Goal: Task Accomplishment & Management: Use online tool/utility

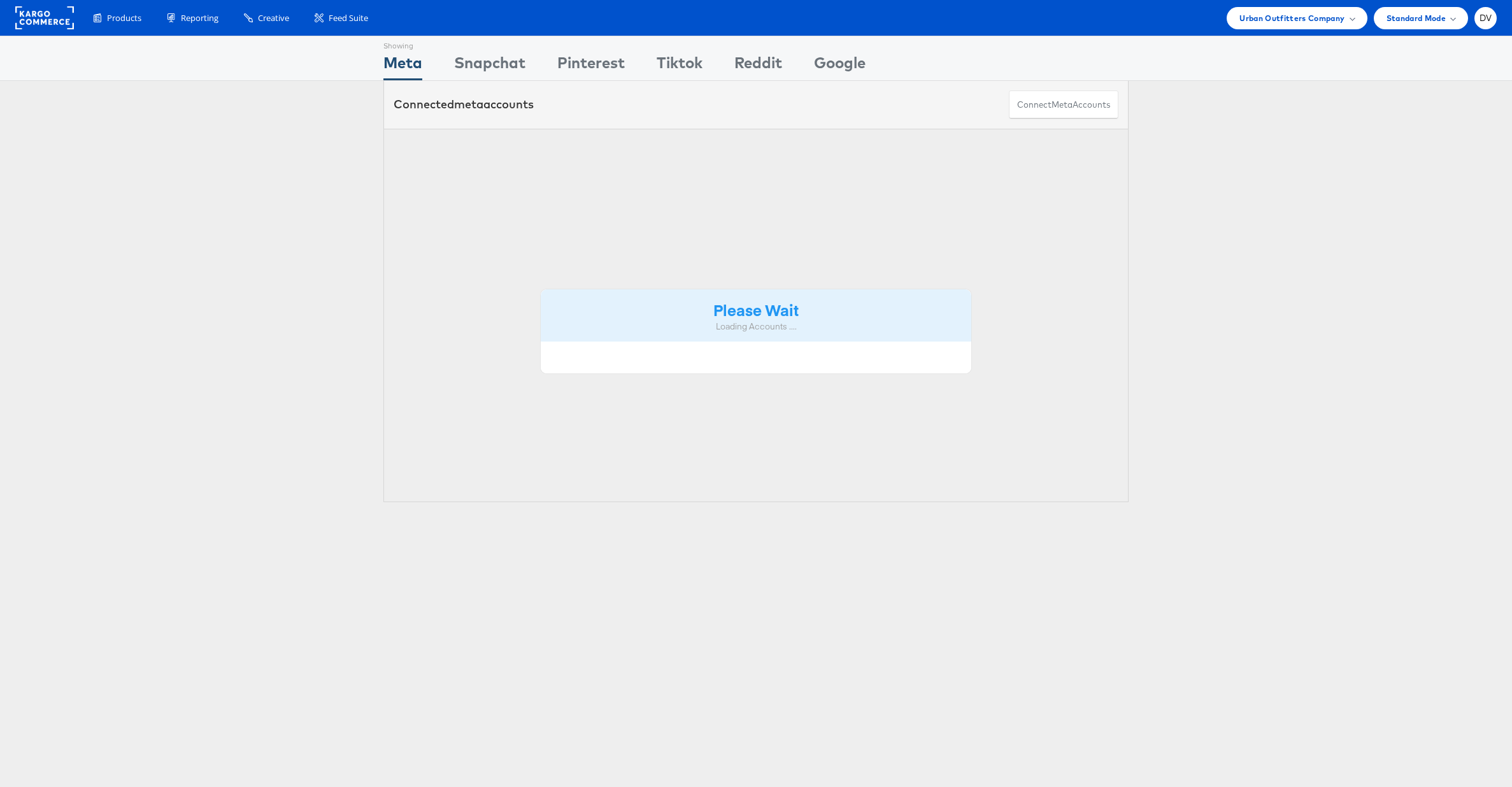
click at [1266, 7] on div "Urban Outfitters Company" at bounding box center [1297, 18] width 140 height 22
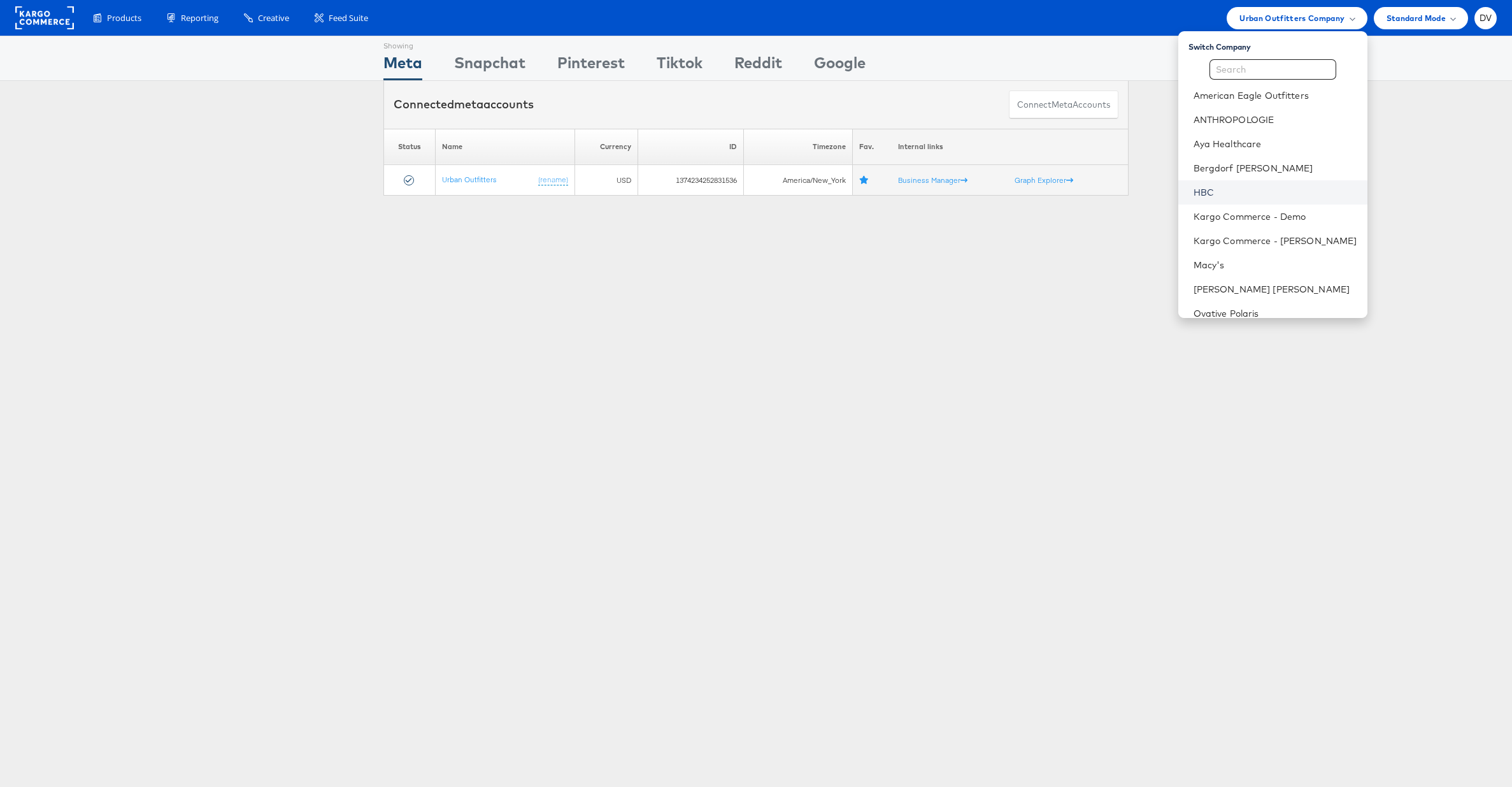
click at [1241, 188] on link "HBC" at bounding box center [1275, 193] width 164 height 13
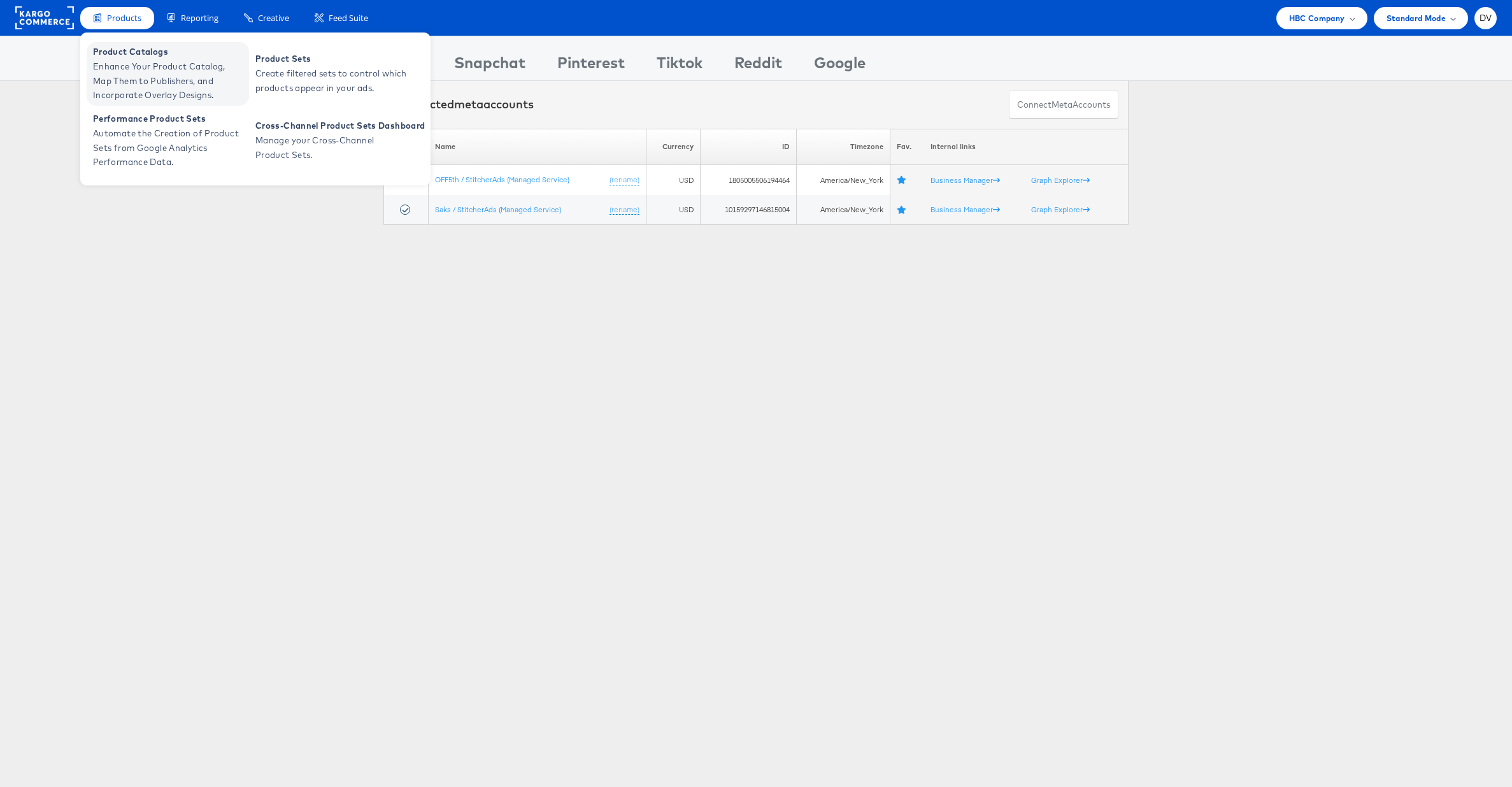
click at [127, 53] on span "Product Catalogs" at bounding box center [169, 52] width 153 height 15
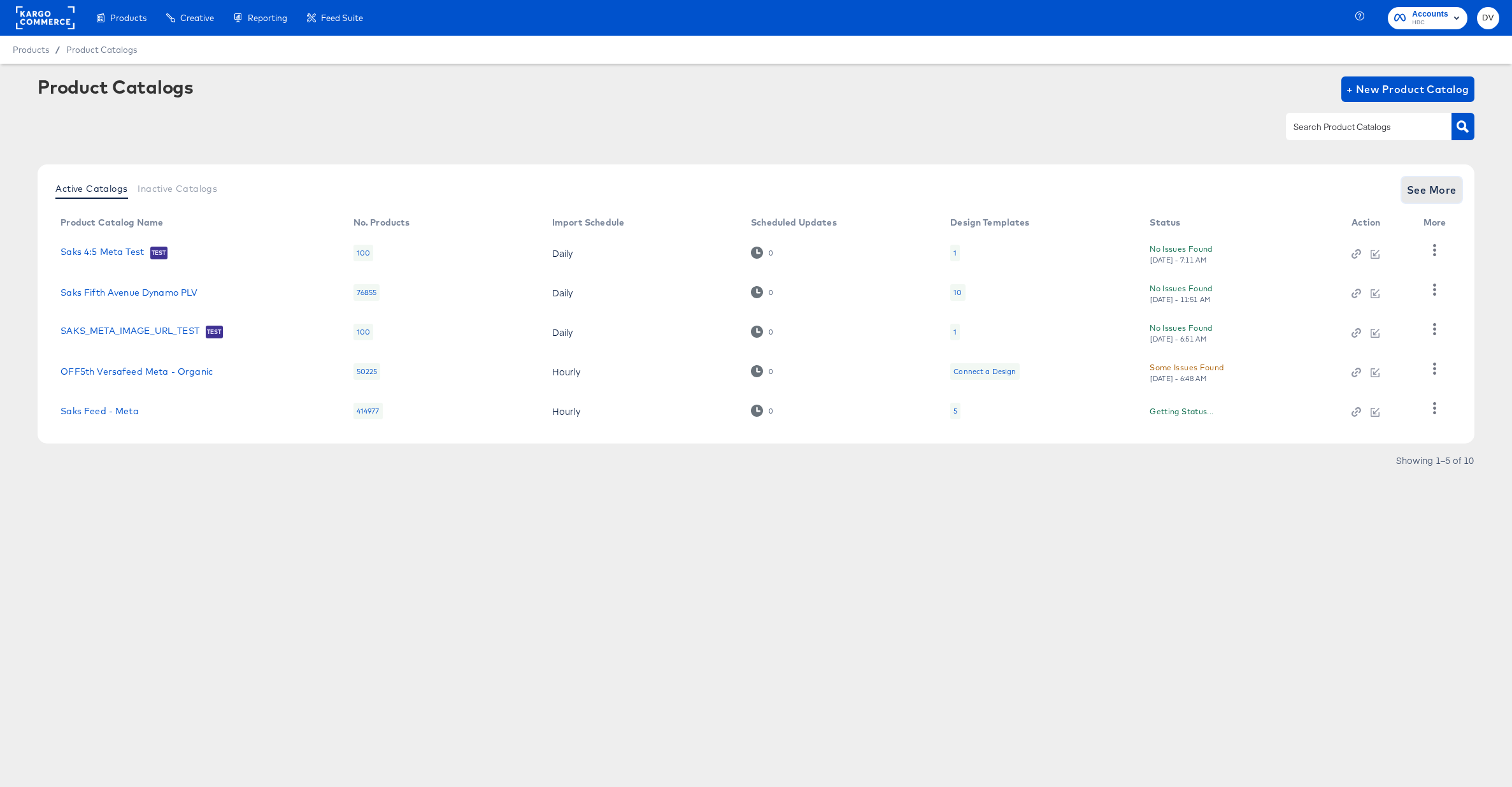
click at [1436, 193] on span "See More" at bounding box center [1432, 189] width 50 height 18
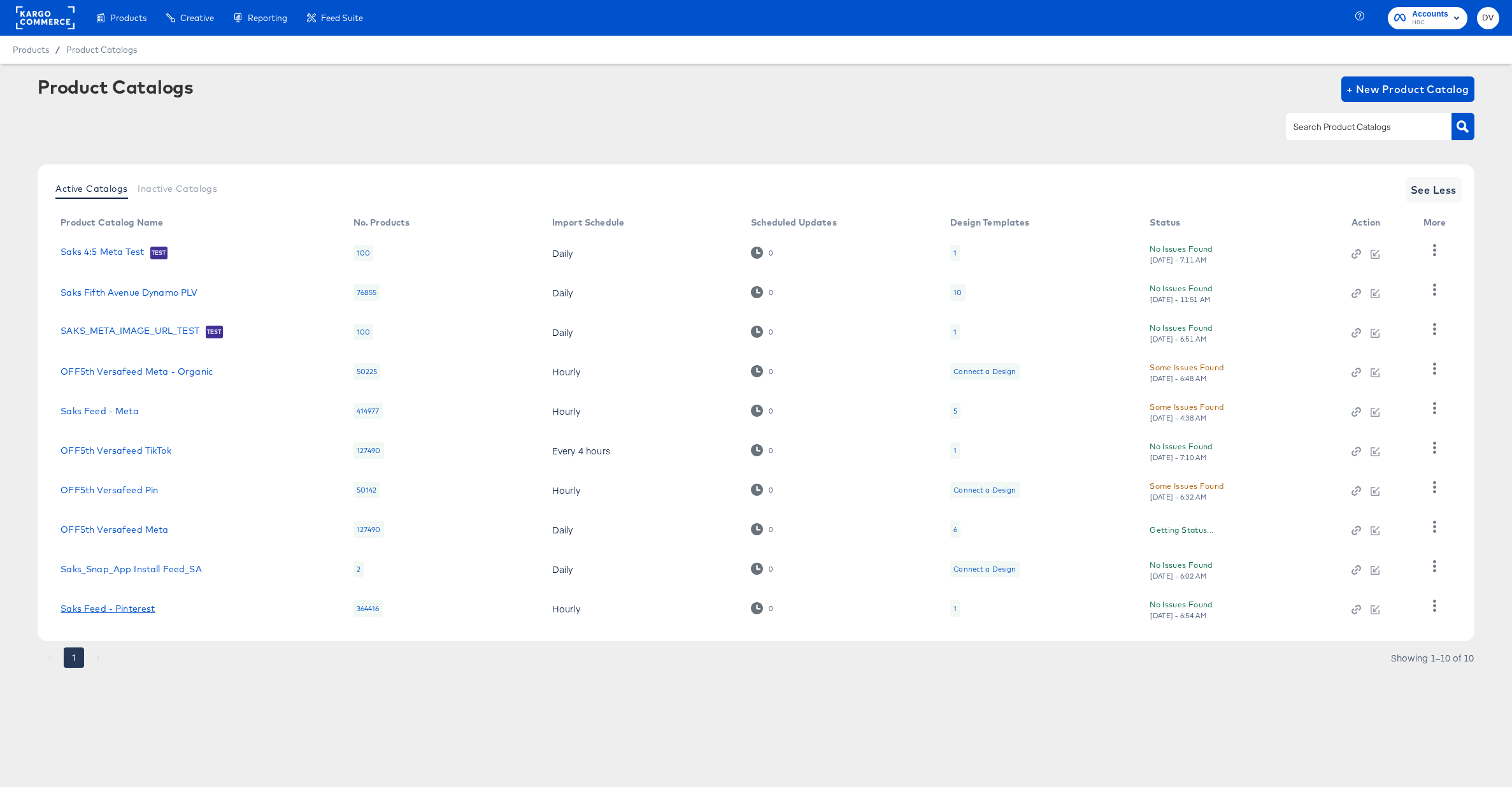
click at [149, 612] on link "Saks Feed - Pinterest" at bounding box center [107, 608] width 94 height 10
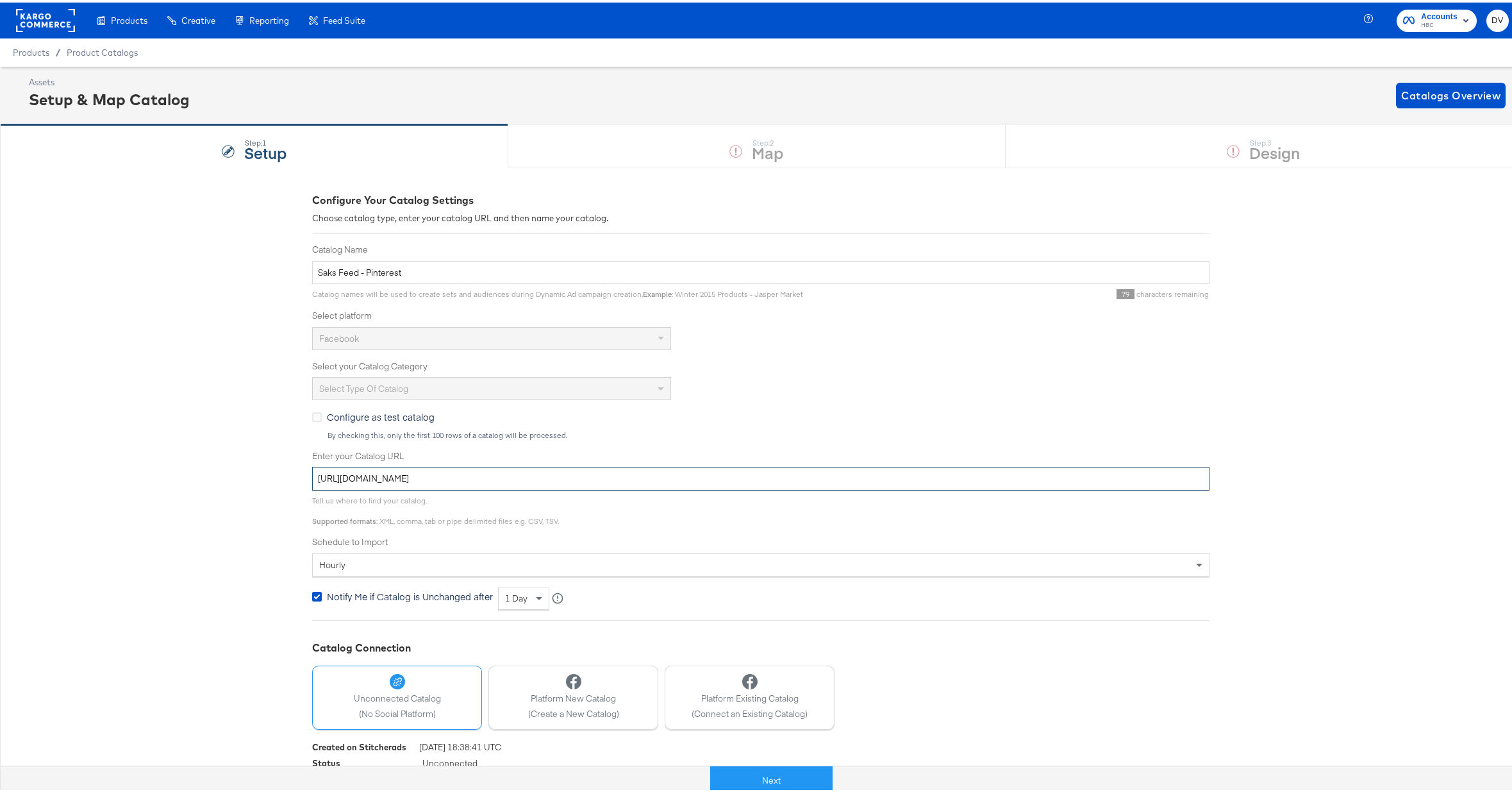
click at [564, 475] on input "https://ace.stitcherads.com/exports/847/universal/none/universal/export.tsv.gz" at bounding box center [760, 475] width 897 height 24
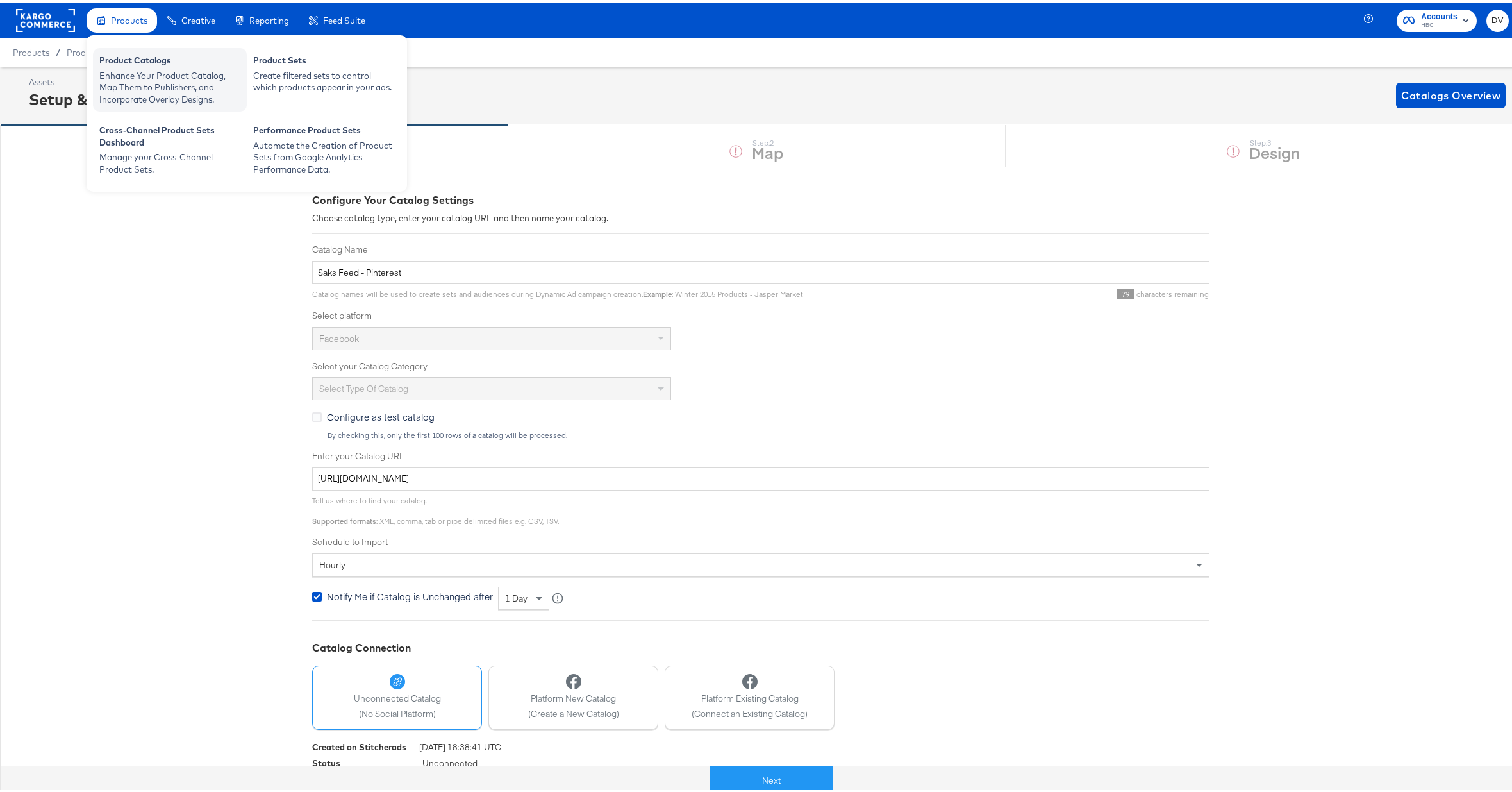
click at [114, 54] on div "Product Catalogs" at bounding box center [170, 60] width 141 height 16
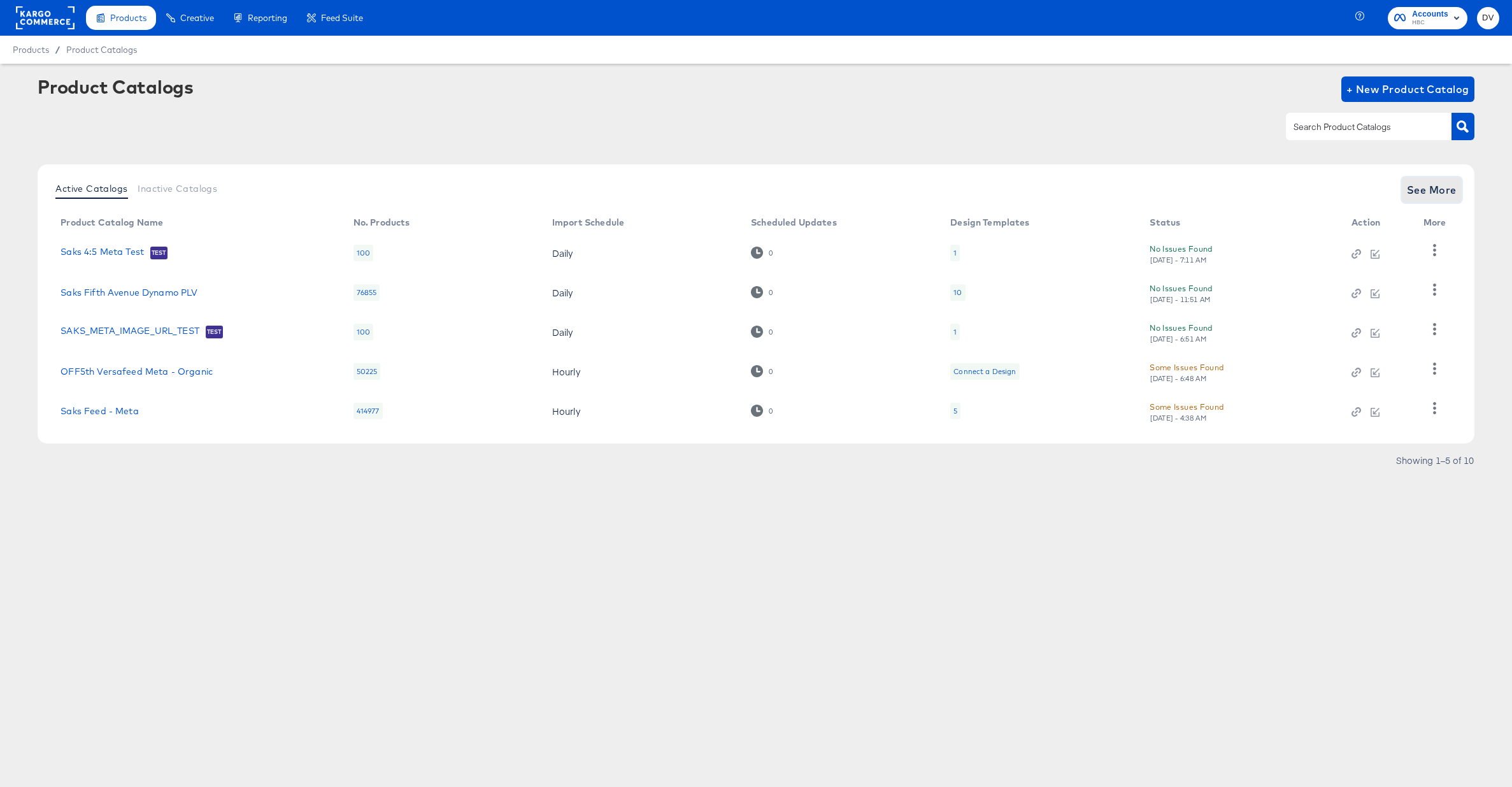
click at [1406, 197] on button "See More" at bounding box center [1432, 190] width 60 height 26
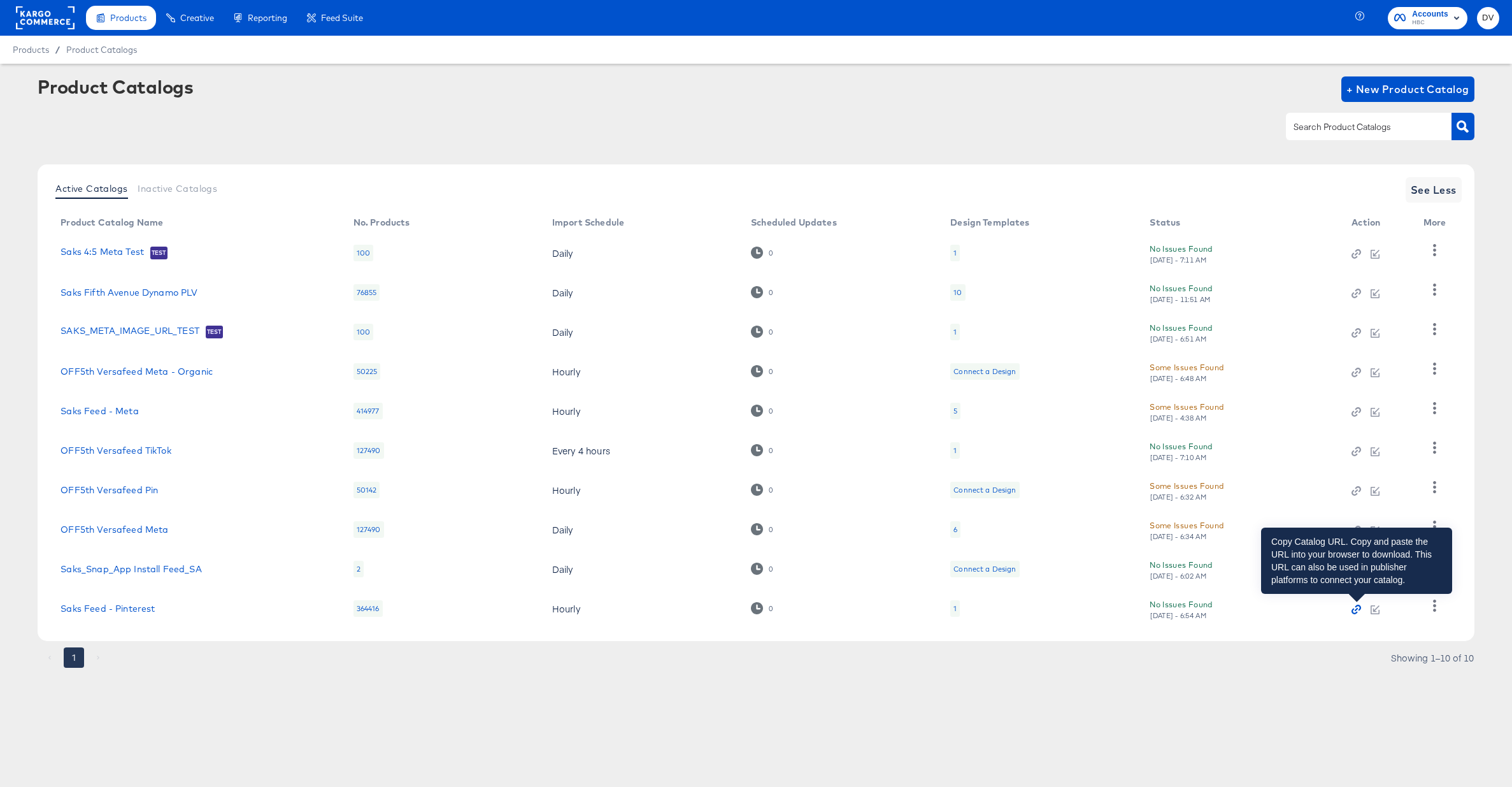
click at [1358, 607] on icon "button" at bounding box center [1356, 609] width 9 height 9
click at [1353, 608] on icon "button" at bounding box center [1355, 611] width 6 height 6
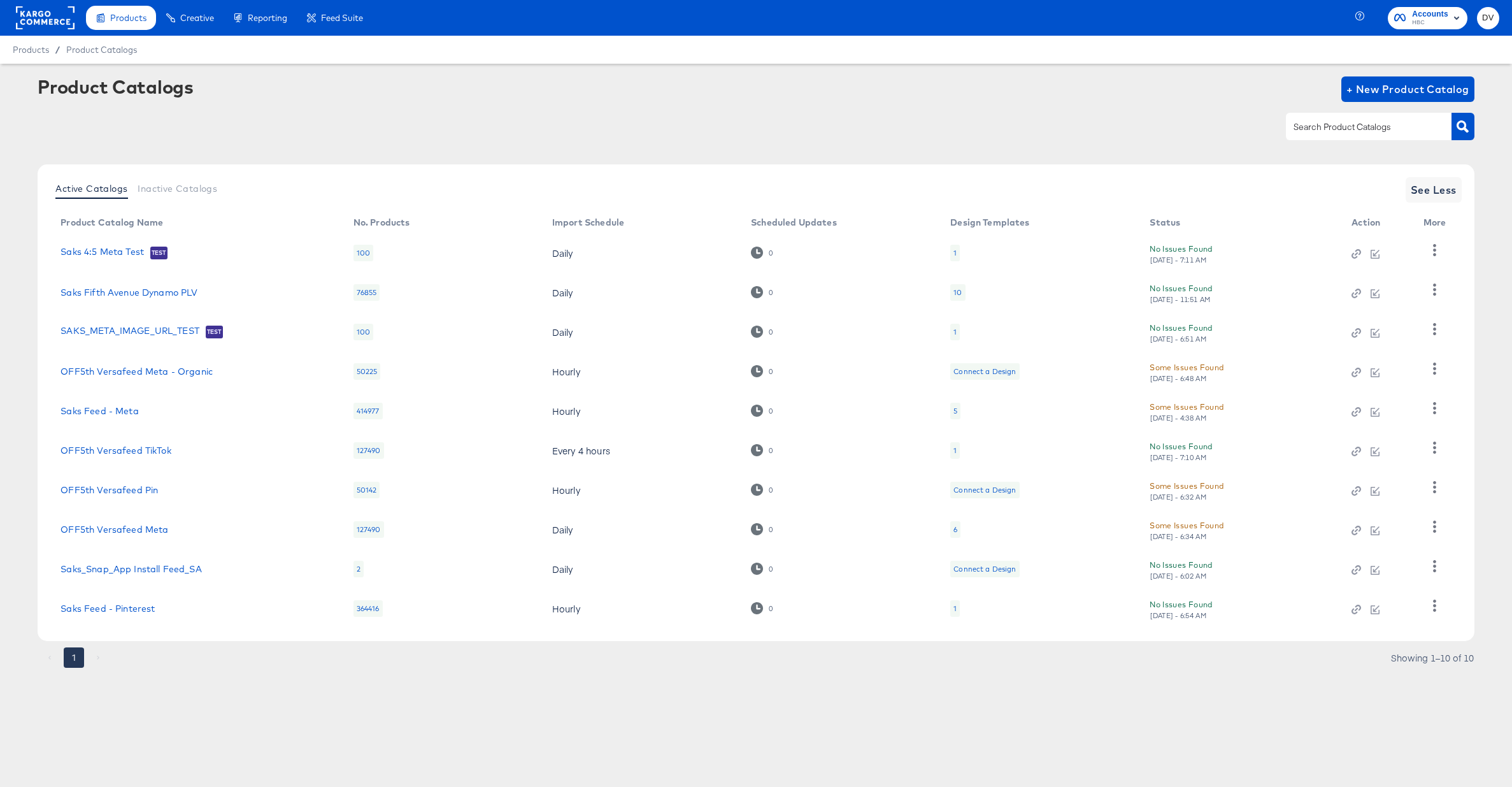
click at [879, 130] on div at bounding box center [756, 126] width 1436 height 28
click at [149, 492] on link "OFF5th Versafeed Pin" at bounding box center [109, 490] width 98 height 10
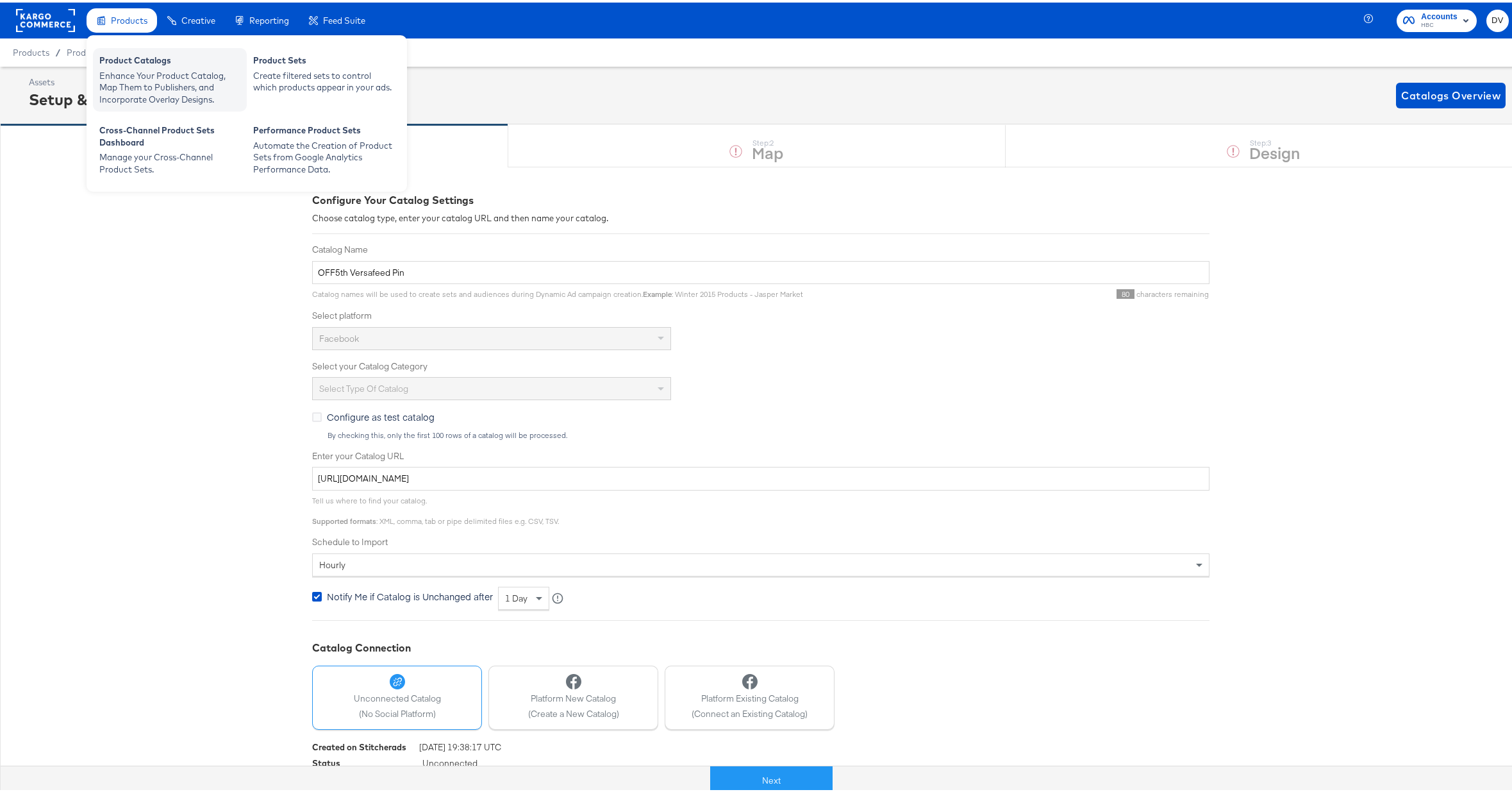
click at [135, 63] on div "Product Catalogs" at bounding box center [170, 60] width 141 height 16
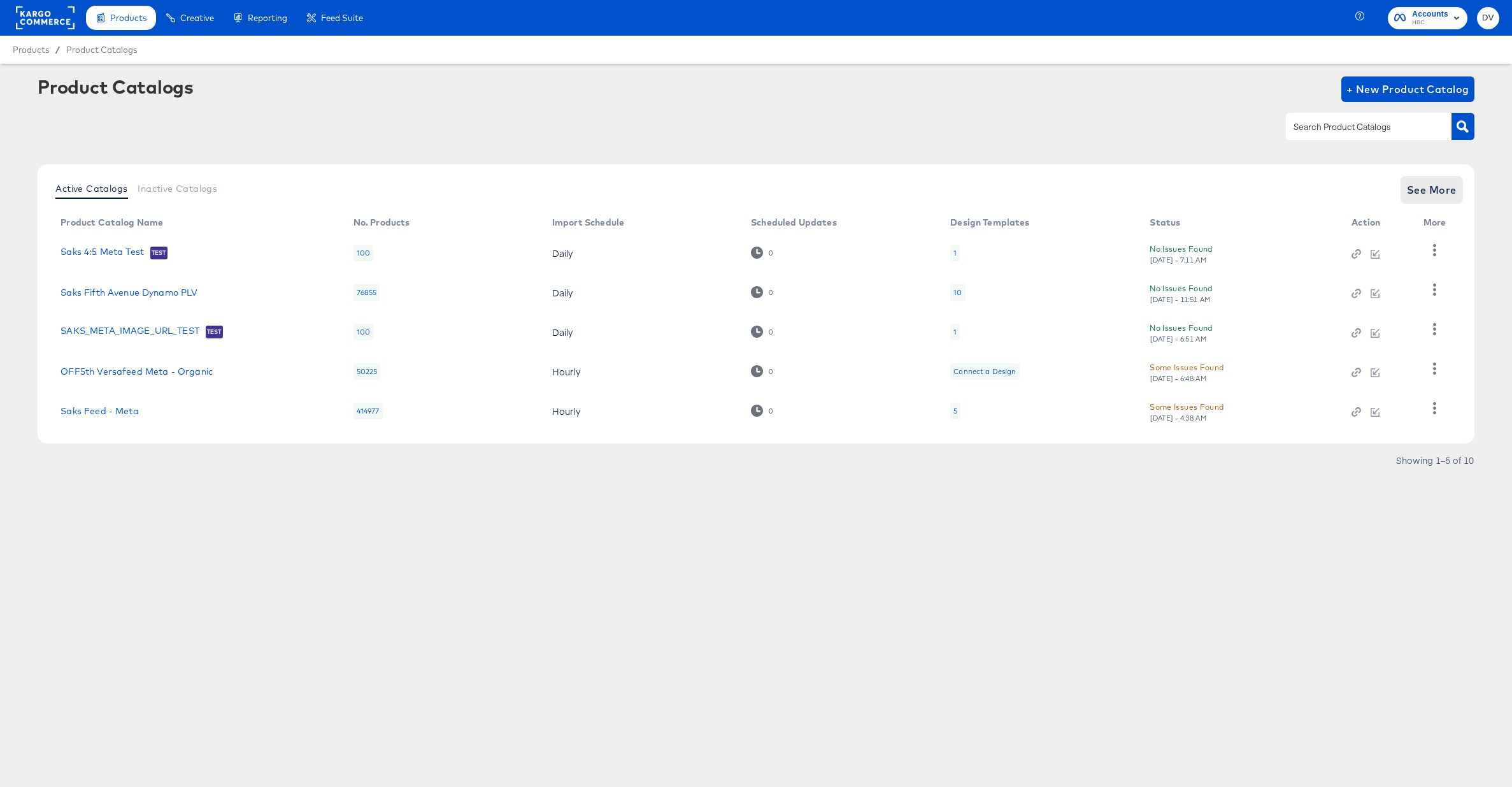
click at [1416, 190] on span "See More" at bounding box center [1432, 189] width 50 height 18
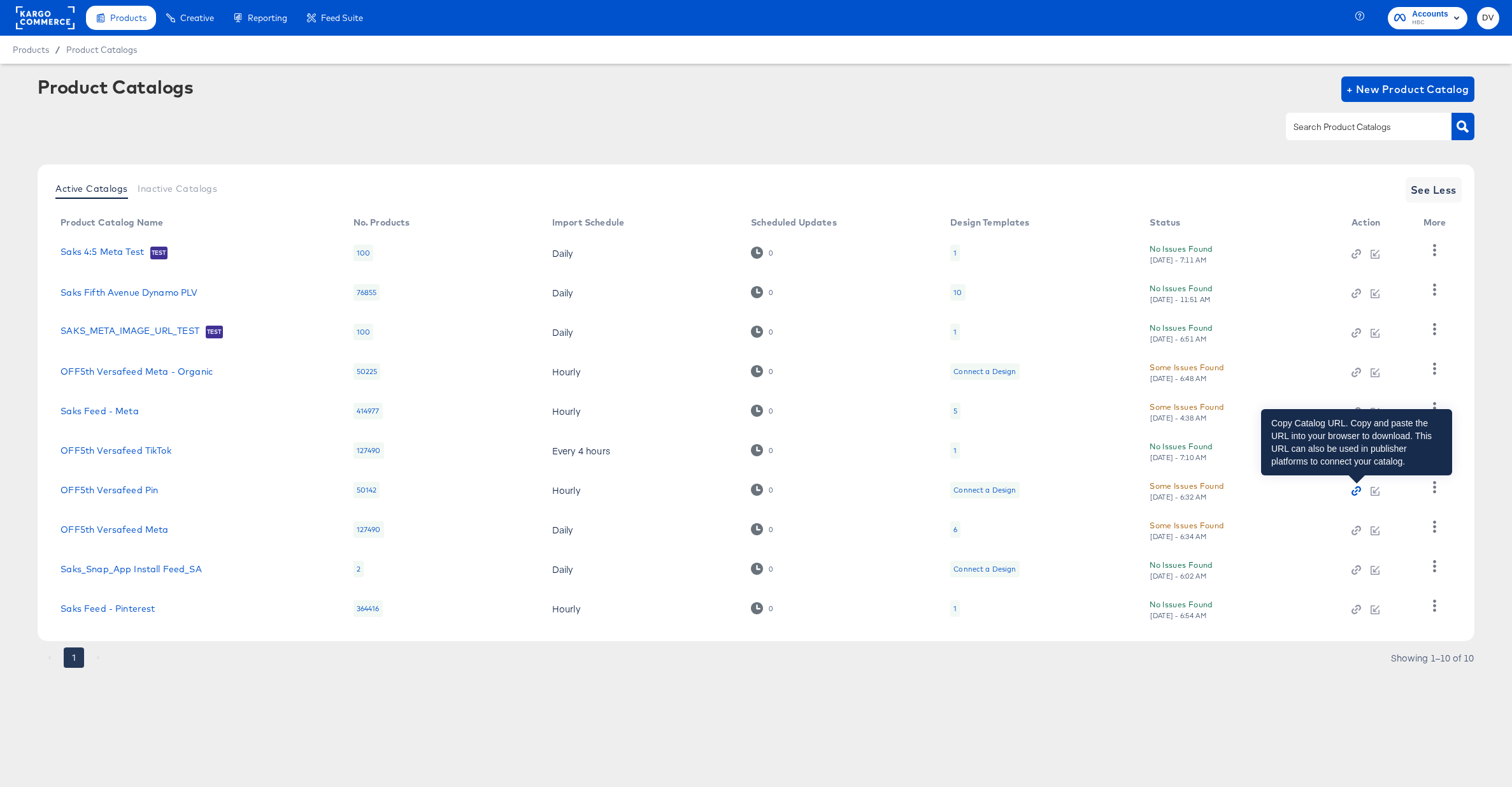
click at [1360, 492] on icon "button" at bounding box center [1358, 489] width 6 height 6
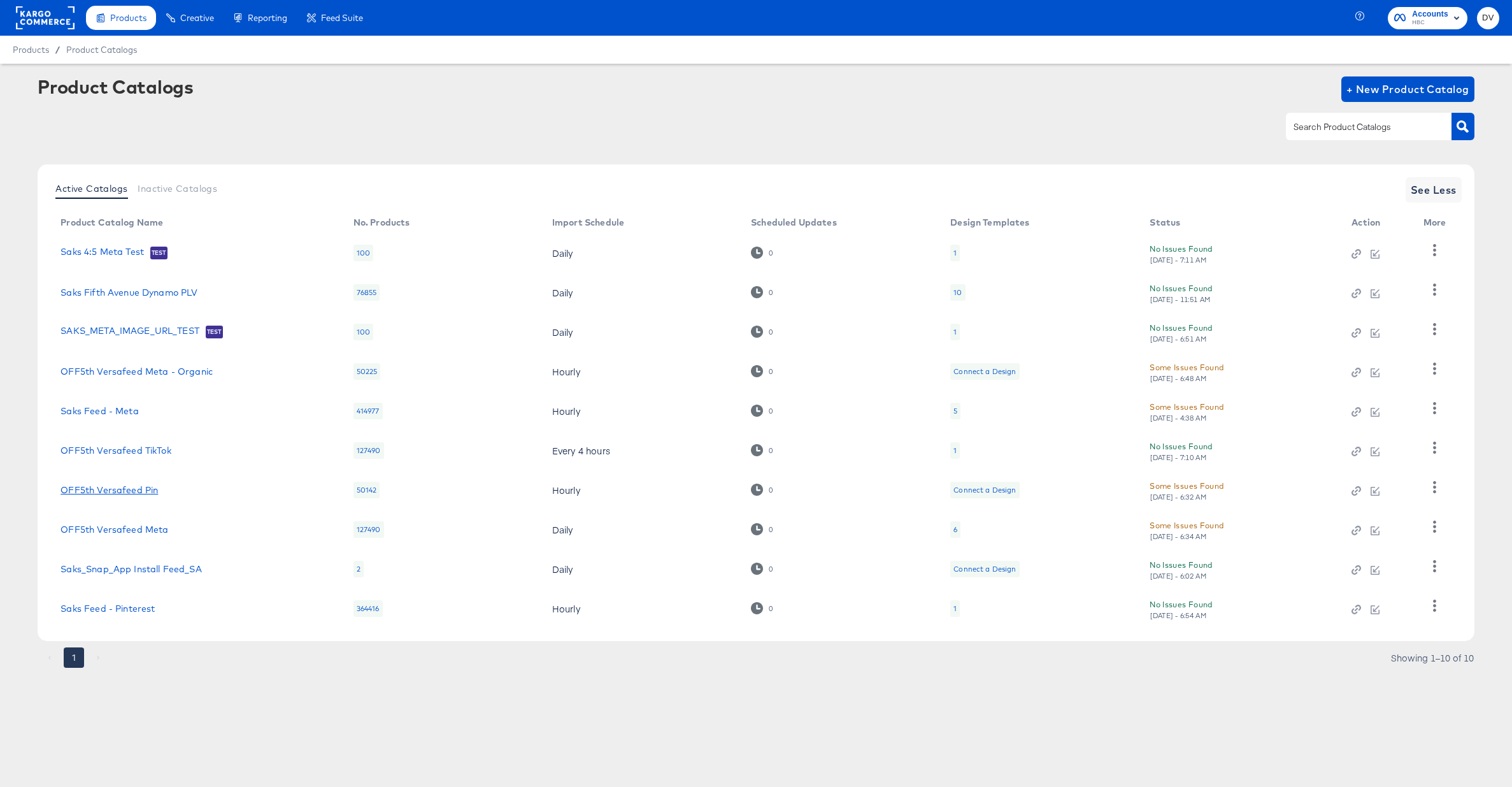
click at [111, 491] on link "OFF5th Versafeed Pin" at bounding box center [109, 490] width 98 height 10
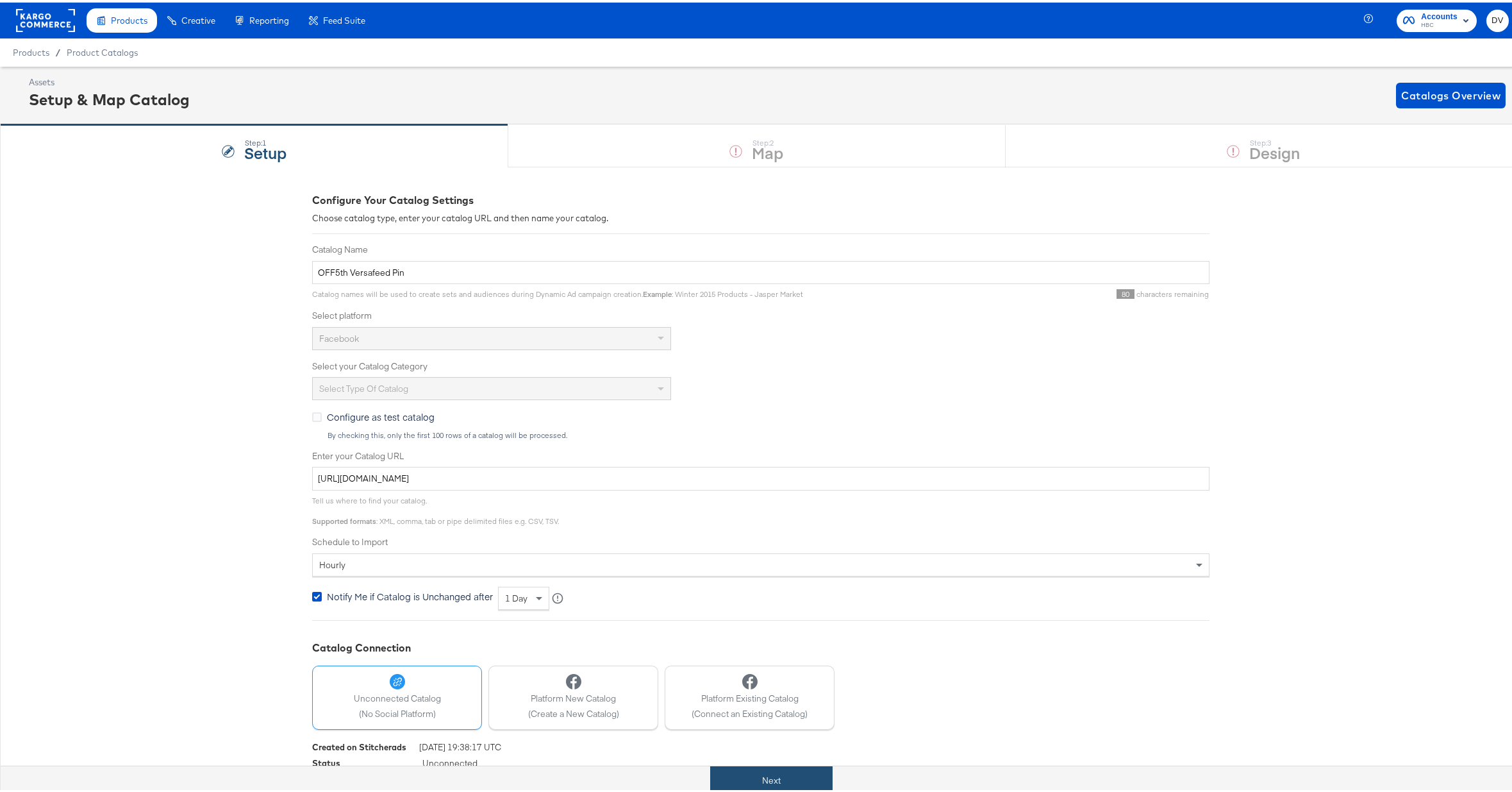
click at [770, 772] on button "Next" at bounding box center [772, 778] width 123 height 29
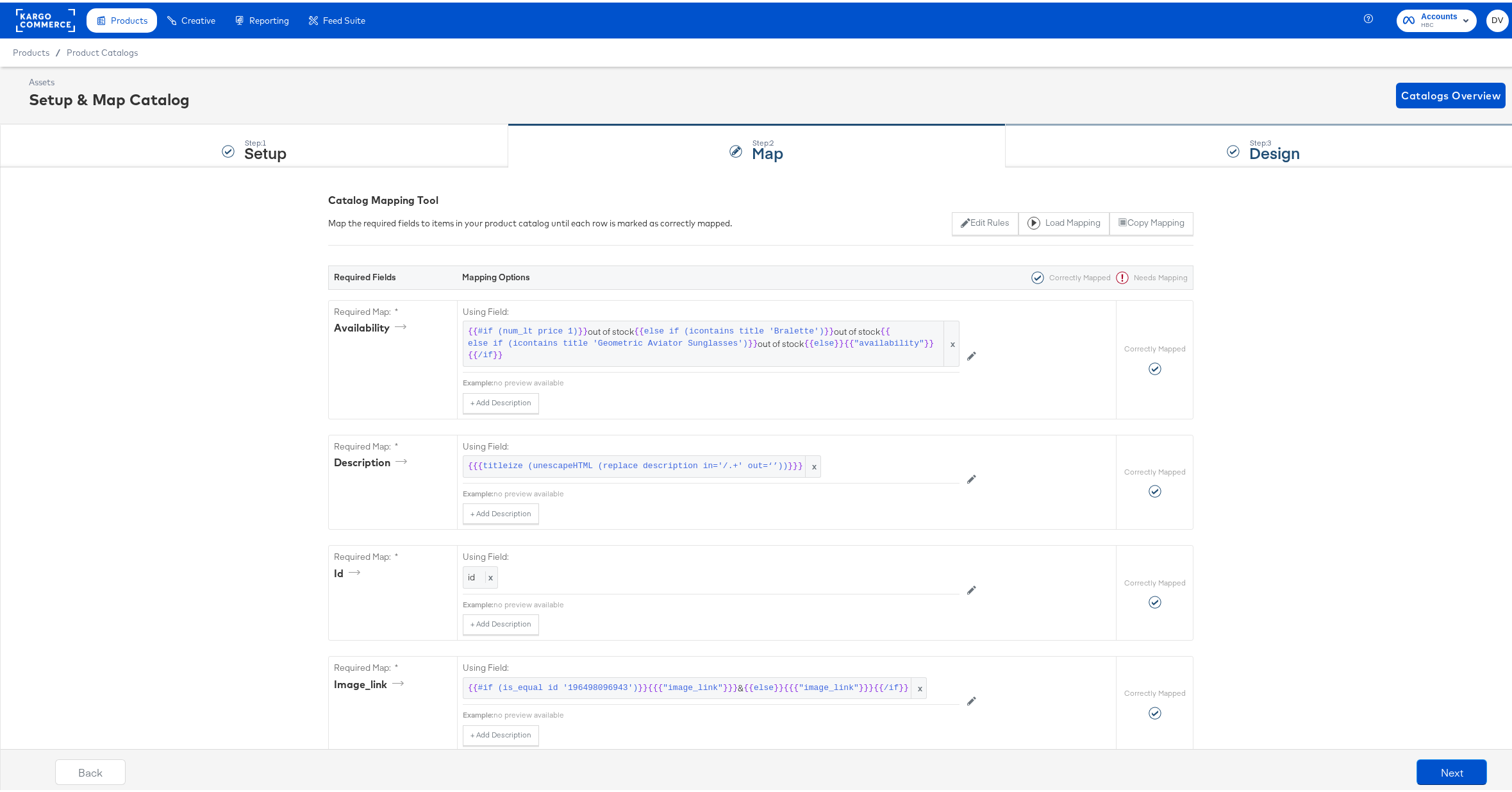
click at [1064, 155] on div "Step: 3 Design" at bounding box center [1263, 143] width 516 height 42
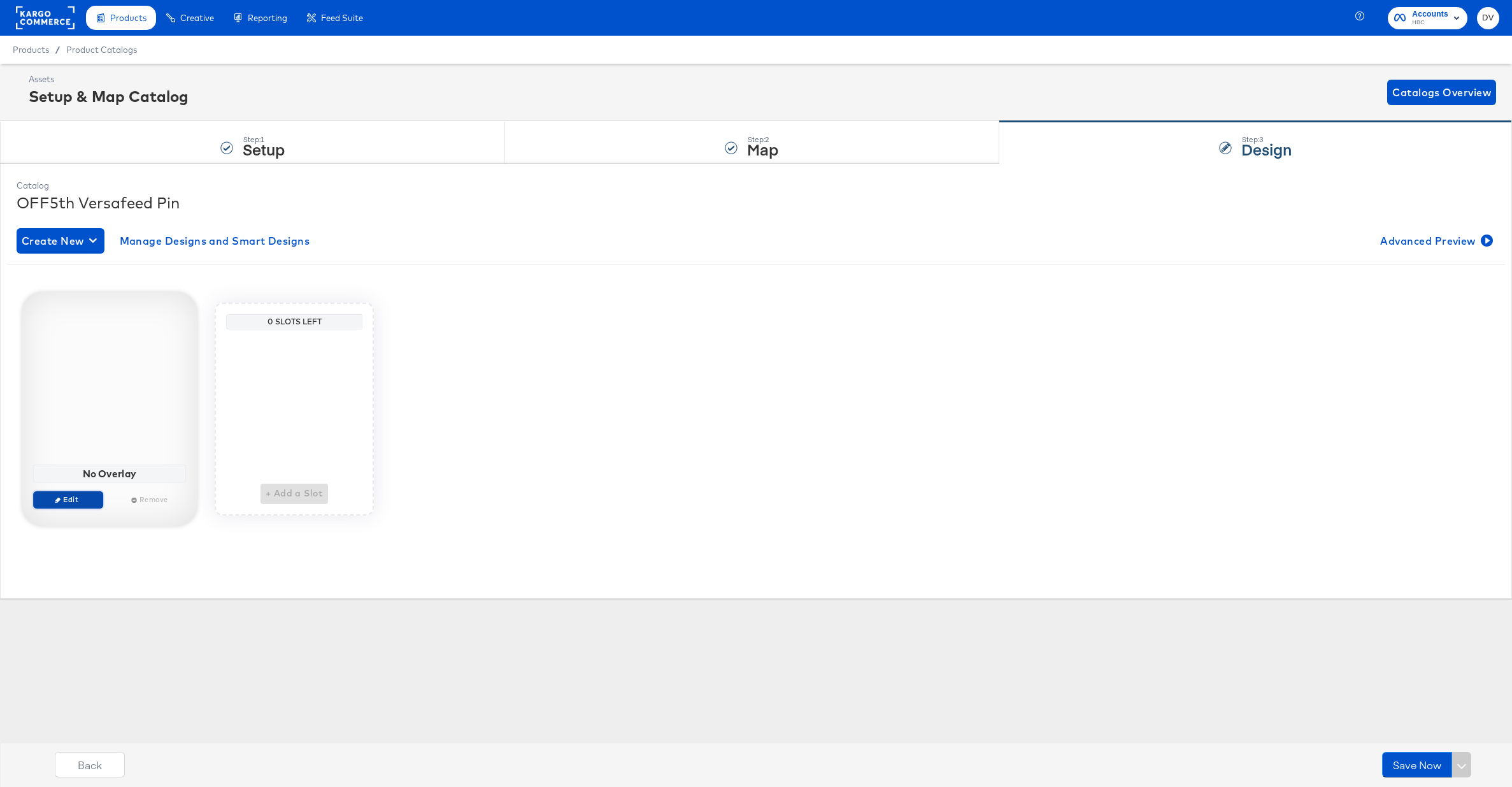
click at [89, 494] on span "Edit" at bounding box center [68, 499] width 59 height 9
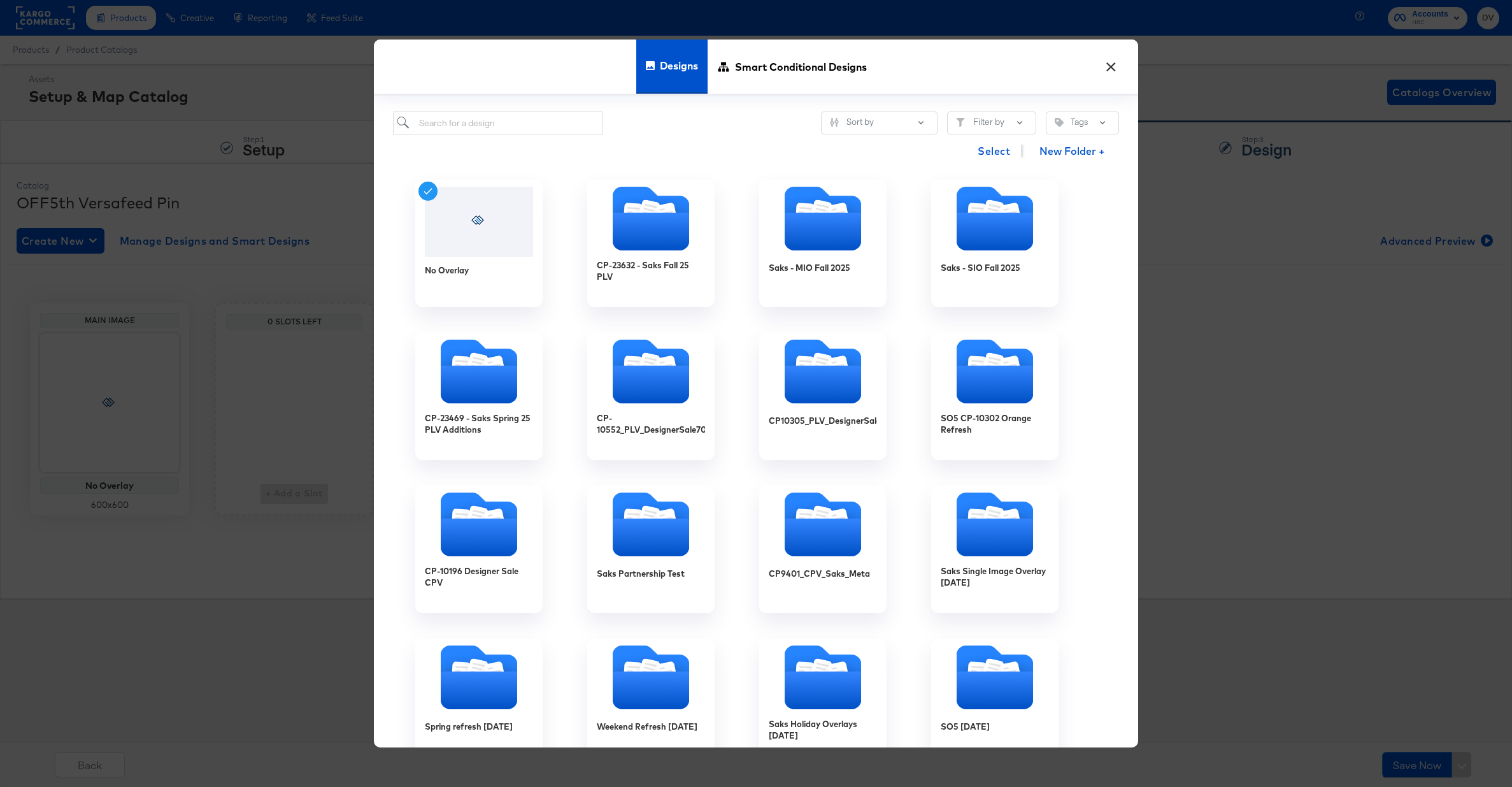
click at [1110, 71] on button "×" at bounding box center [1111, 64] width 23 height 23
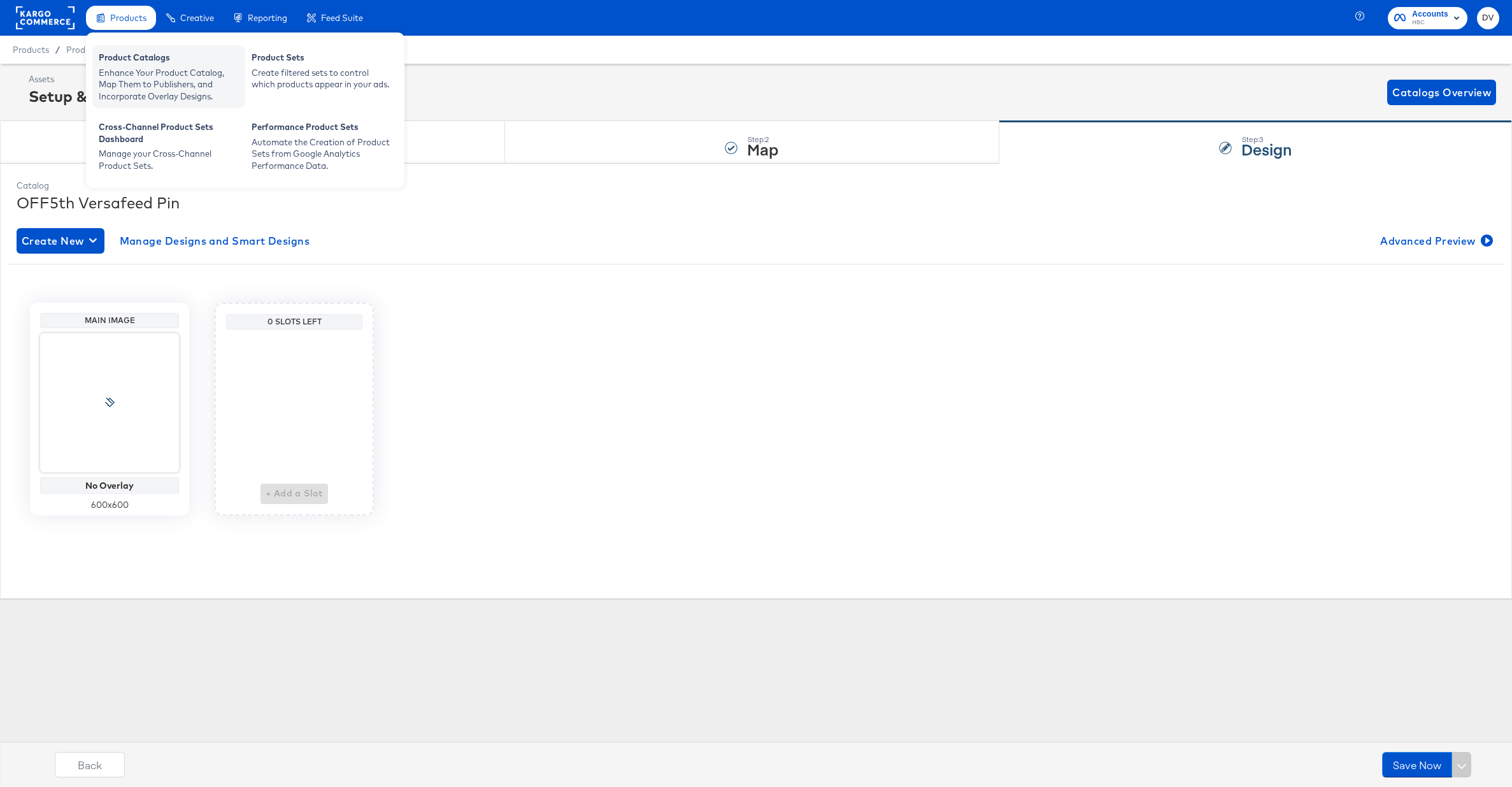
click at [125, 58] on div "Product Catalogs" at bounding box center [169, 60] width 140 height 16
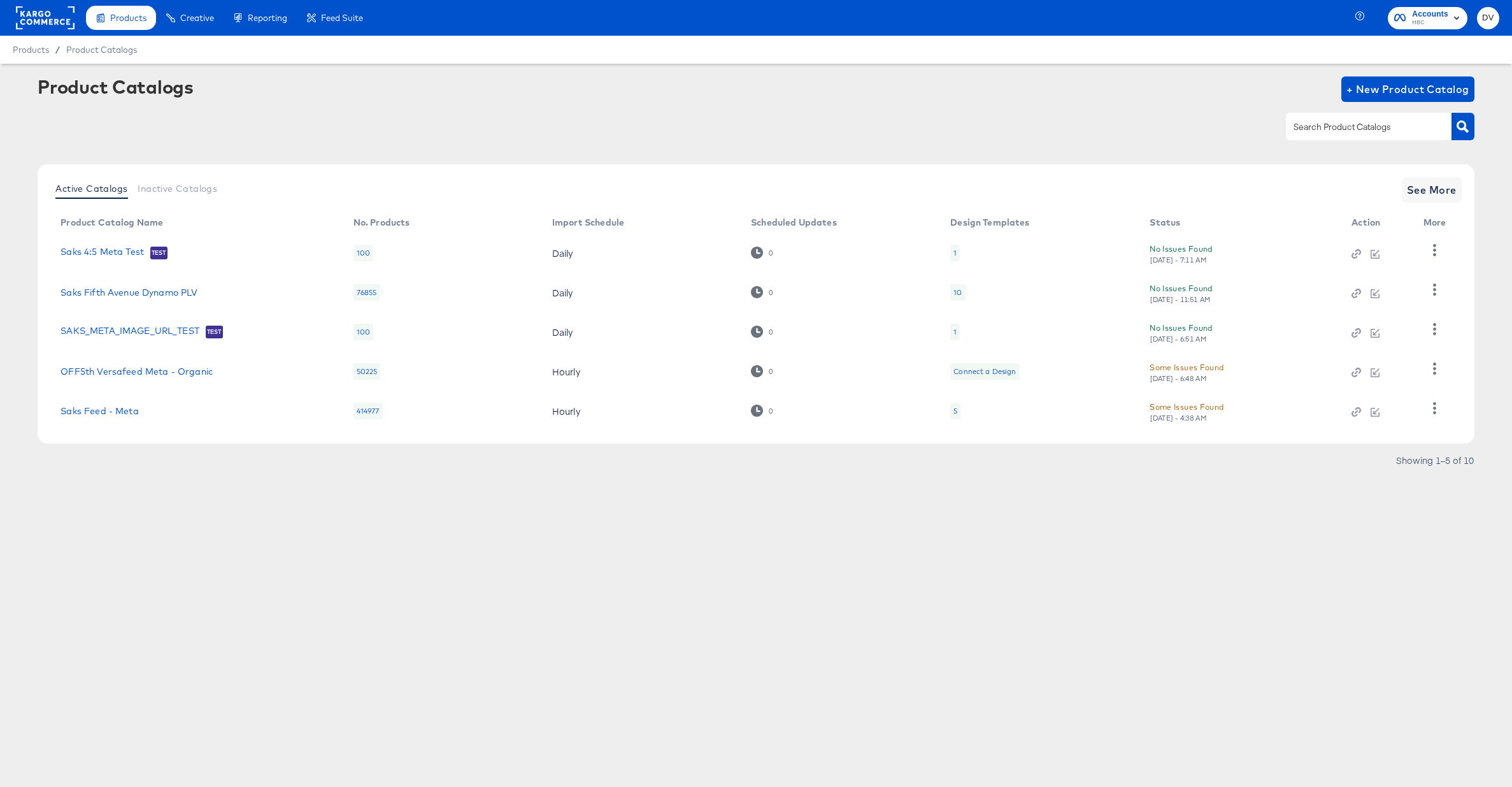
click at [52, 18] on rect at bounding box center [45, 18] width 59 height 23
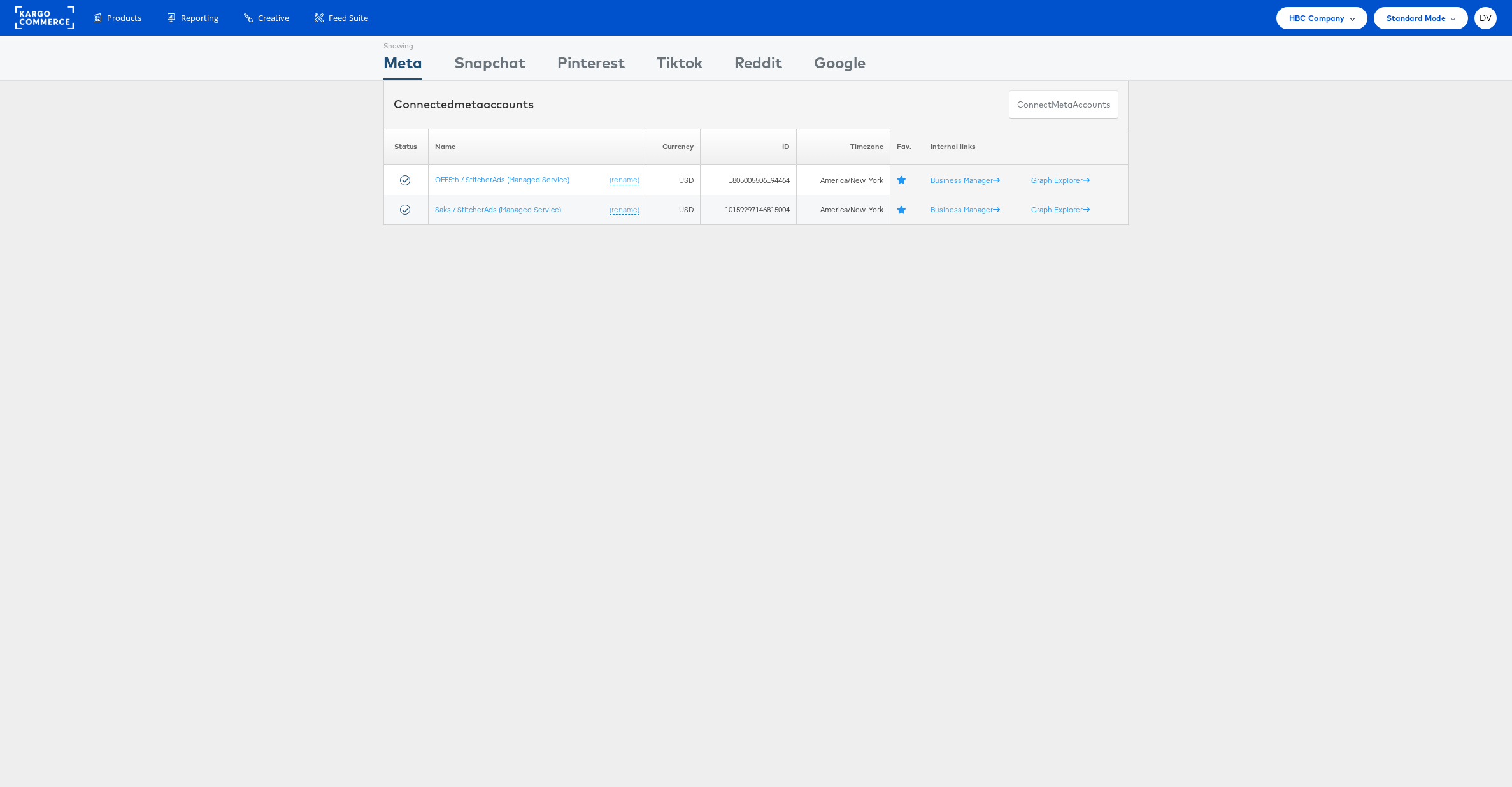
click at [1334, 16] on span "HBC Company" at bounding box center [1317, 18] width 56 height 13
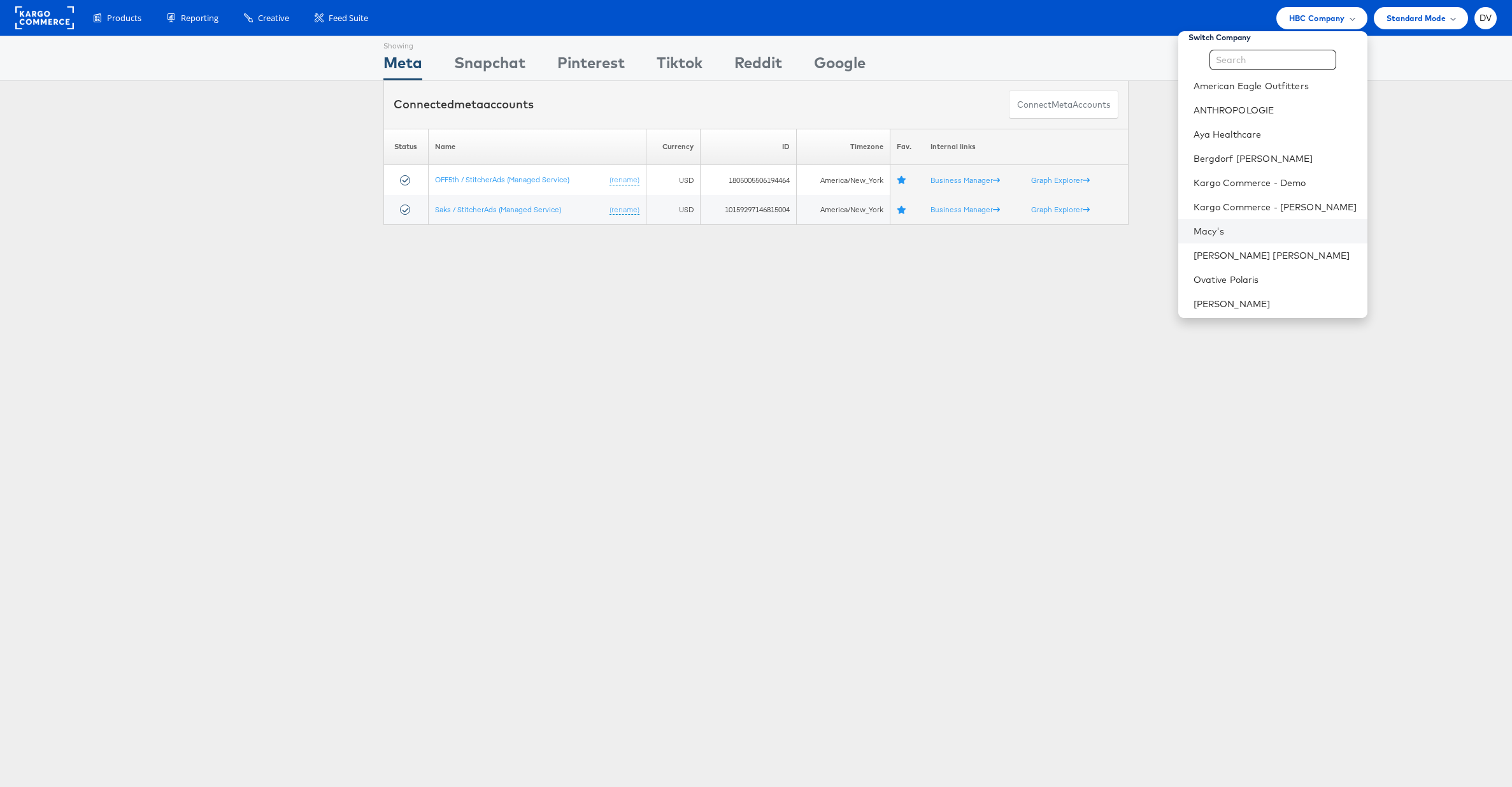
scroll to position [179, 0]
click at [964, 318] on div "Showing Meta Showing Snapchat Showing Pinterest Showing Tiktok Showing Reddit S…" at bounding box center [756, 354] width 1512 height 638
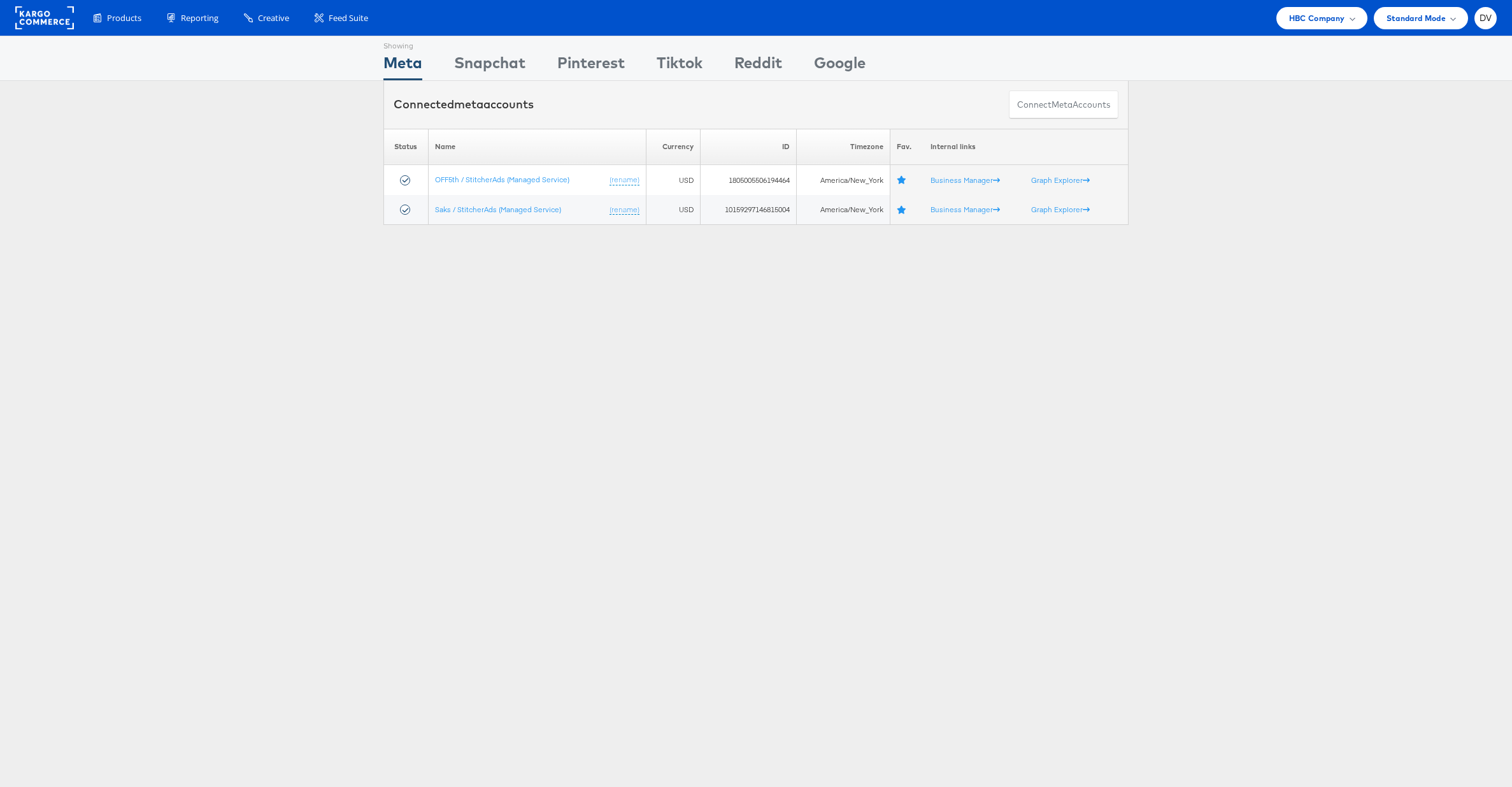
click at [60, 31] on link at bounding box center [45, 26] width 59 height 11
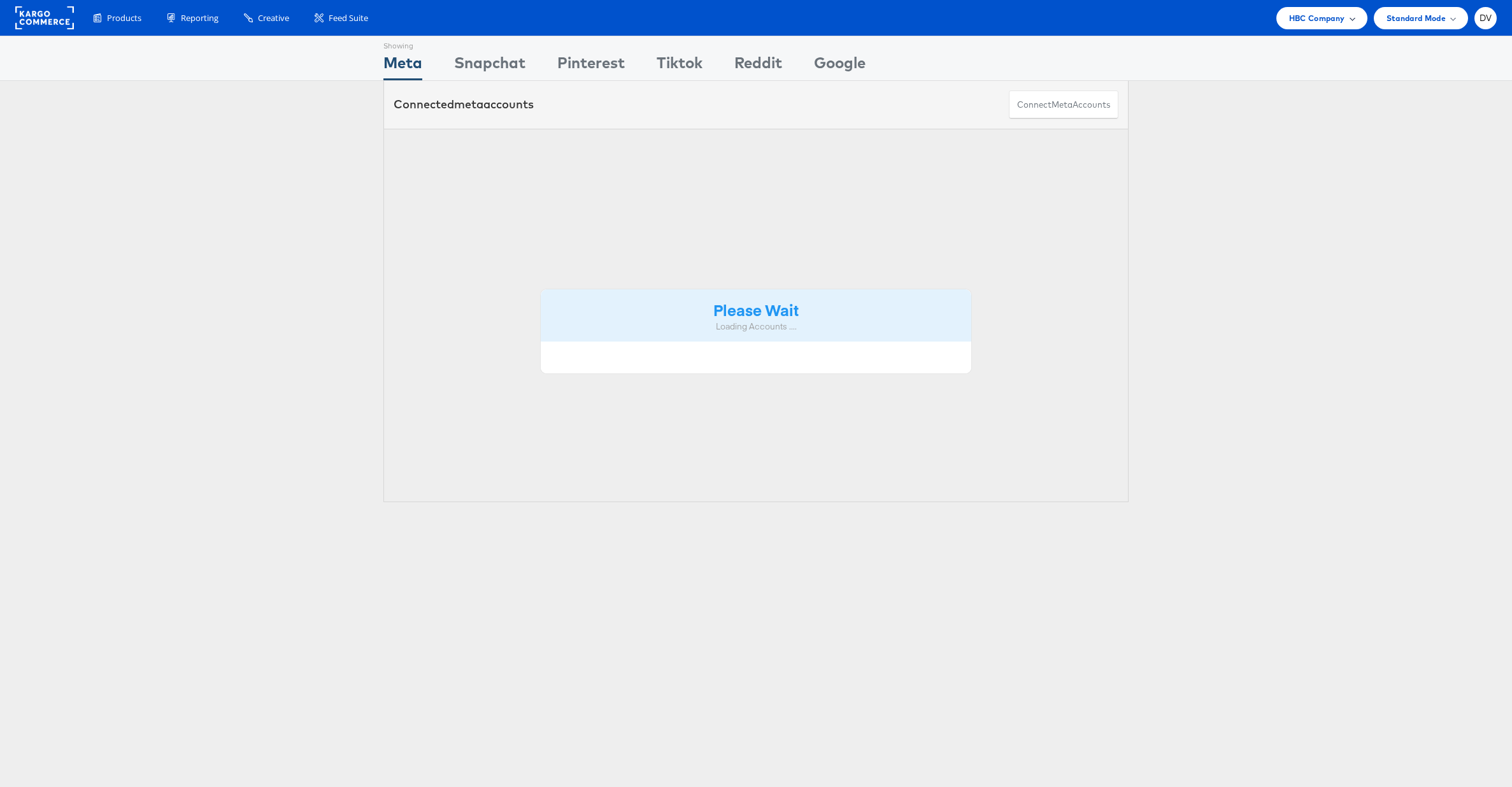
click at [1331, 9] on div "HBC Company" at bounding box center [1322, 18] width 91 height 22
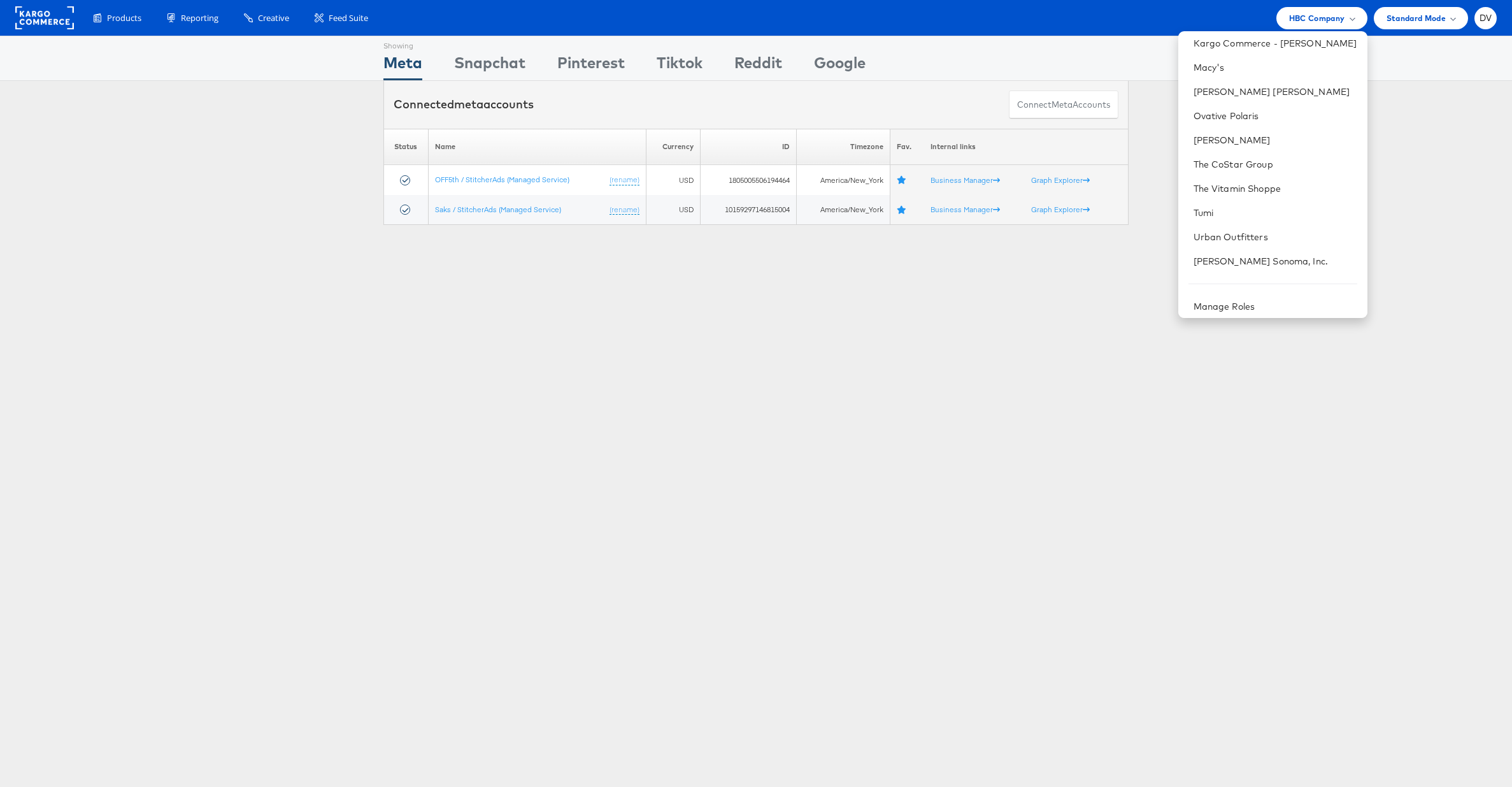
scroll to position [179, 0]
click at [1263, 227] on link "Urban Outfitters" at bounding box center [1275, 232] width 164 height 13
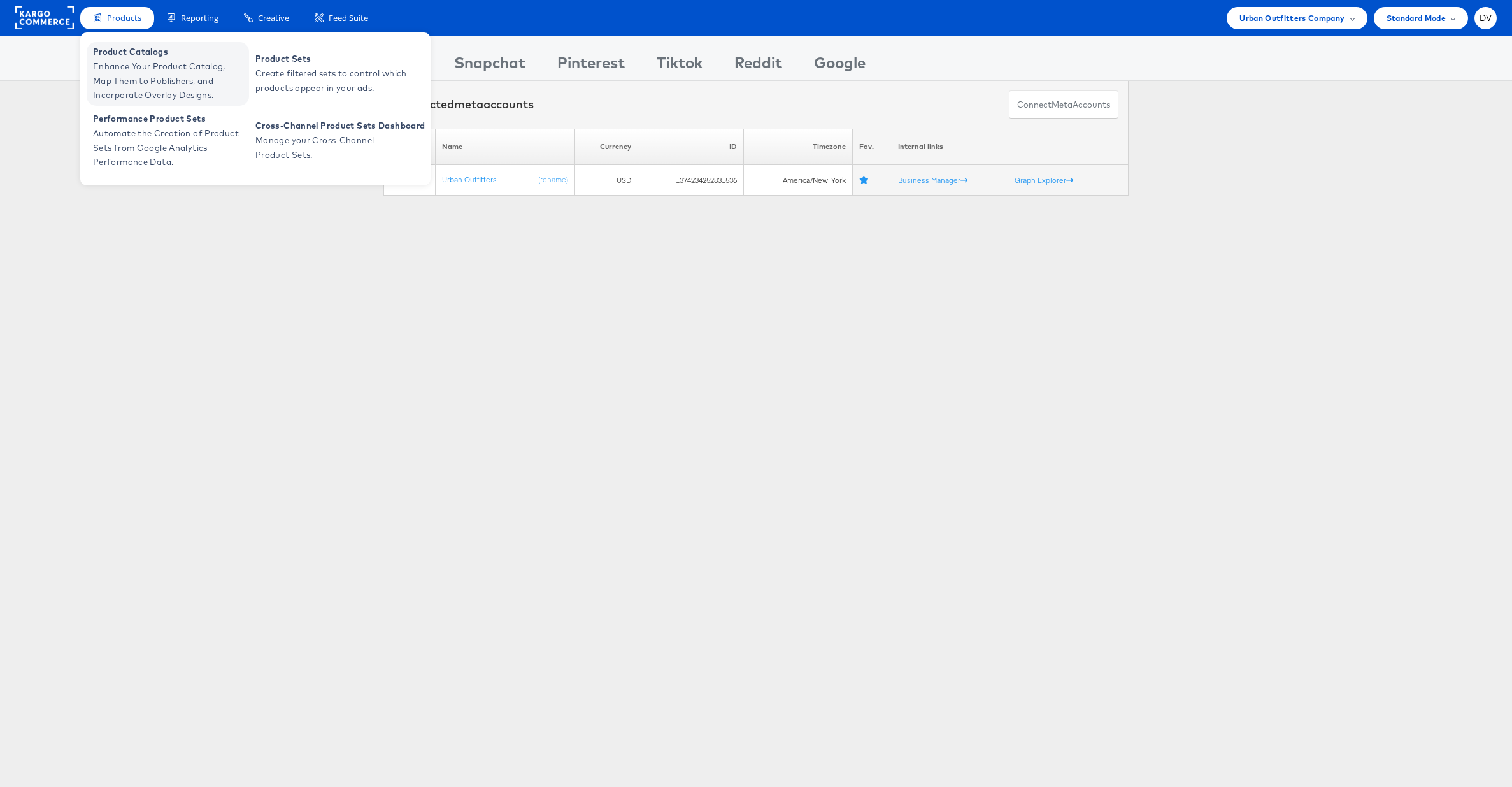
click at [132, 55] on span "Product Catalogs" at bounding box center [169, 52] width 153 height 15
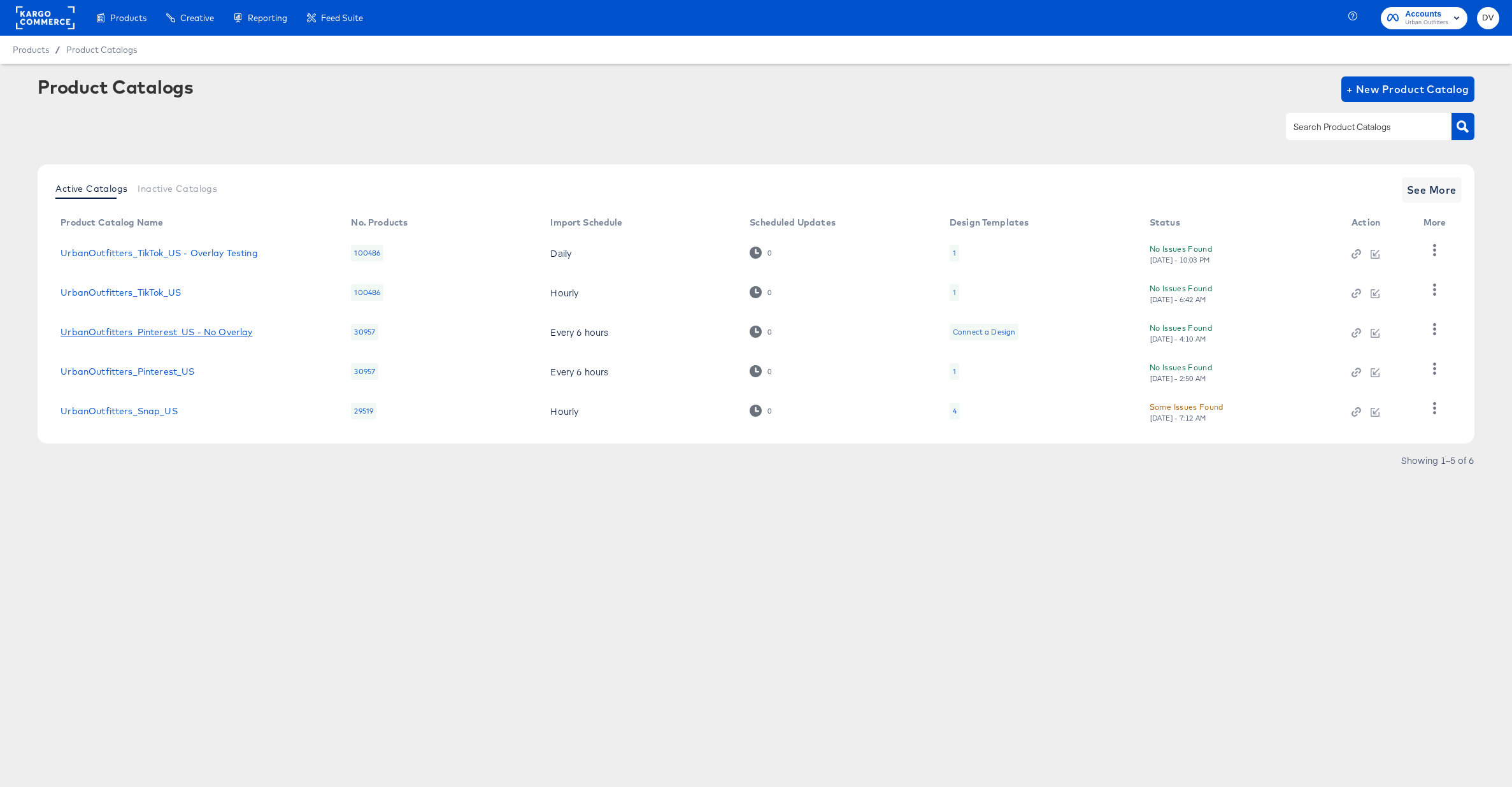
click at [238, 333] on link "UrbanOutfitters_Pinterest_US - No Overlay" at bounding box center [156, 332] width 192 height 10
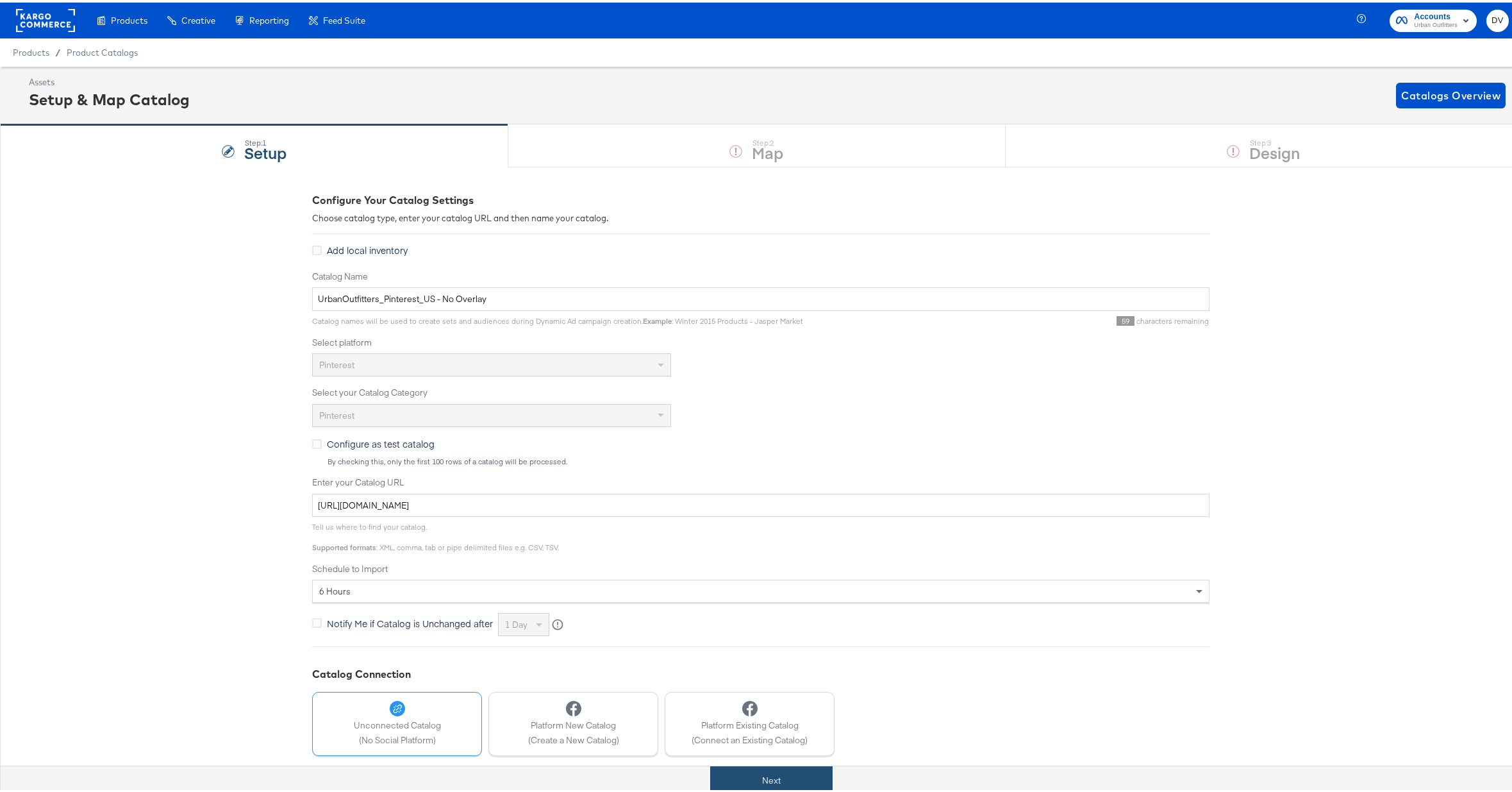
click at [807, 783] on button "Next" at bounding box center [772, 778] width 123 height 29
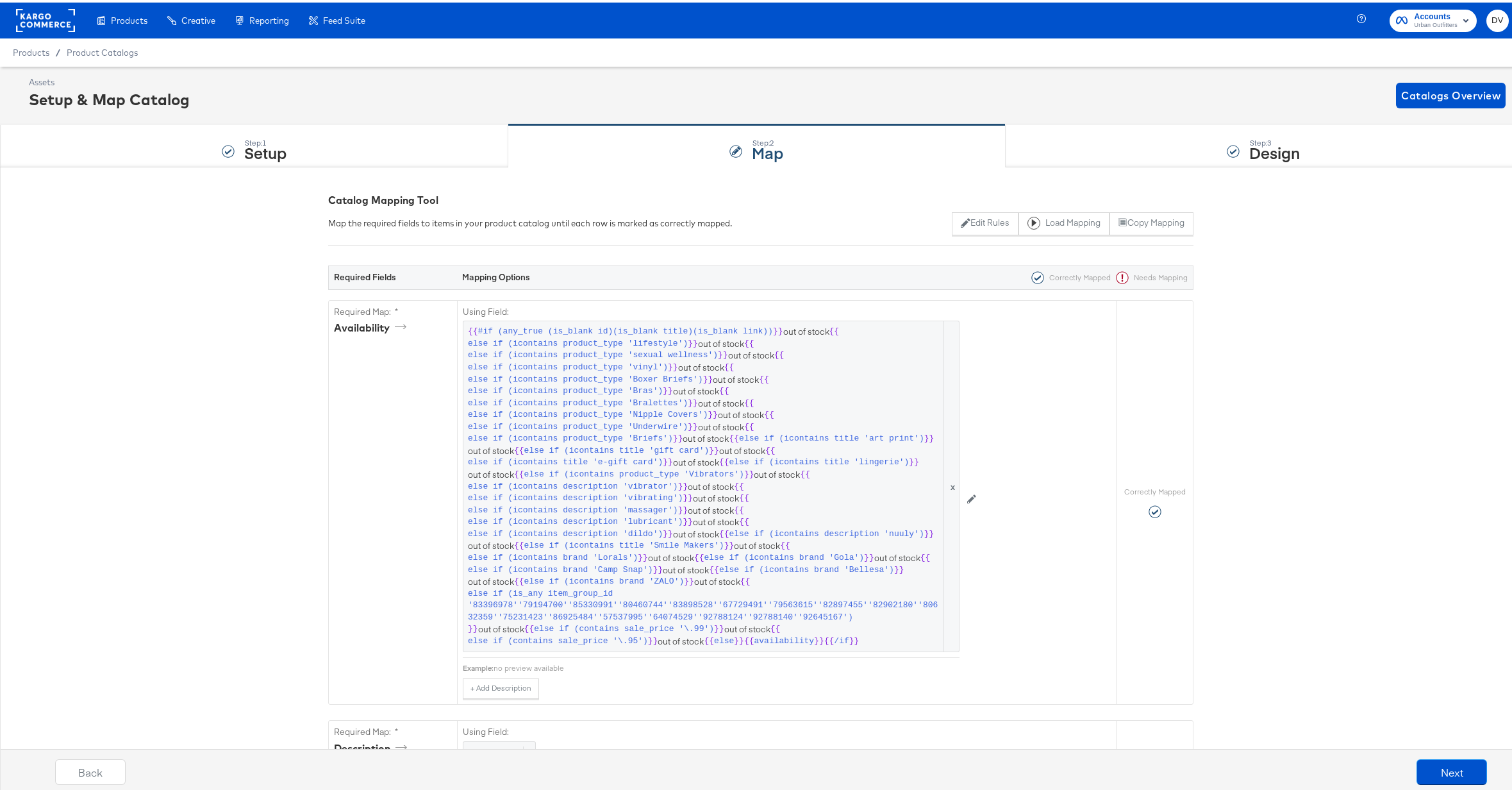
click at [1042, 143] on div "Step: 3 Design" at bounding box center [1263, 143] width 516 height 42
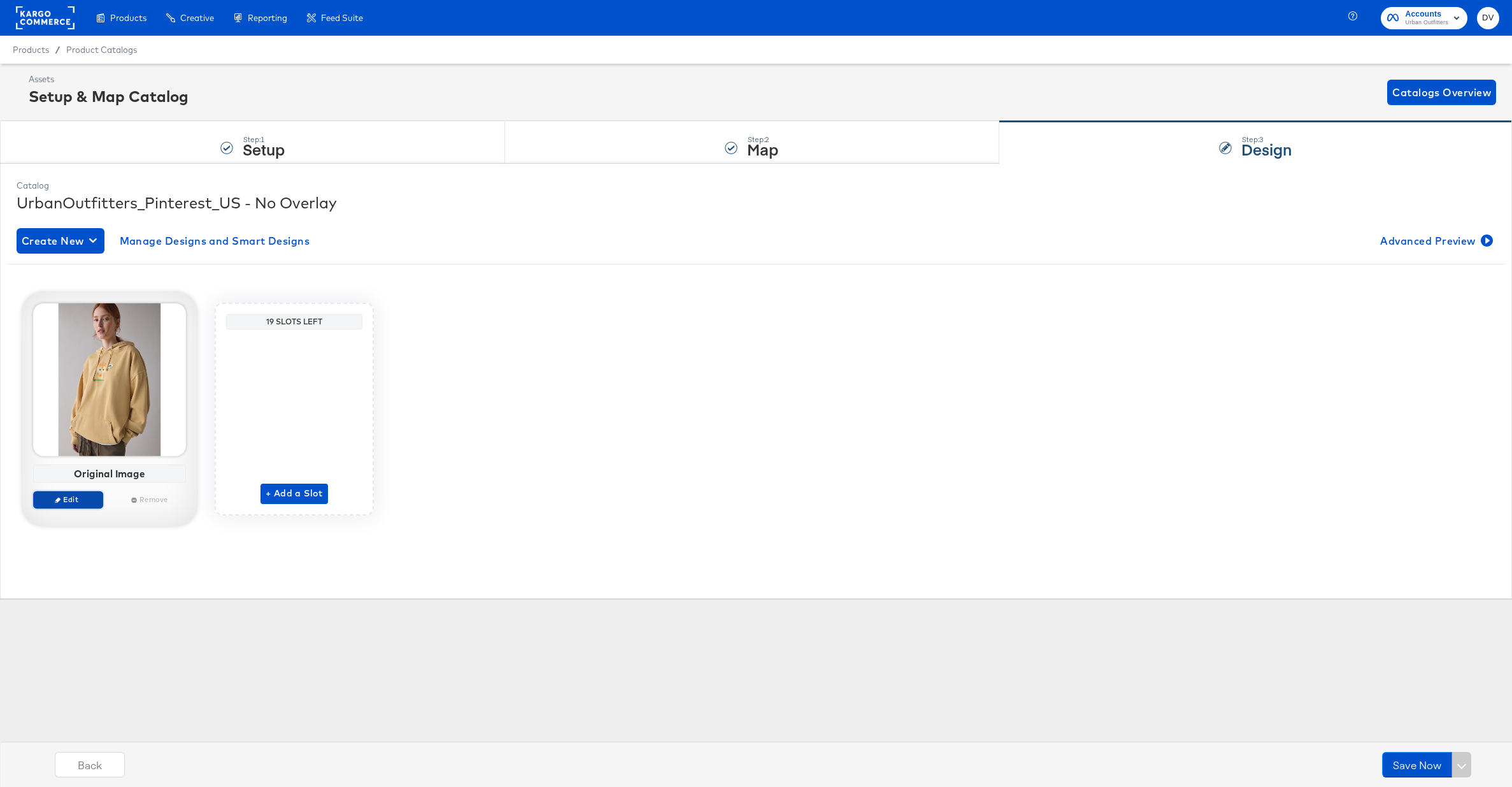
click at [91, 498] on span "Edit" at bounding box center [68, 499] width 59 height 9
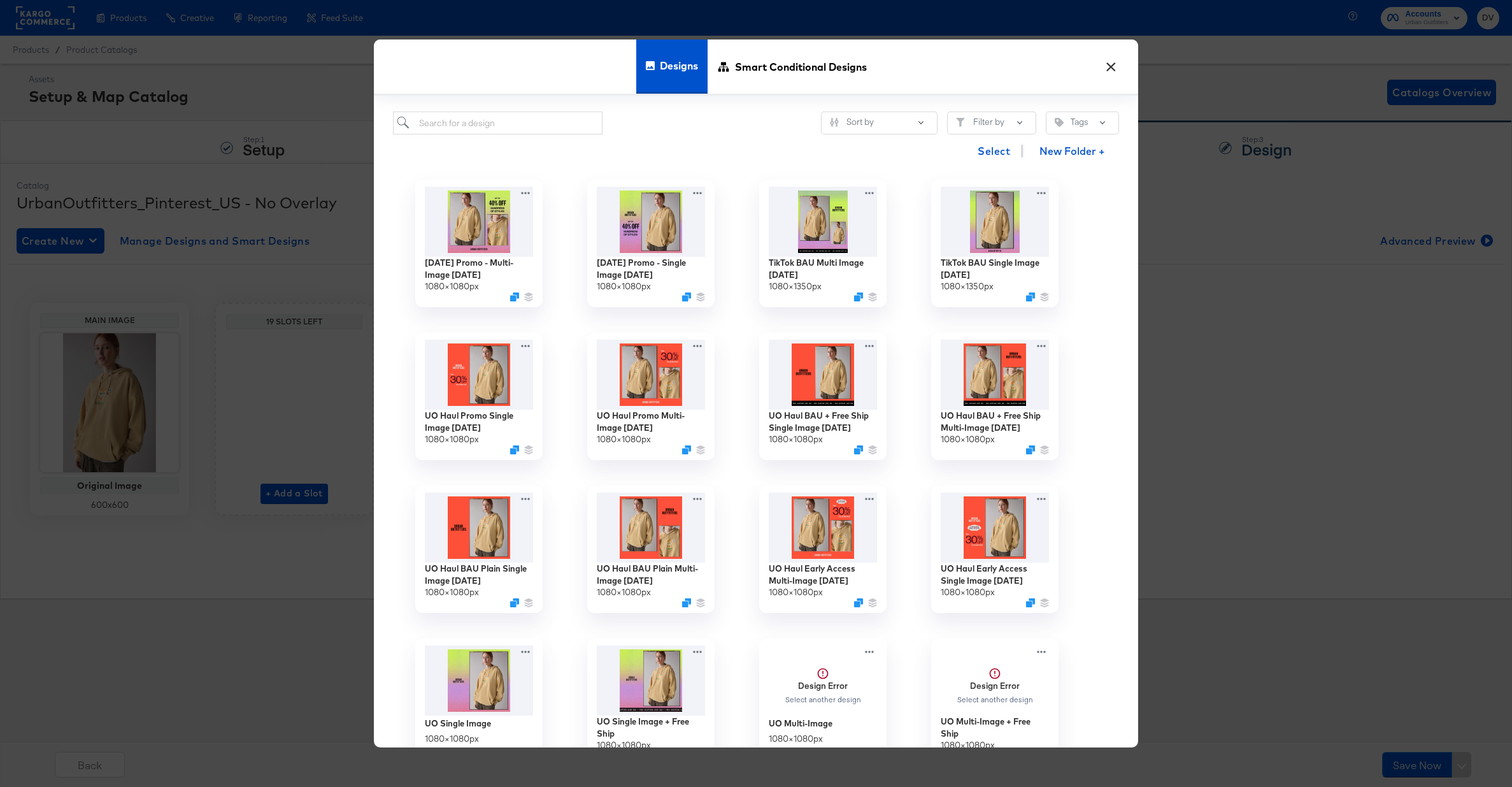
click at [1113, 60] on button "×" at bounding box center [1111, 64] width 23 height 23
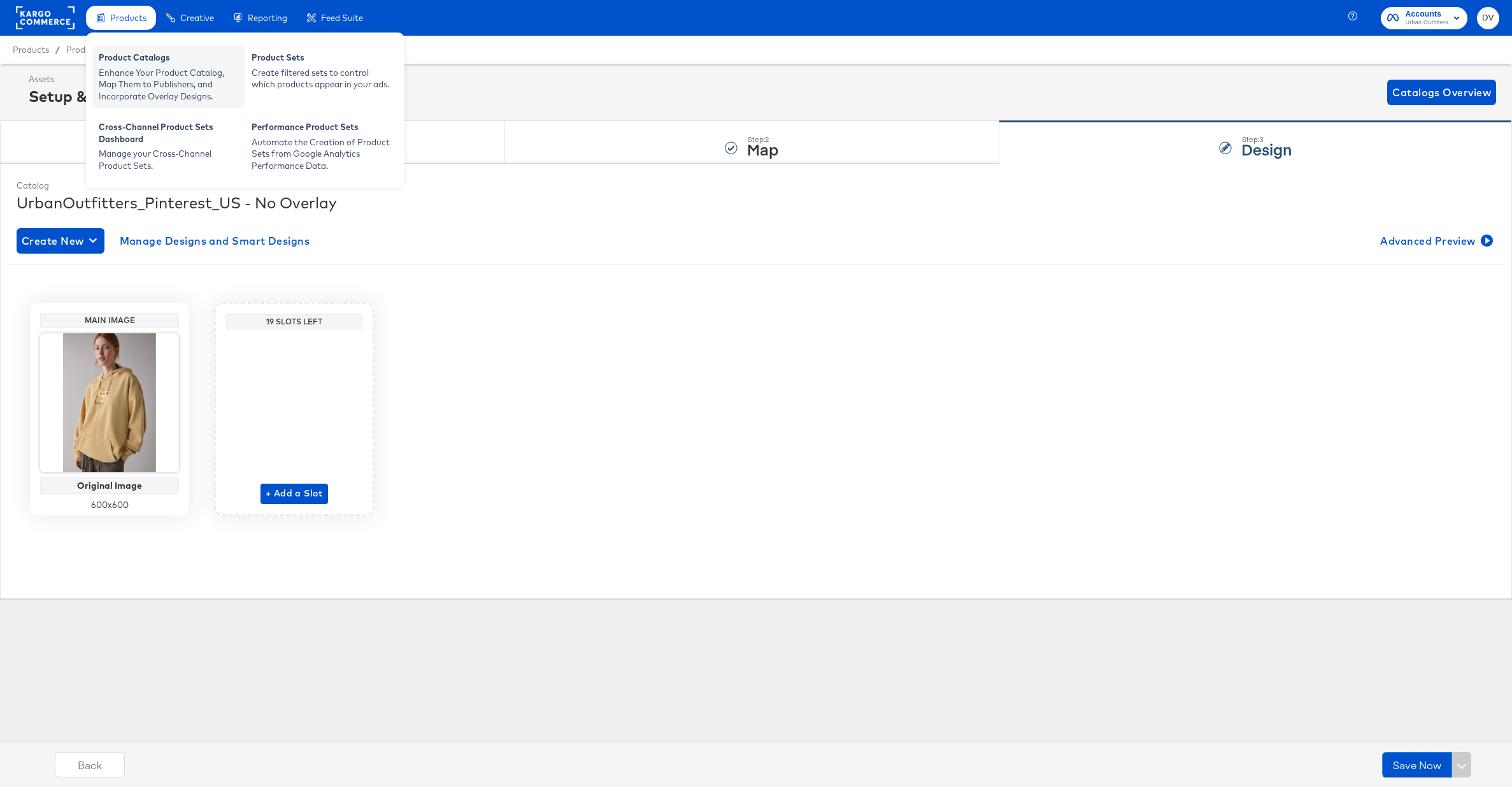
click at [137, 66] on div "Product Catalogs" at bounding box center [169, 60] width 140 height 16
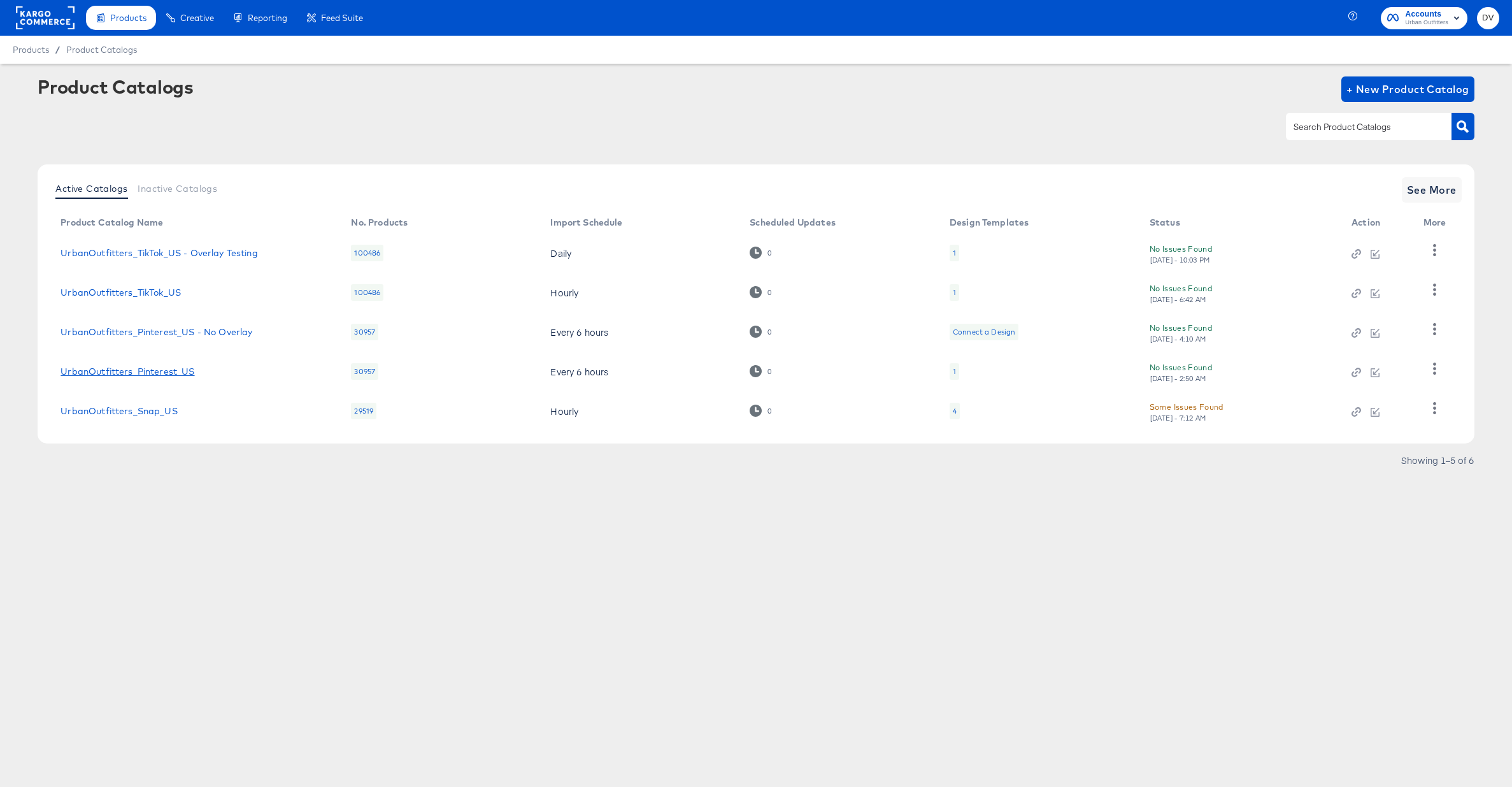
click at [176, 369] on link "UrbanOutfitters_Pinterest_US" at bounding box center [127, 371] width 134 height 10
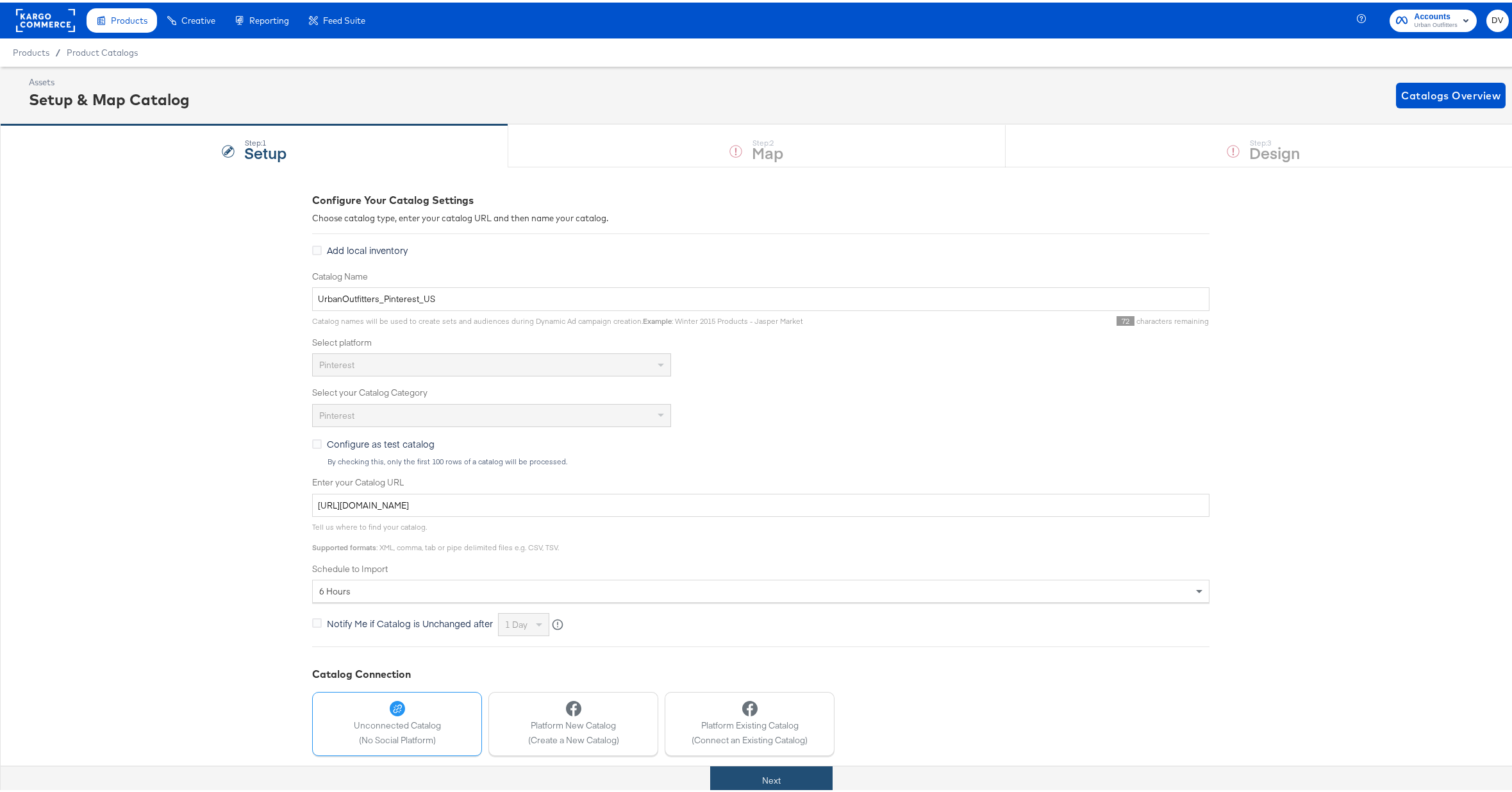
click at [819, 783] on button "Next" at bounding box center [772, 778] width 123 height 29
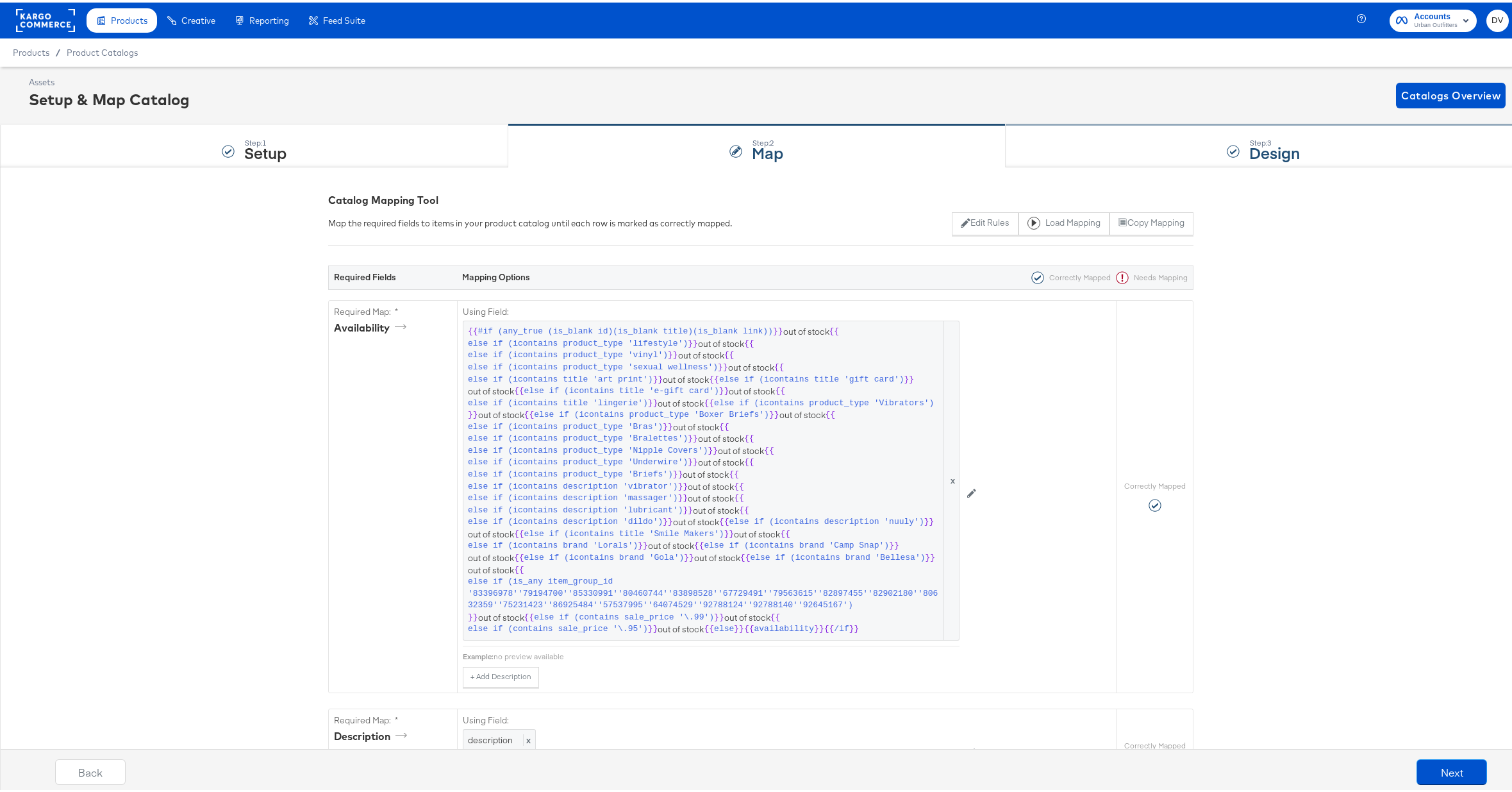
click at [1052, 147] on div "Step: 3 Design" at bounding box center [1263, 143] width 516 height 42
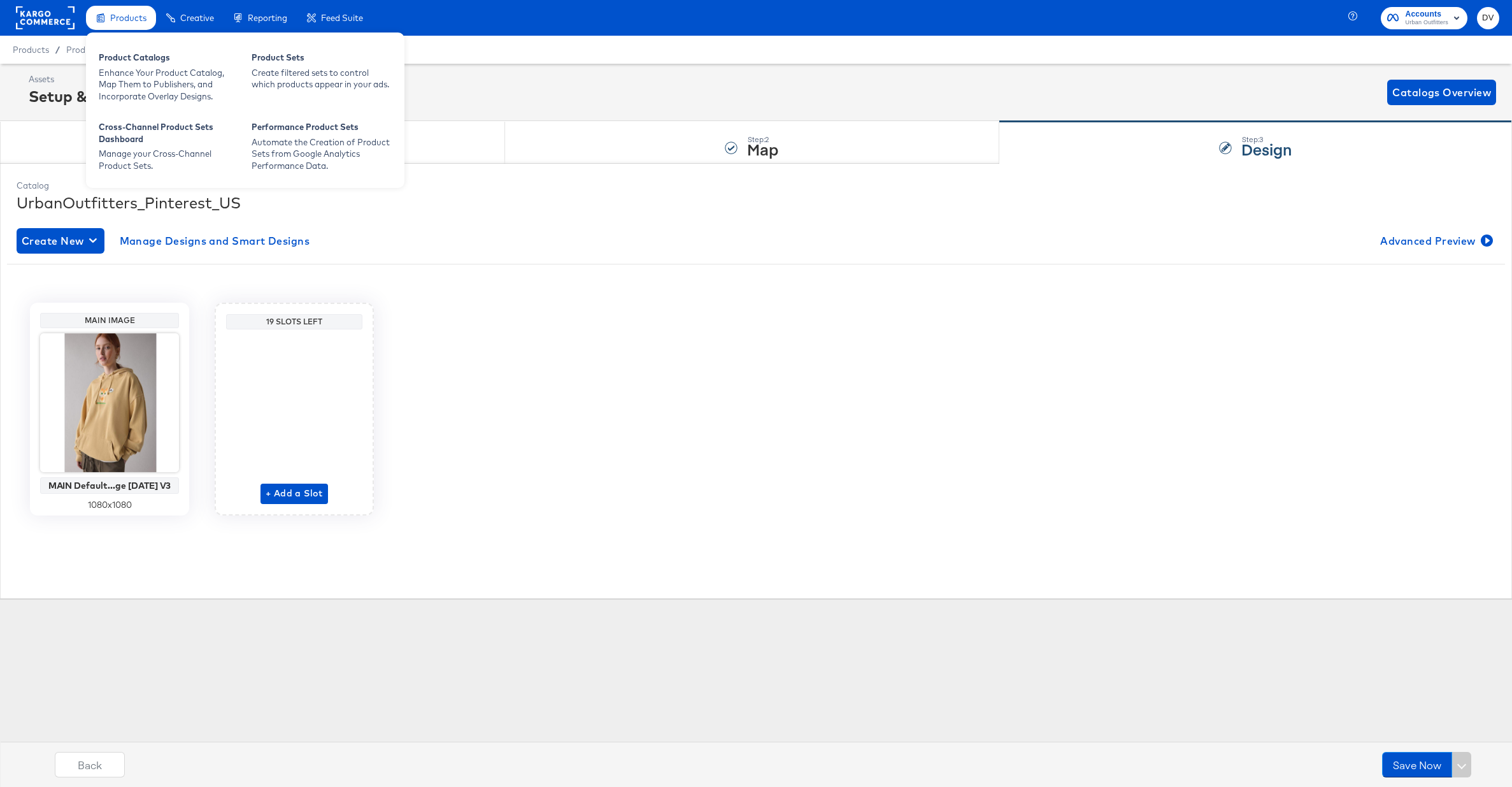
click at [126, 22] on span "Products" at bounding box center [128, 18] width 36 height 10
click at [137, 61] on div "Product Catalogs" at bounding box center [169, 60] width 140 height 16
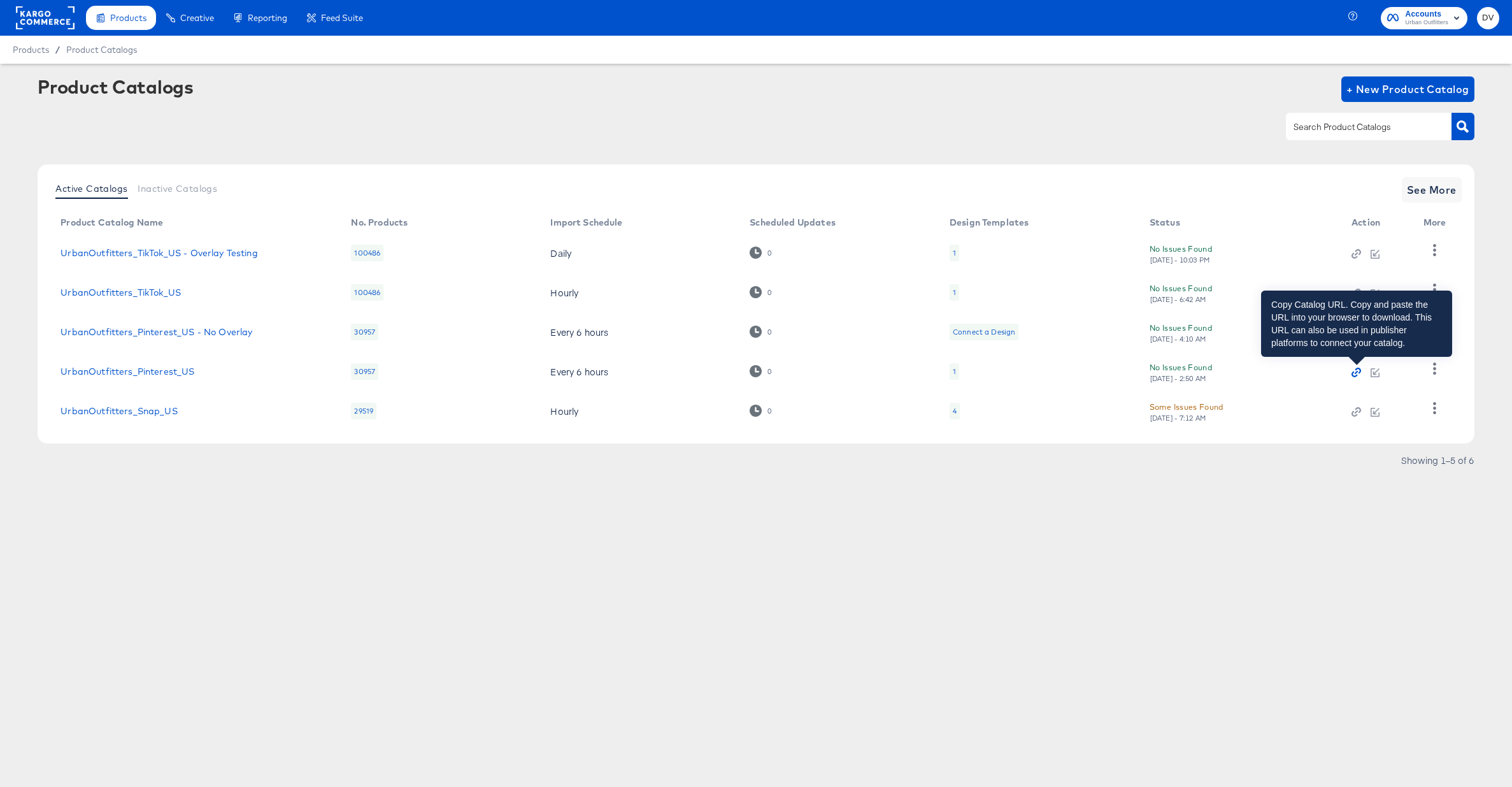
click at [1358, 371] on icon "button" at bounding box center [1356, 372] width 9 height 9
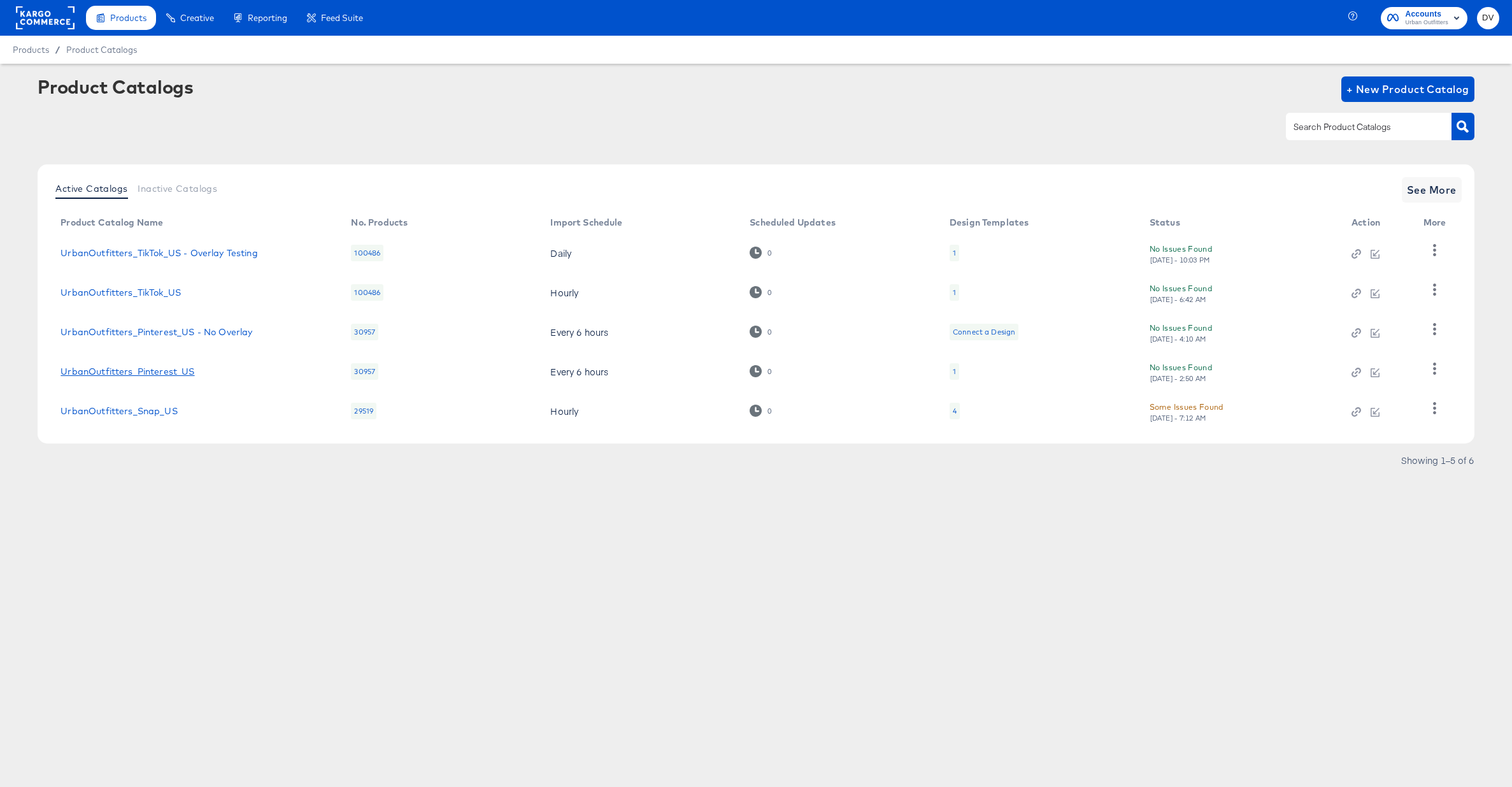
click at [157, 370] on link "UrbanOutfitters_Pinterest_US" at bounding box center [127, 371] width 134 height 10
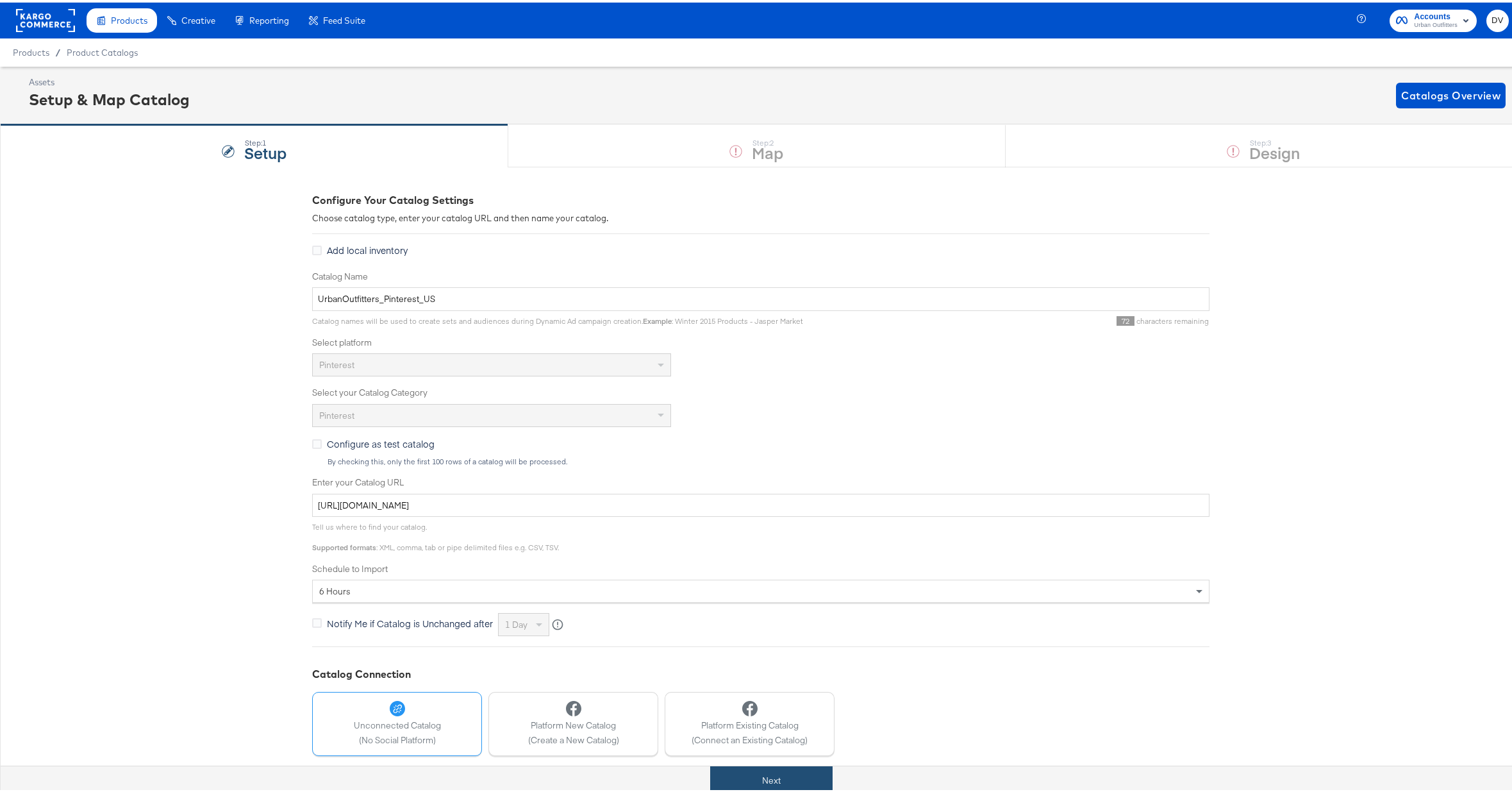
click at [819, 764] on button "Next" at bounding box center [772, 778] width 123 height 29
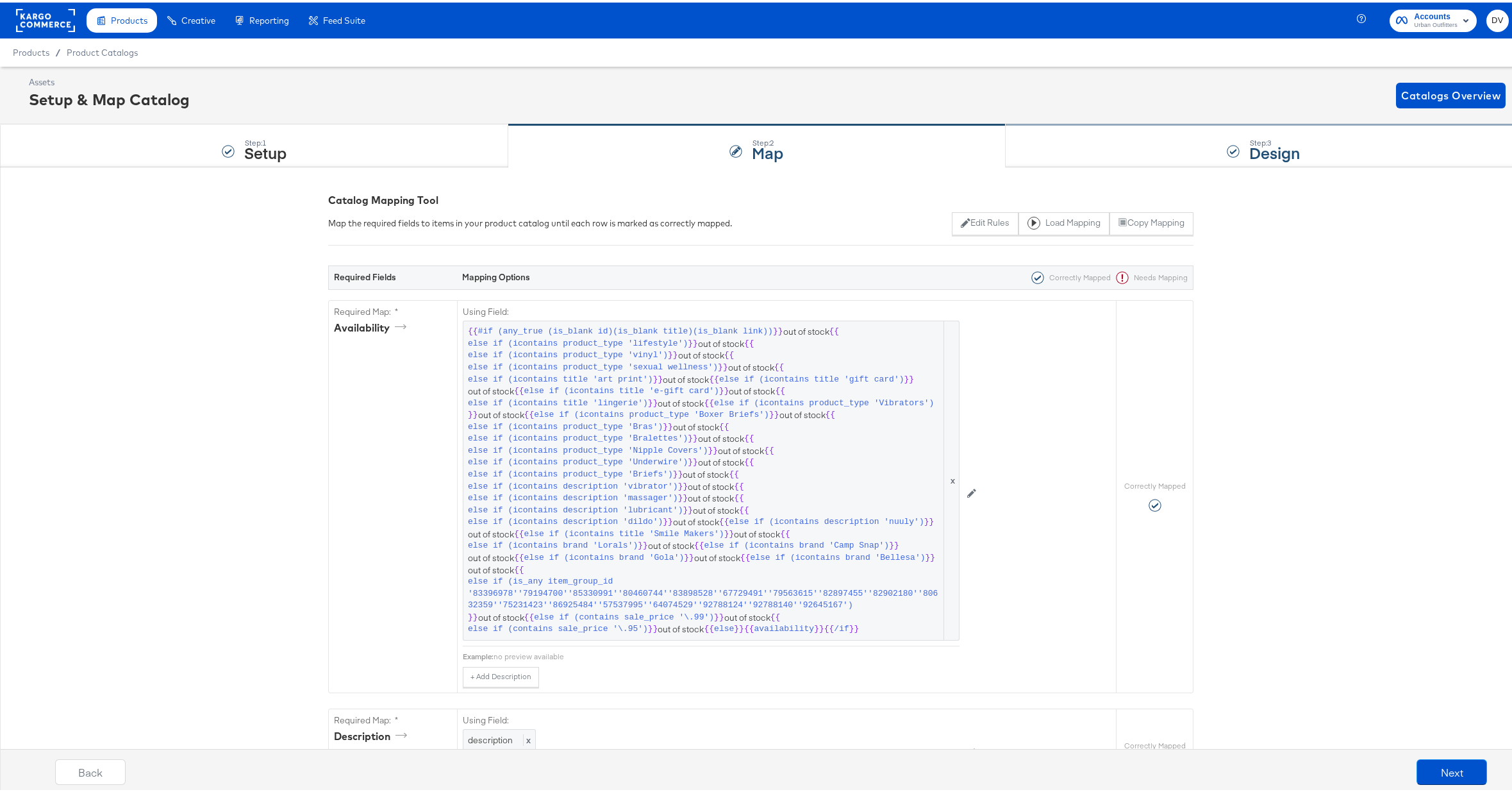
click at [1071, 150] on div "Step: 3 Design" at bounding box center [1263, 143] width 516 height 42
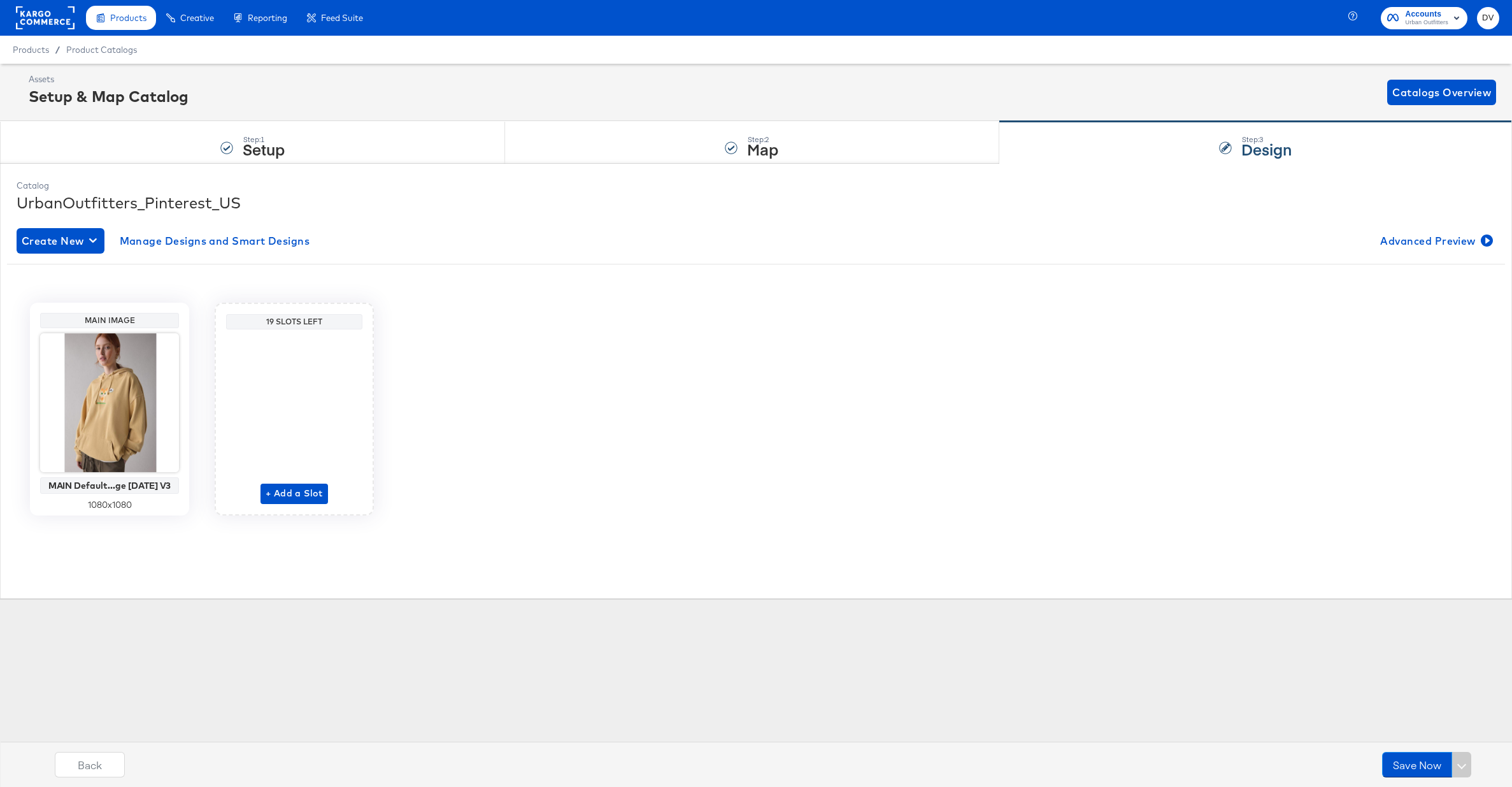
click at [106, 428] on div at bounding box center [110, 402] width 139 height 139
click at [147, 509] on div "MAIN Default...ge 3.8.23 V3 1080 x 1080" at bounding box center [110, 421] width 139 height 178
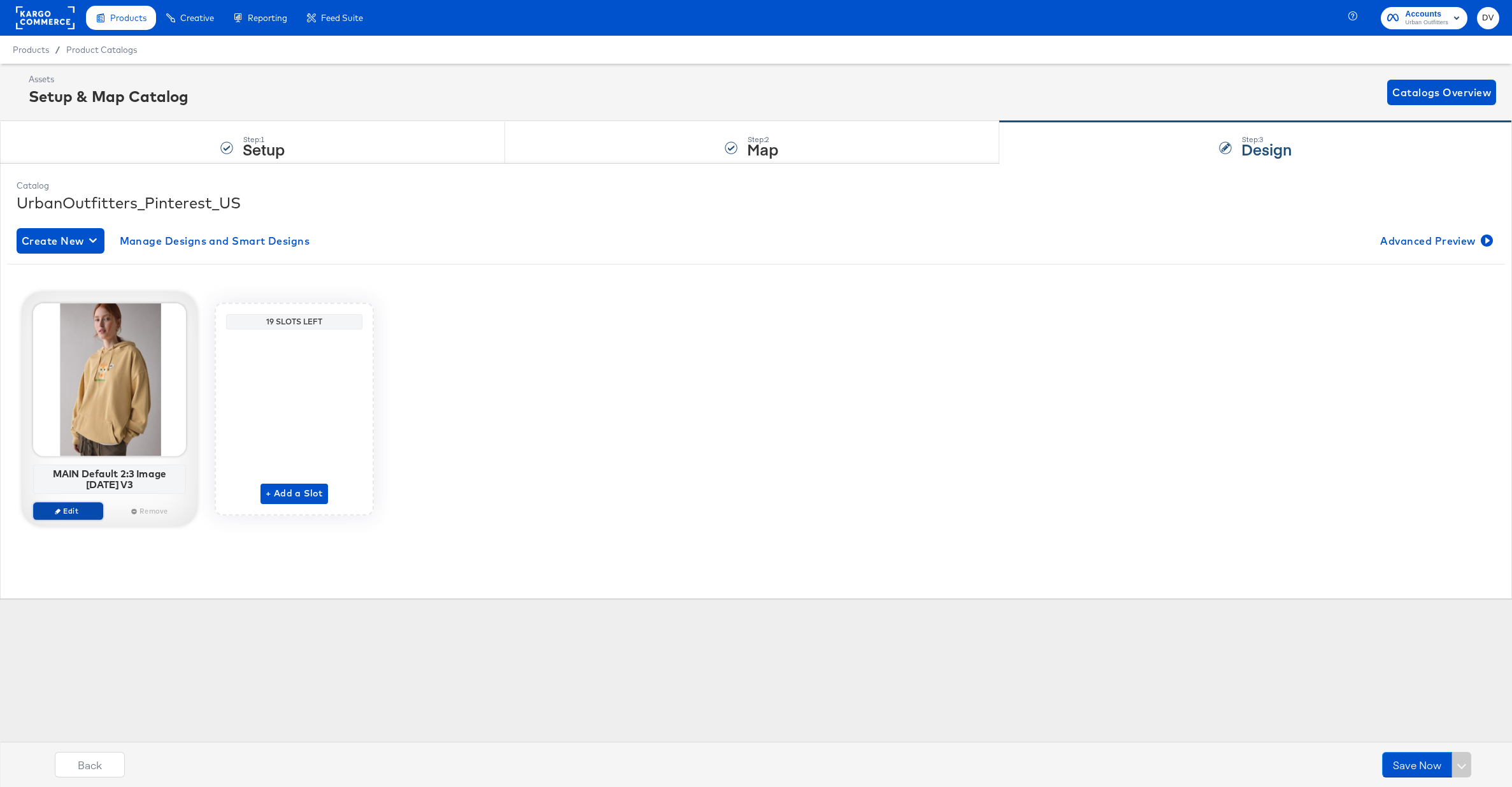
click at [92, 509] on span "Edit" at bounding box center [68, 510] width 59 height 9
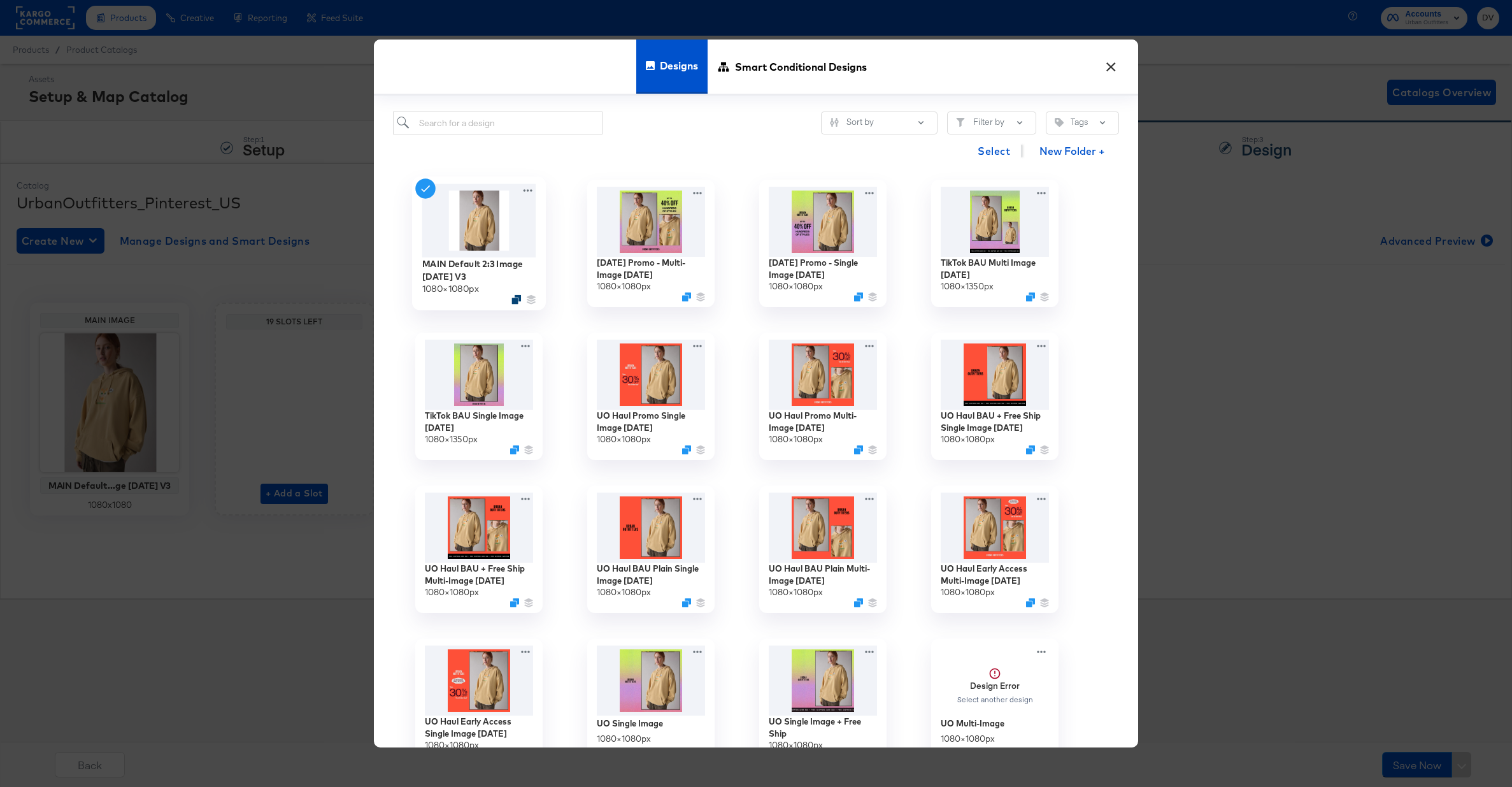
click at [516, 295] on icon "Duplicate" at bounding box center [516, 299] width 9 height 9
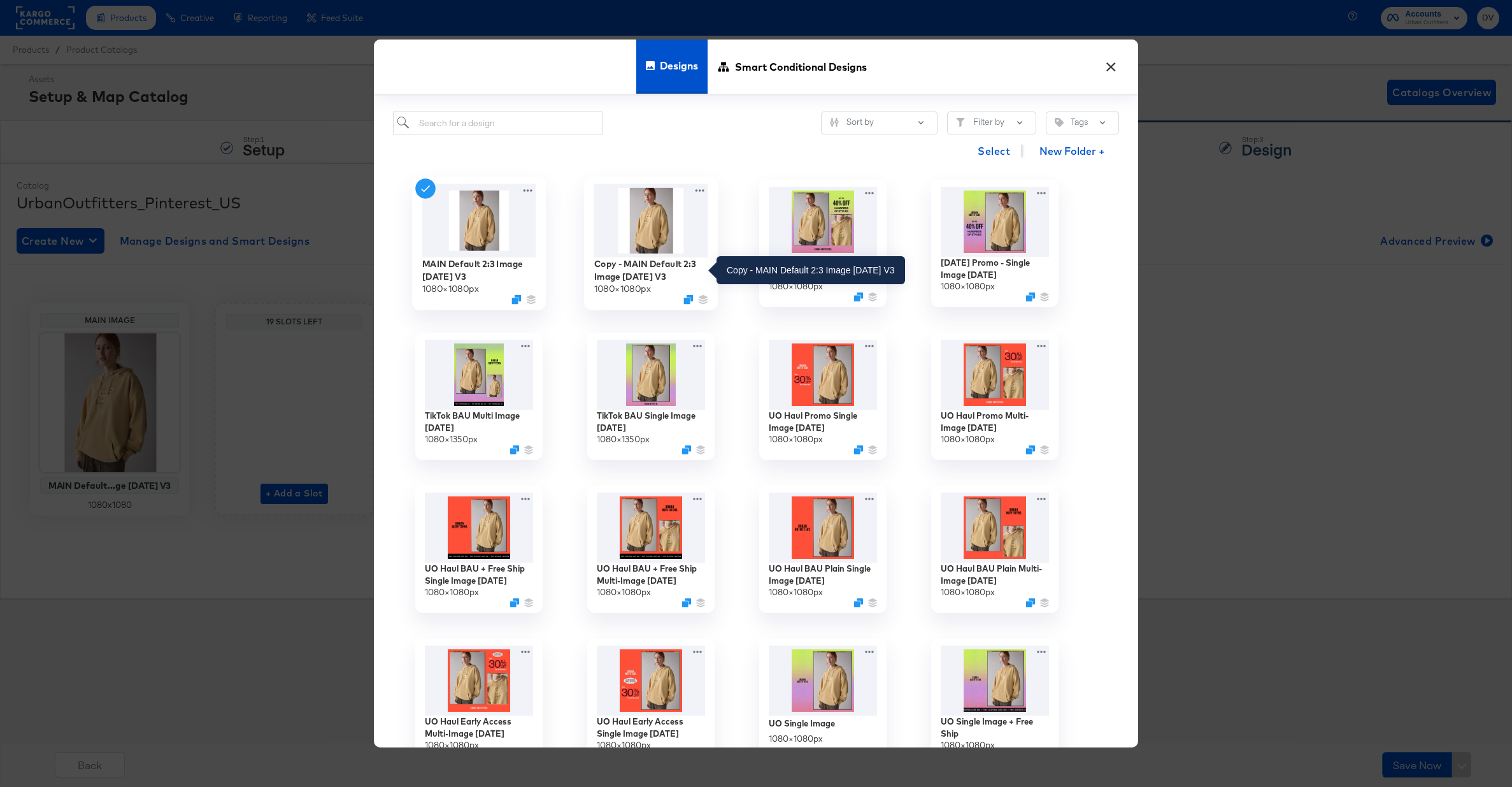
click at [644, 266] on div "Copy - MAIN Default 2:3 Image 3.8.23 V3" at bounding box center [651, 269] width 114 height 25
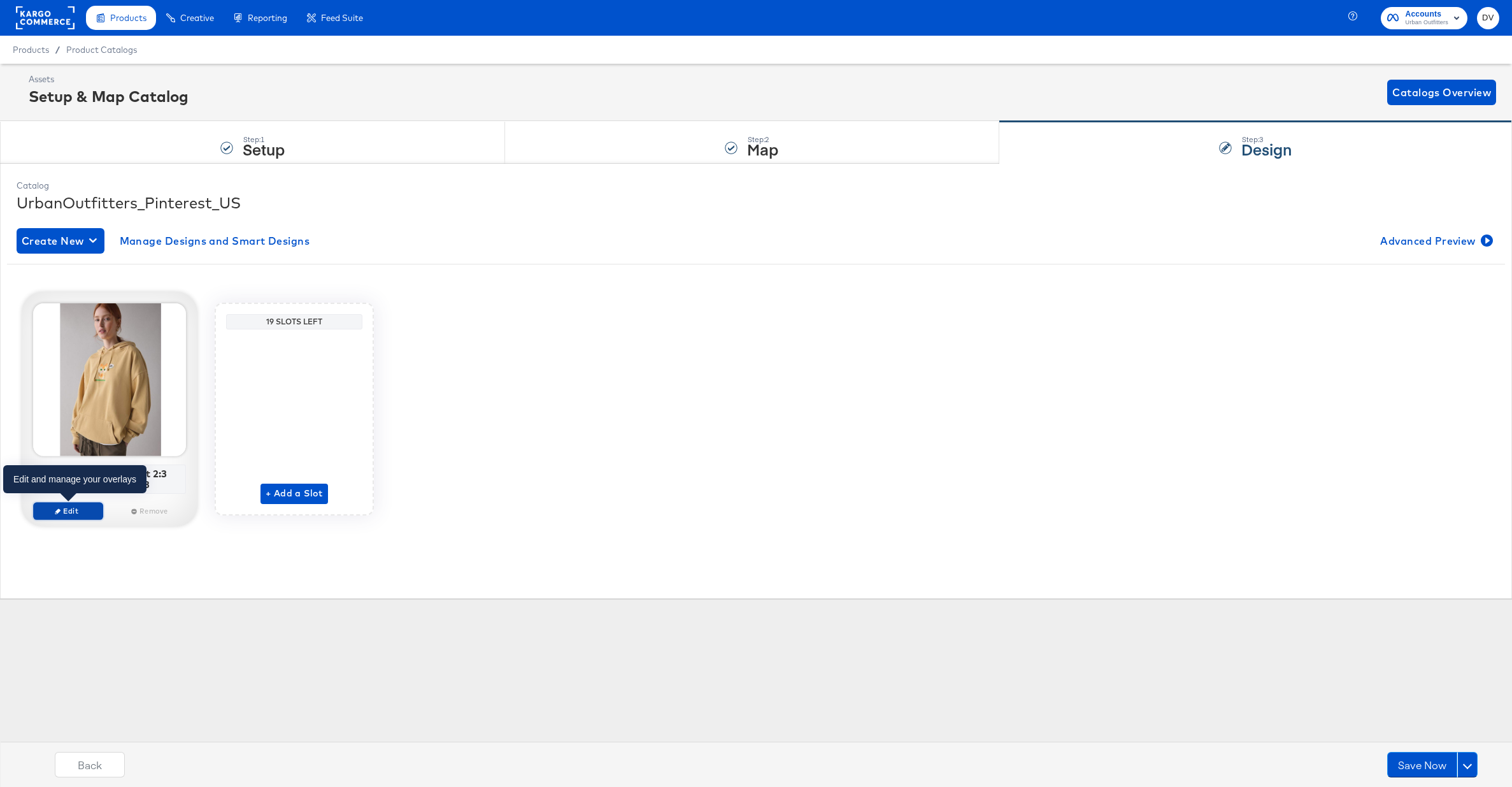
click at [81, 509] on span "Edit" at bounding box center [68, 510] width 59 height 9
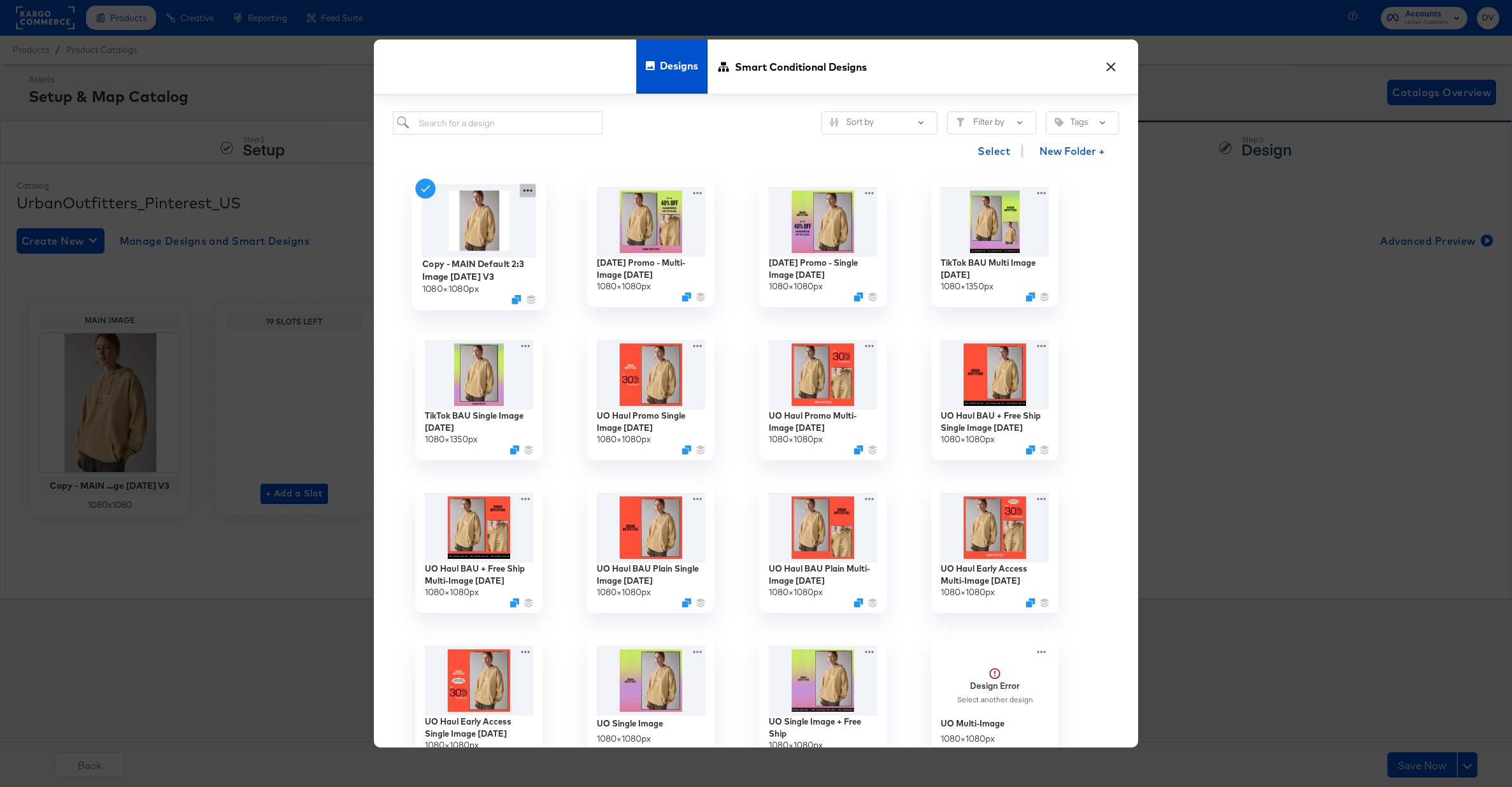
click at [530, 193] on icon at bounding box center [528, 191] width 16 height 13
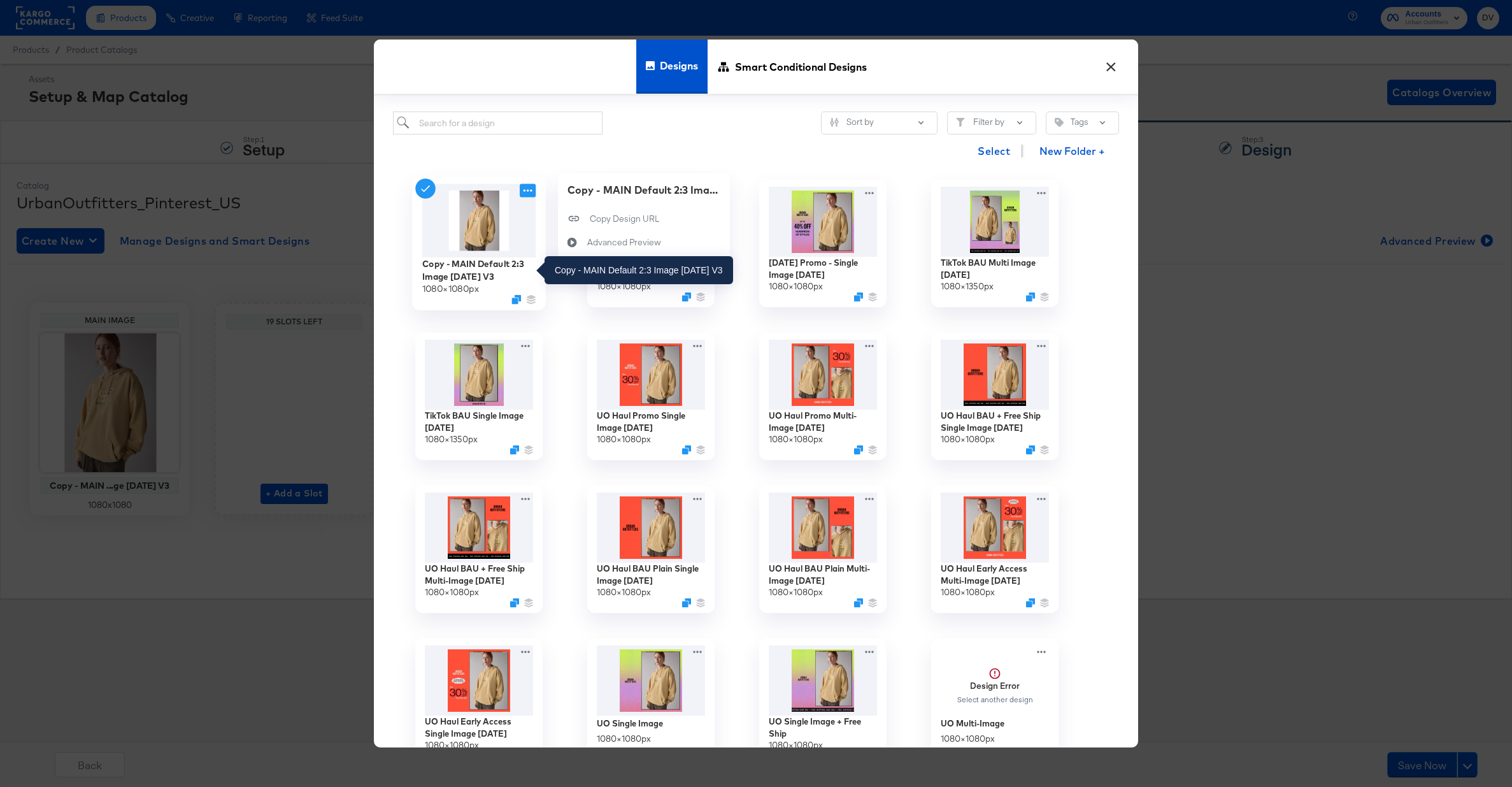
click at [528, 274] on div "Copy - MAIN Default 2:3 Image 3.8.23 V3" at bounding box center [479, 269] width 114 height 25
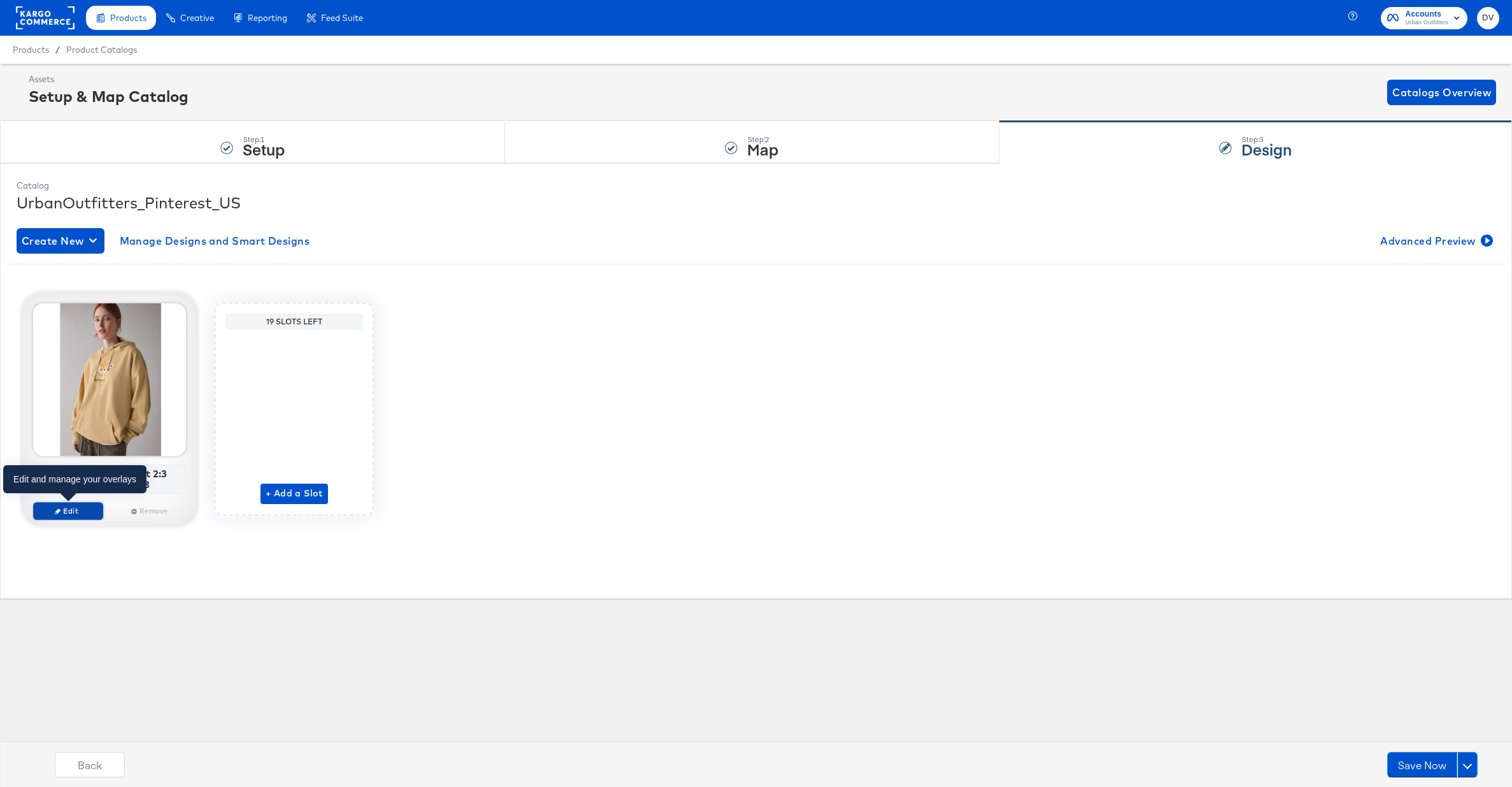
click at [82, 508] on span "Edit" at bounding box center [68, 510] width 59 height 9
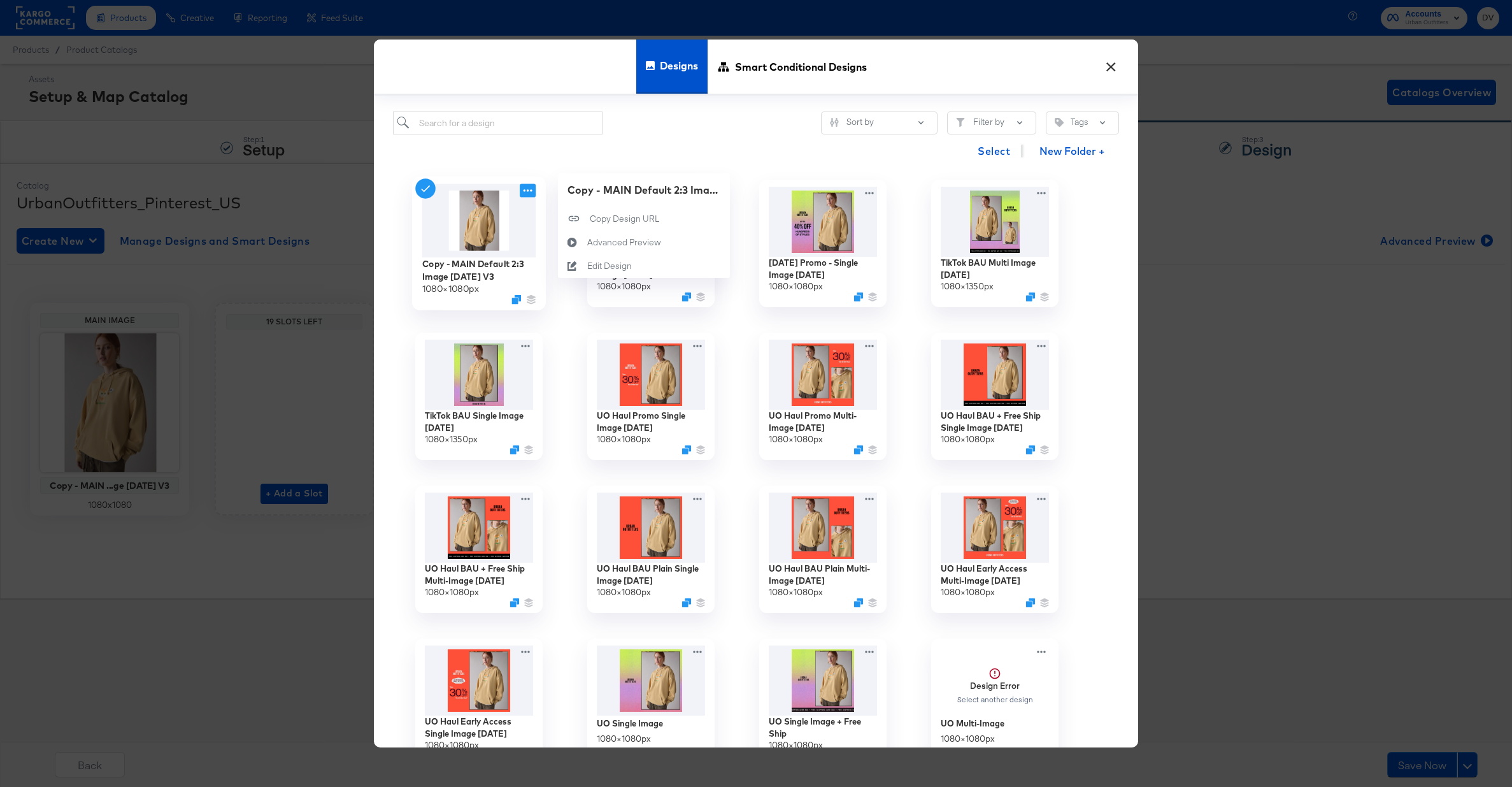
click at [528, 193] on icon at bounding box center [528, 191] width 16 height 13
click at [587, 266] on div "Edit Design Edit Design" at bounding box center [587, 266] width 0 height 0
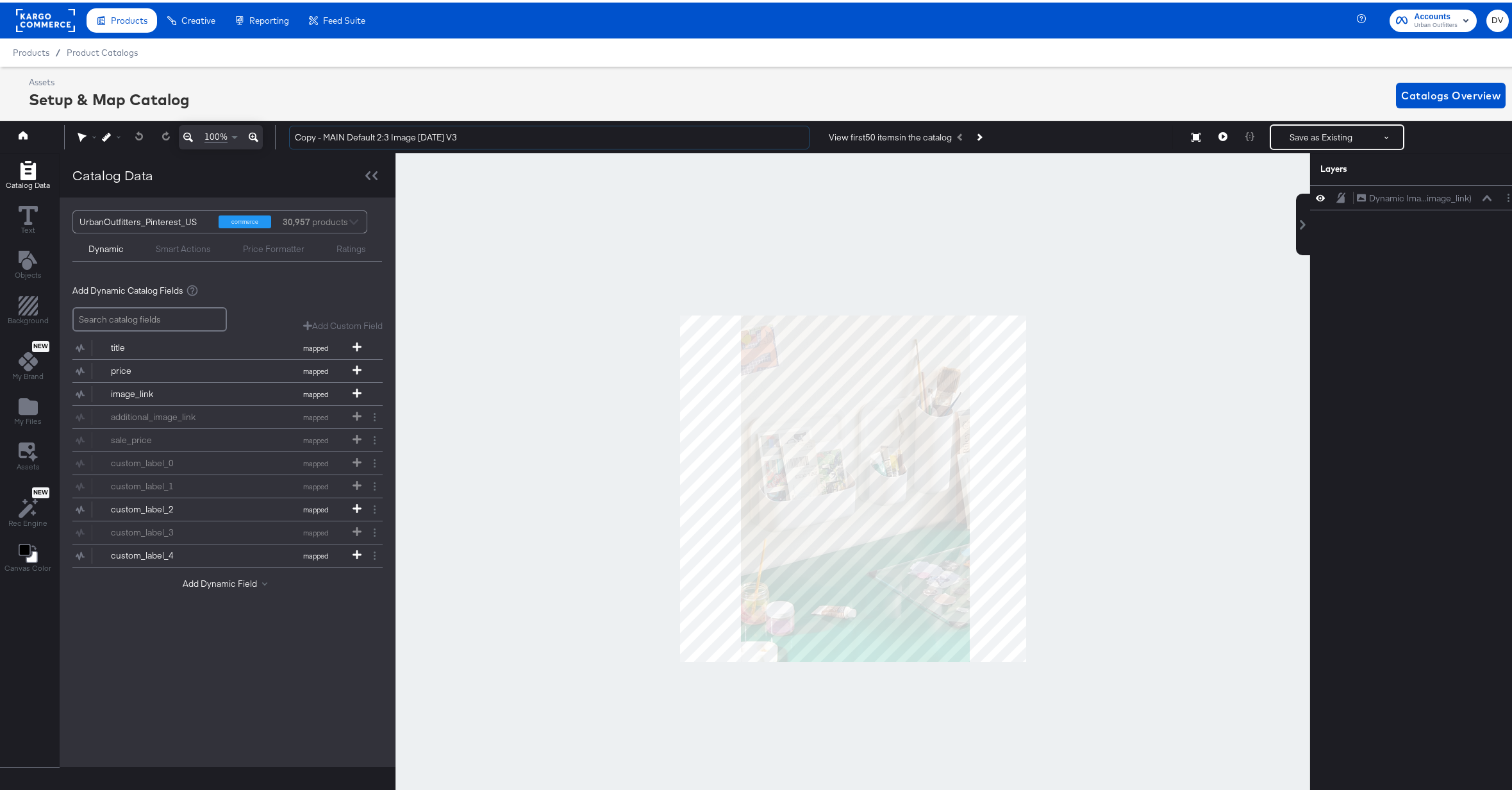
drag, startPoint x: 323, startPoint y: 137, endPoint x: 281, endPoint y: 136, distance: 42.0
click at [281, 136] on div "Copy - MAIN Default 2:3 Image 3.8.23 V3 View first 50 items in the catalog Save…" at bounding box center [895, 135] width 1233 height 26
drag, startPoint x: 433, startPoint y: 133, endPoint x: 392, endPoint y: 138, distance: 41.3
click at [392, 138] on input "MAIN Default 2:3 Image 3.8.23 V3" at bounding box center [549, 135] width 520 height 24
click at [416, 136] on input "MAIN Default 2:3 Image 3.8.23 V3" at bounding box center [549, 135] width 520 height 24
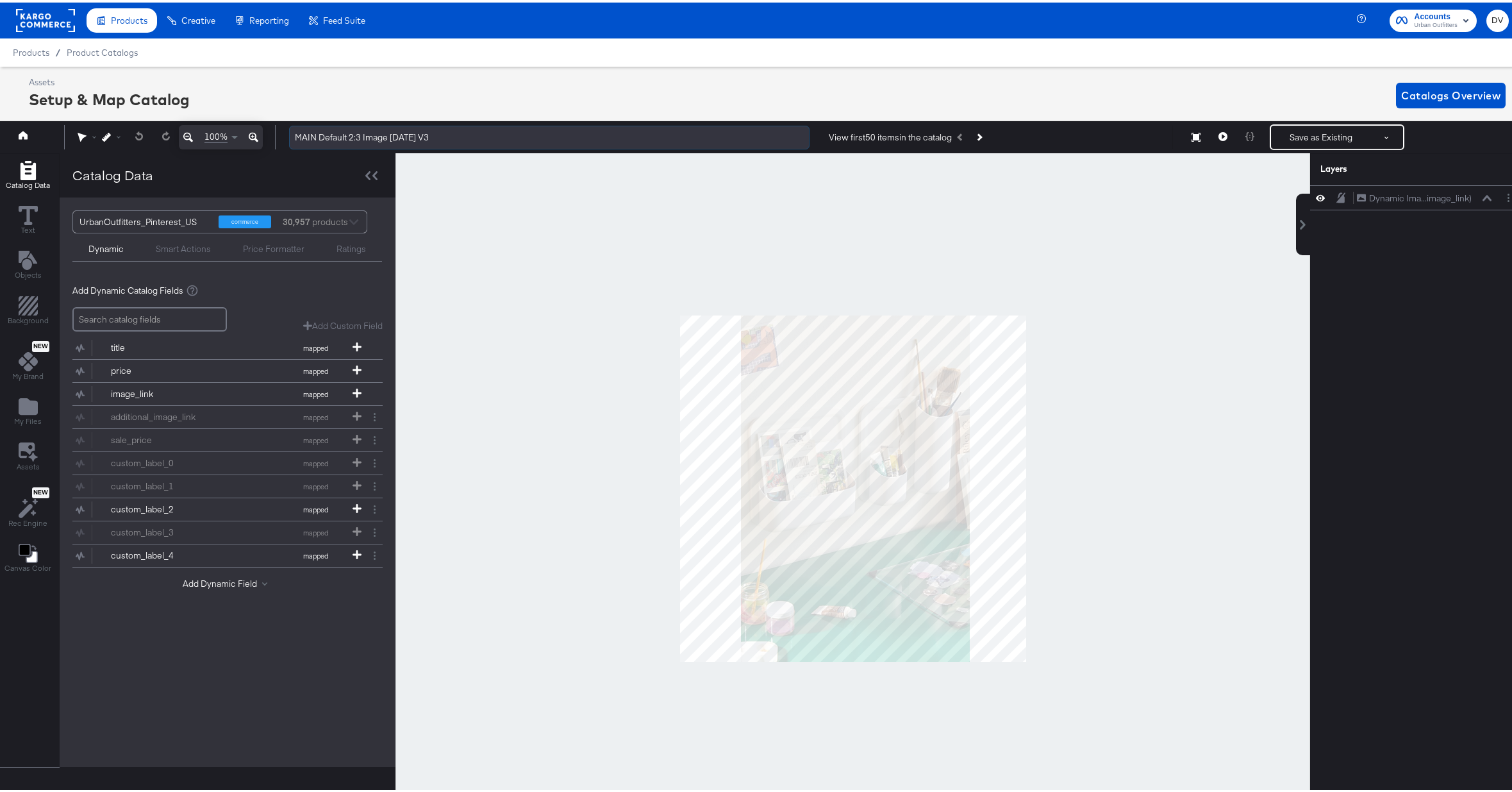
click at [429, 135] on input "MAIN Default 2:3 Image 3.8.23 V3" at bounding box center [549, 135] width 520 height 24
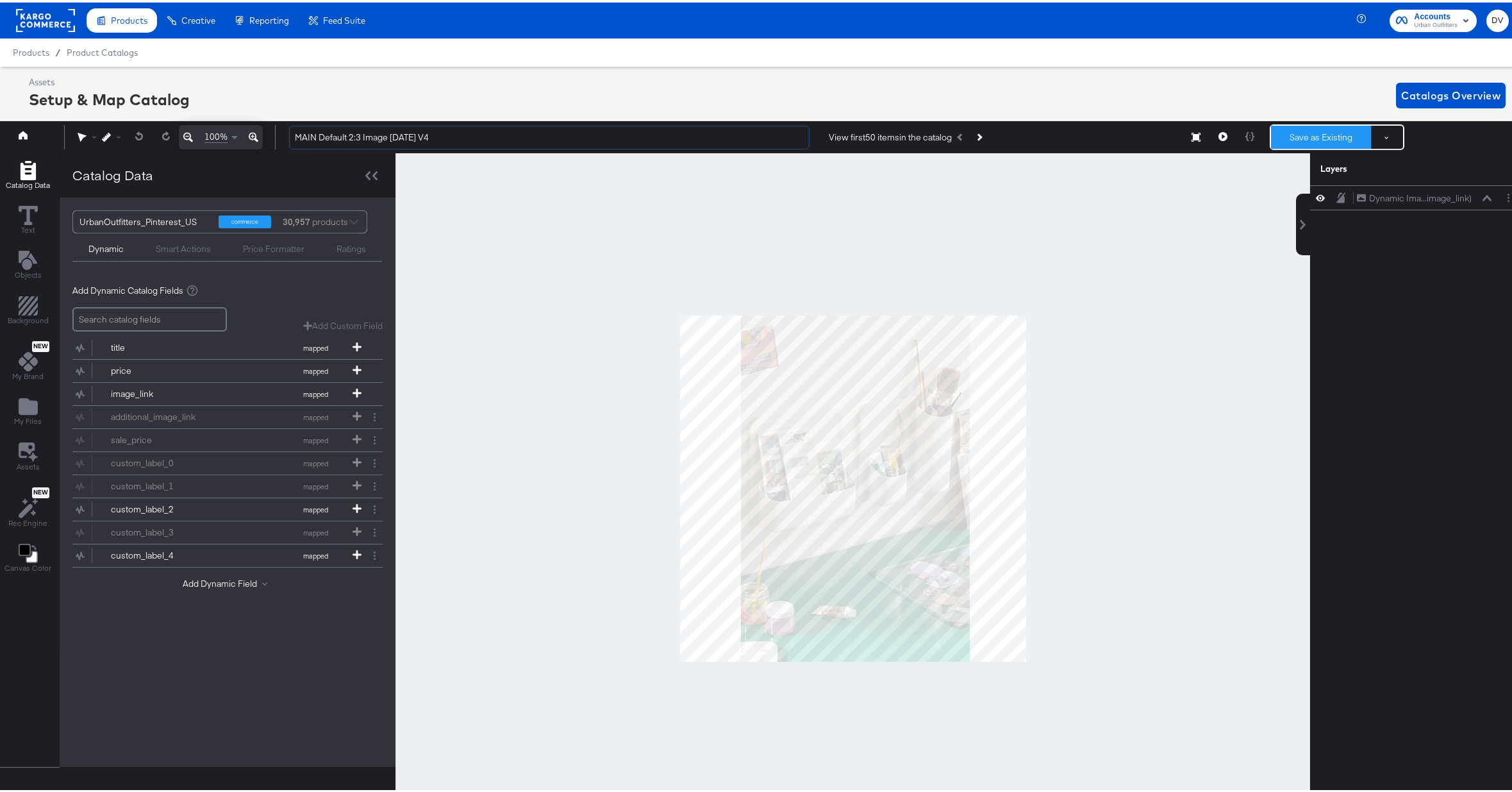
type input "MAIN Default 2:3 Image 3.8.23 V4"
click at [1322, 143] on button "Save as Existing" at bounding box center [1321, 135] width 100 height 23
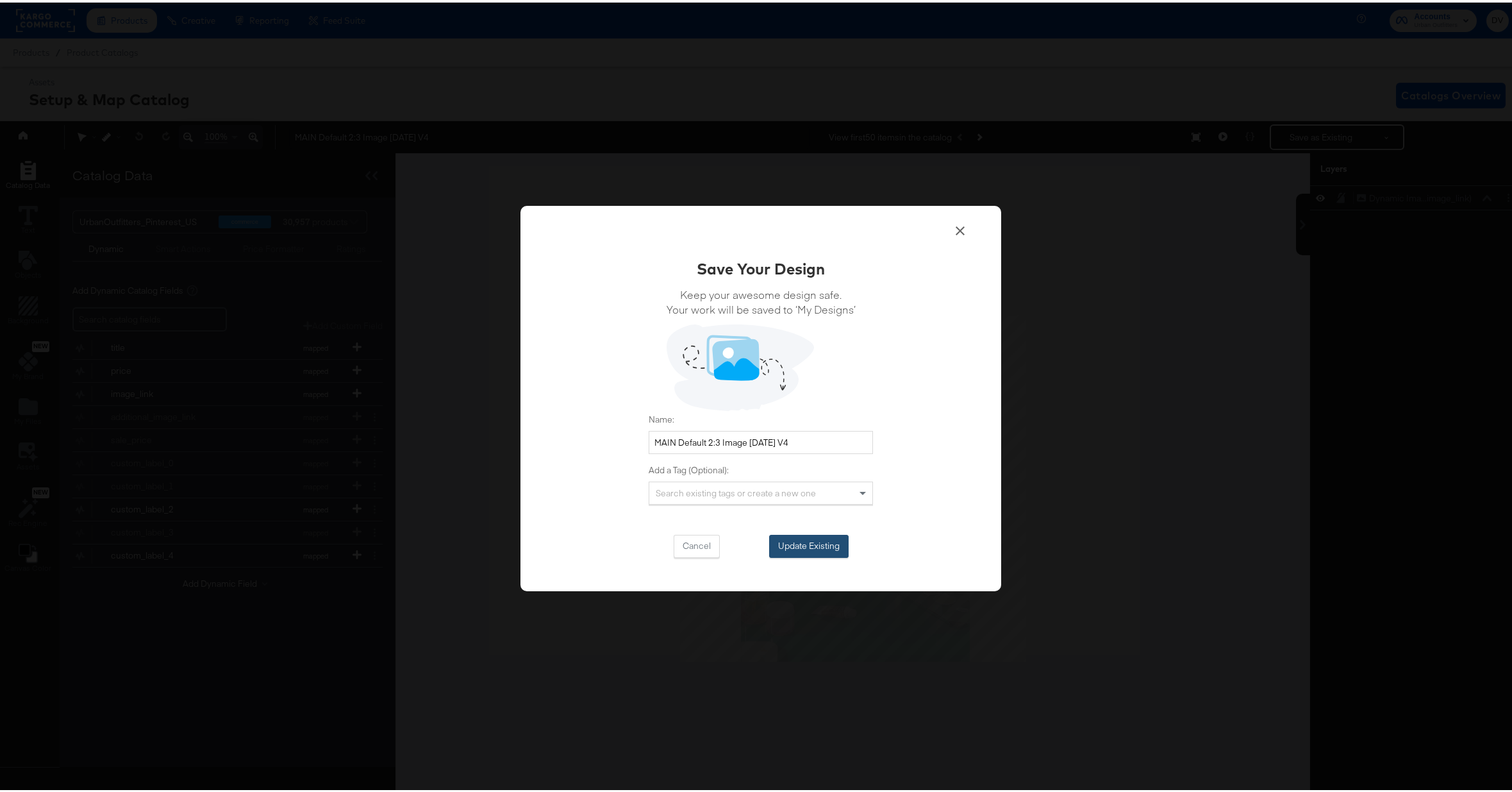
click at [807, 542] on button "Update Existing" at bounding box center [809, 544] width 80 height 23
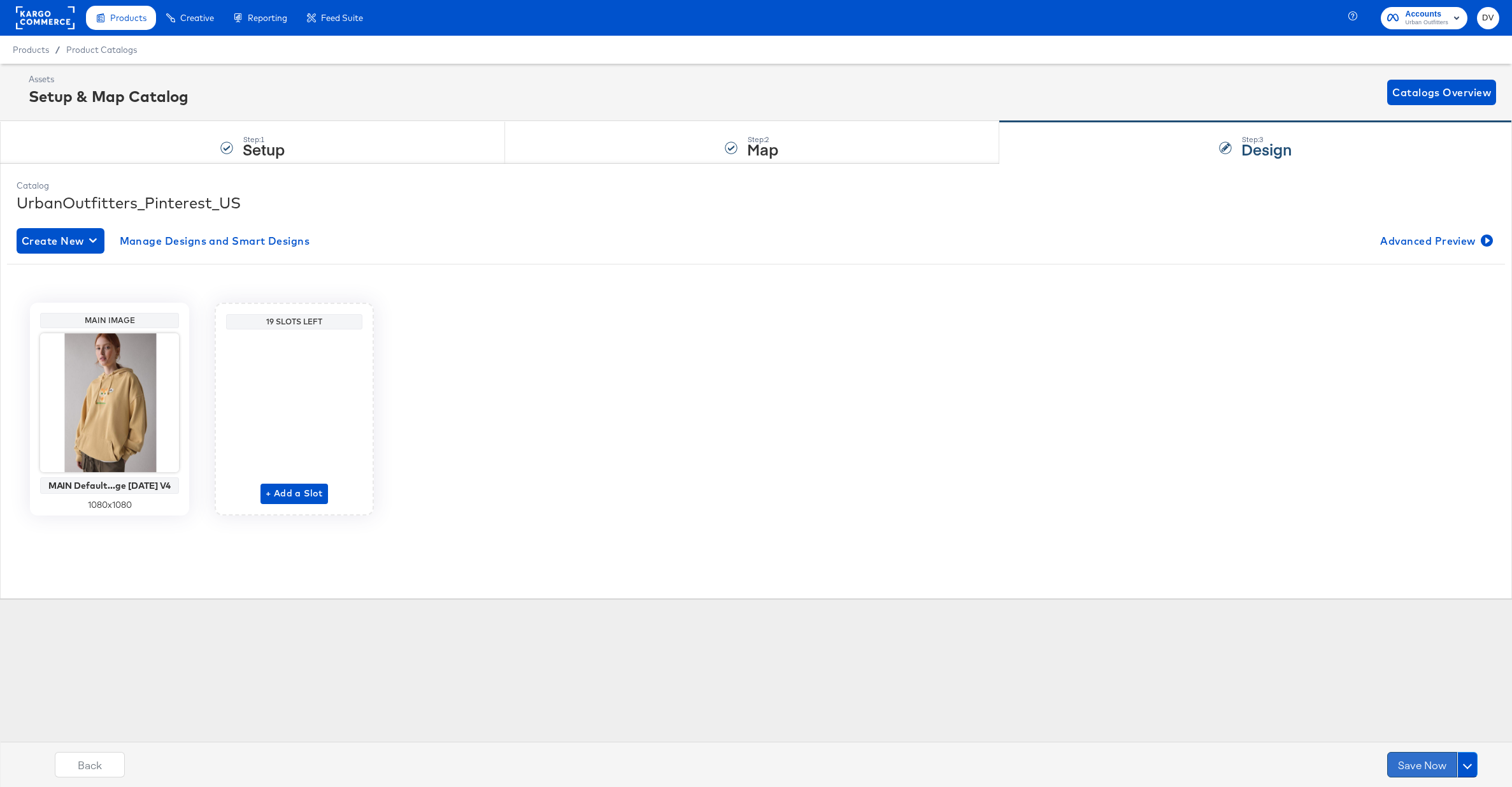
click at [1392, 769] on button "Save Now" at bounding box center [1422, 764] width 70 height 26
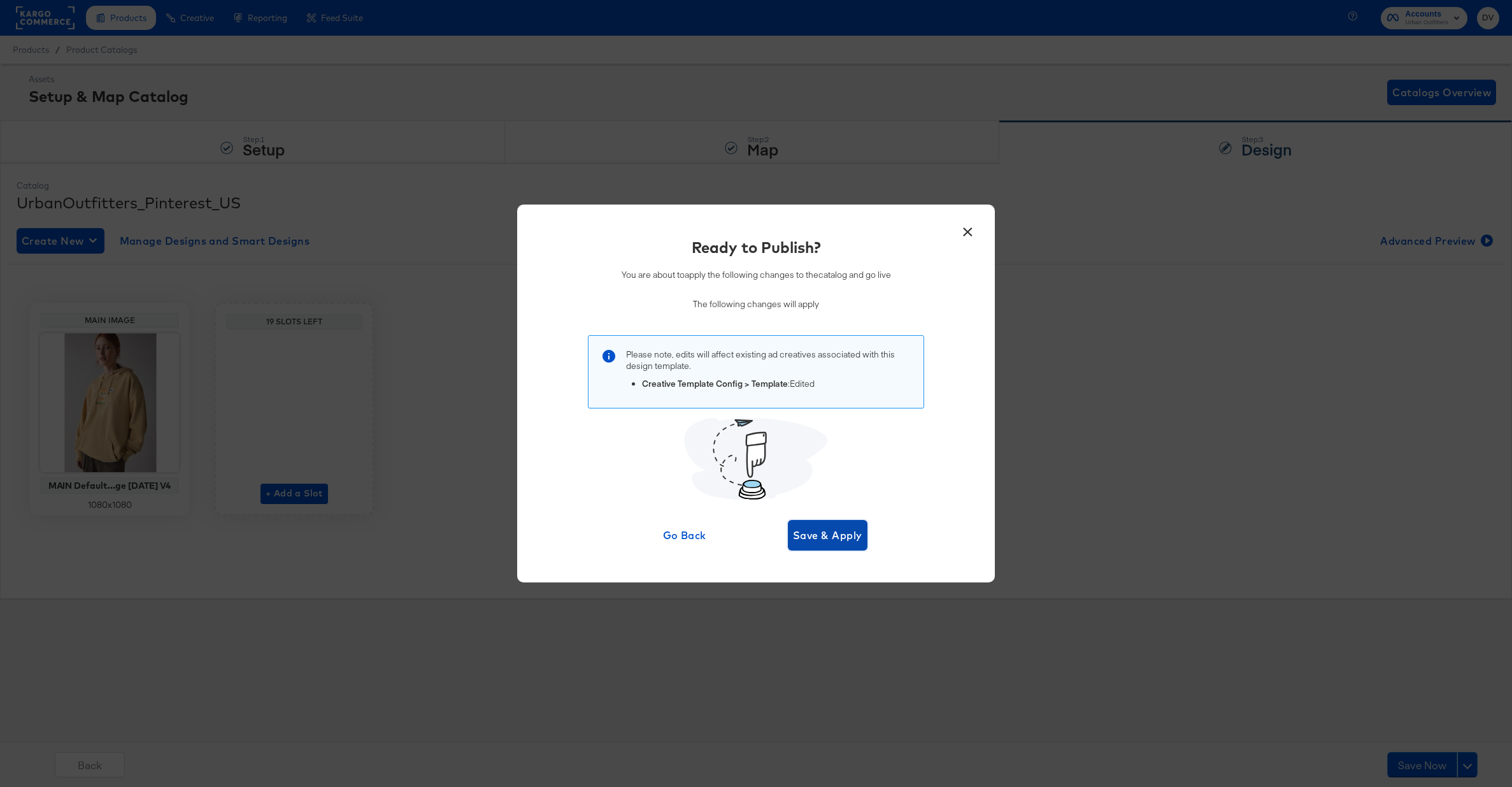
click at [834, 542] on span "Save & Apply" at bounding box center [828, 535] width 69 height 18
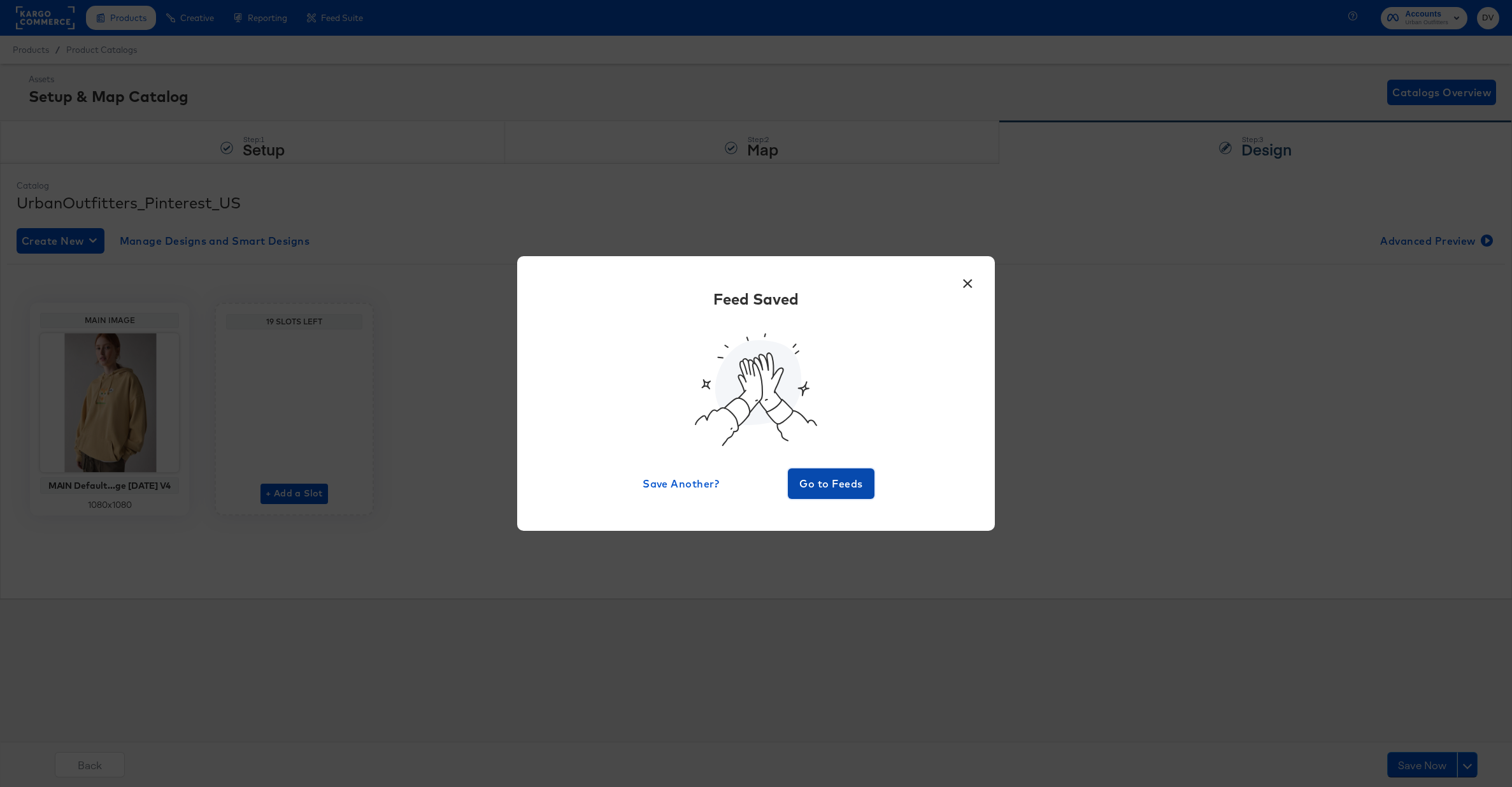
click at [824, 495] on button "Go to Feeds" at bounding box center [831, 483] width 86 height 30
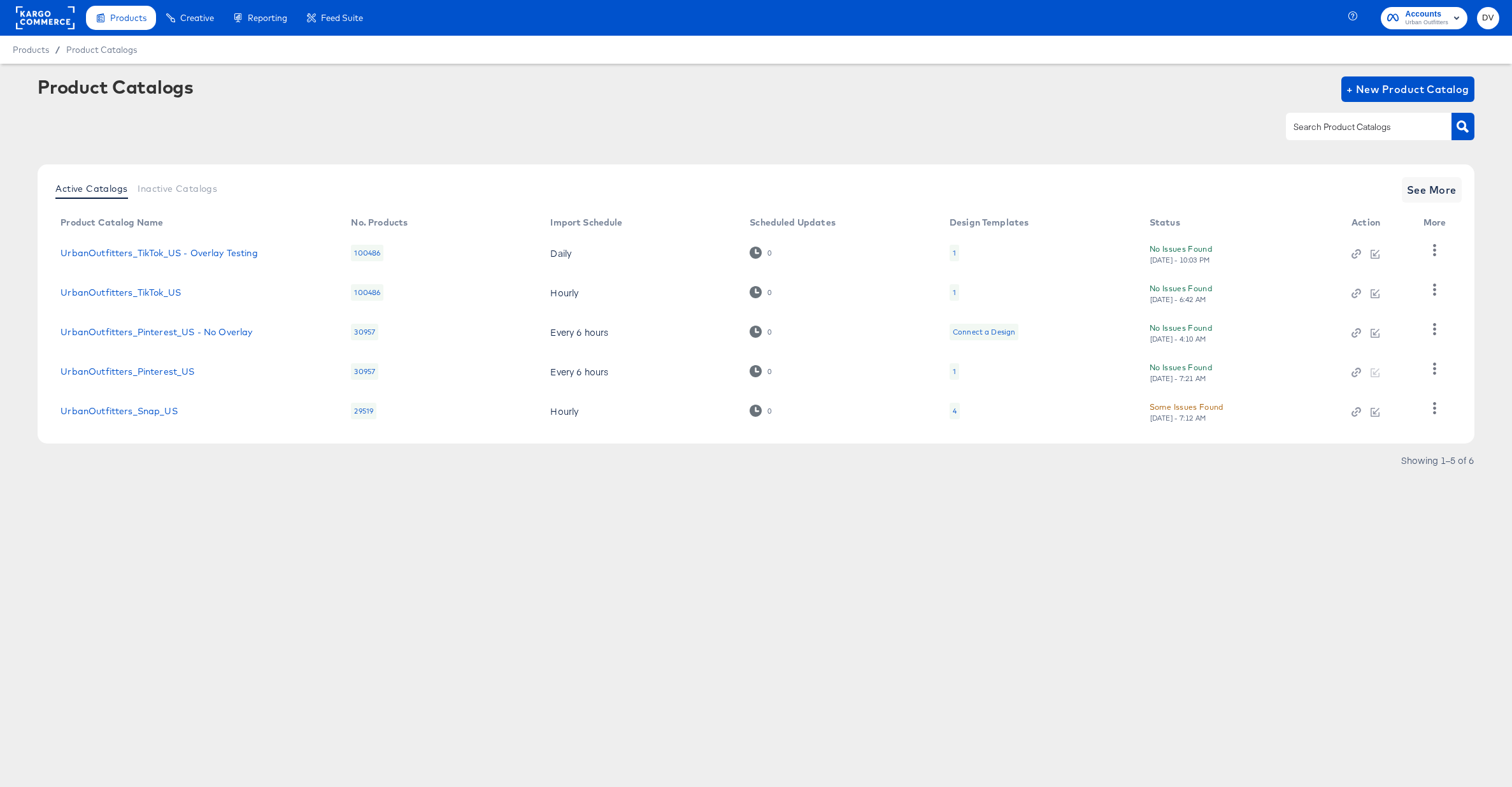
click at [55, 24] on rect at bounding box center [45, 18] width 59 height 23
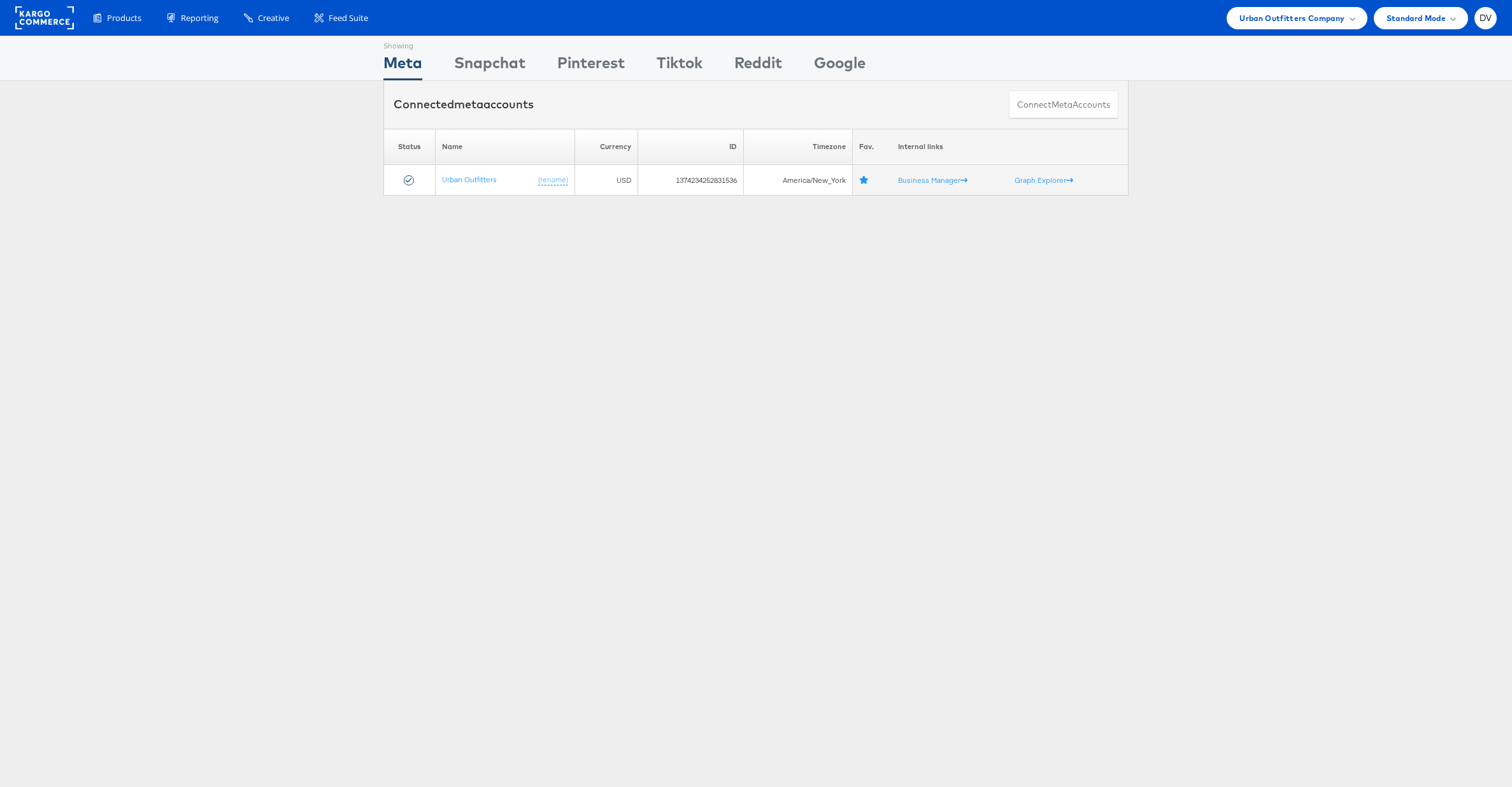
click at [20, 19] on rect at bounding box center [45, 18] width 59 height 23
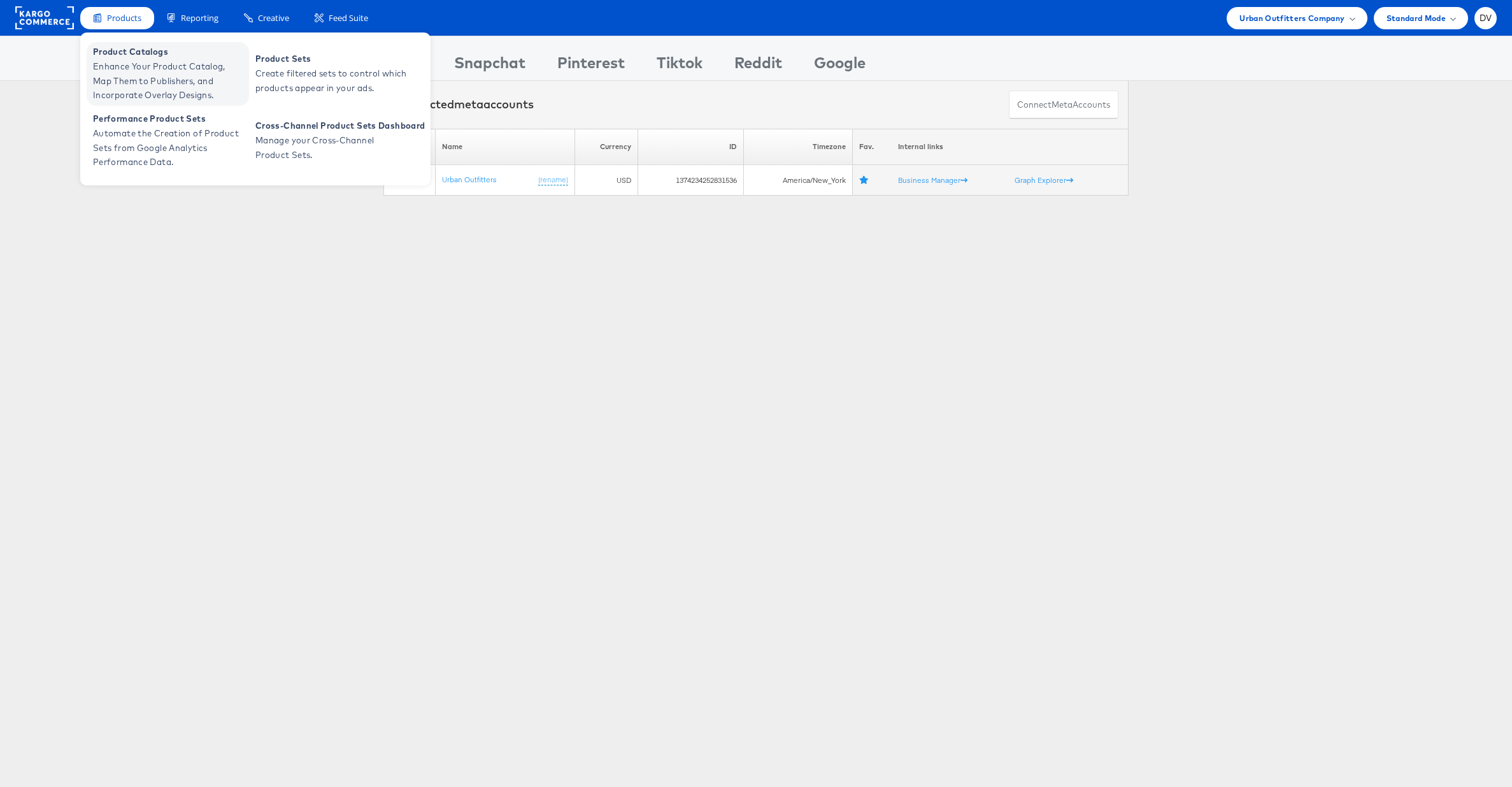
click at [123, 47] on span "Product Catalogs" at bounding box center [169, 52] width 153 height 15
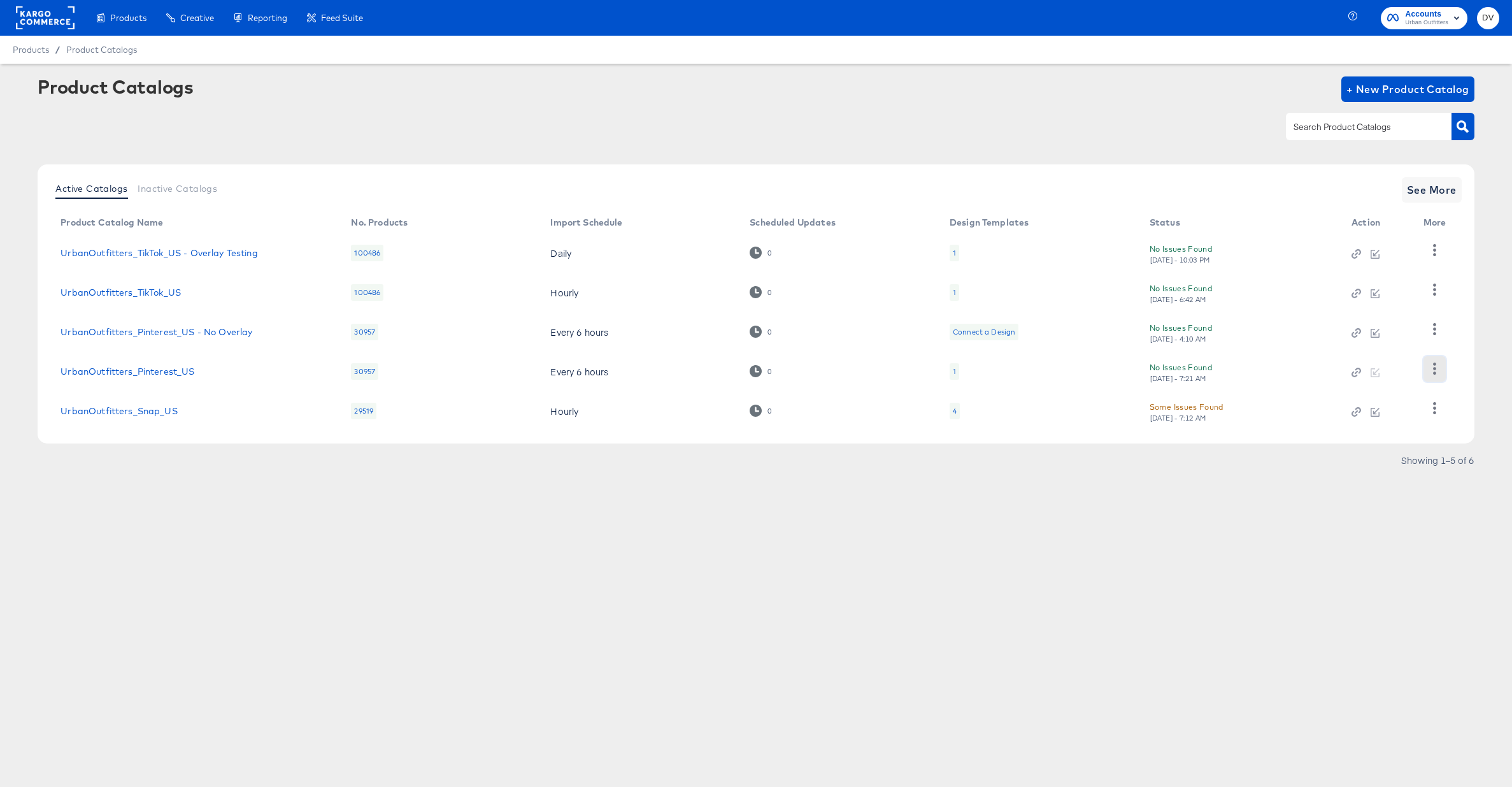
click at [1440, 377] on button "button" at bounding box center [1434, 369] width 22 height 26
click at [1383, 311] on div "HUD Checks (Internal)" at bounding box center [1382, 305] width 127 height 21
click at [916, 565] on div "Products Creative Reporting Feed Suite Accounts Urban Outfitters DV Products / …" at bounding box center [756, 393] width 1512 height 787
click at [35, 11] on rect at bounding box center [45, 18] width 59 height 23
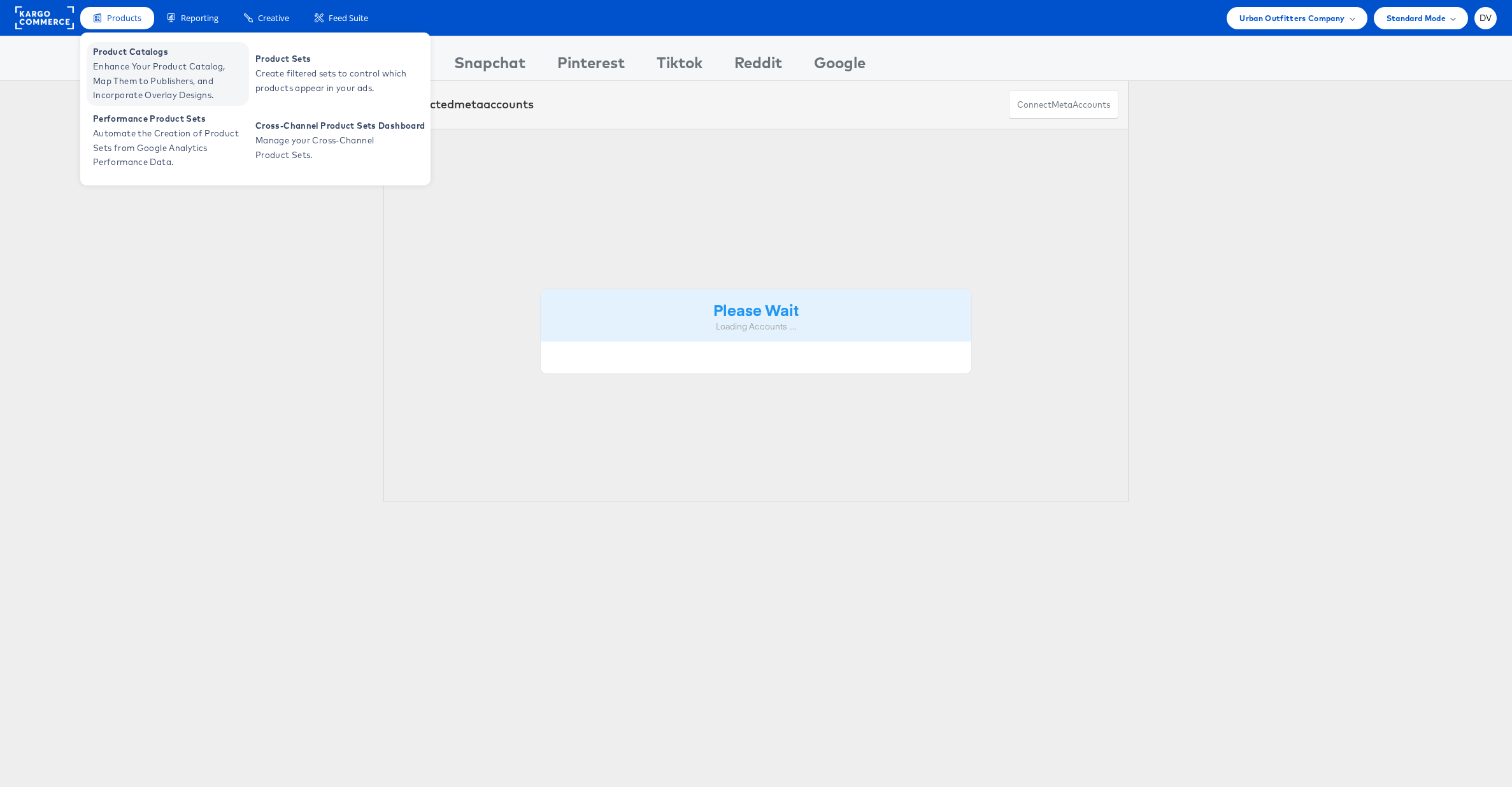
click at [122, 60] on span "Enhance Your Product Catalog, Map Them to Publishers, and Incorporate Overlay D…" at bounding box center [169, 81] width 153 height 43
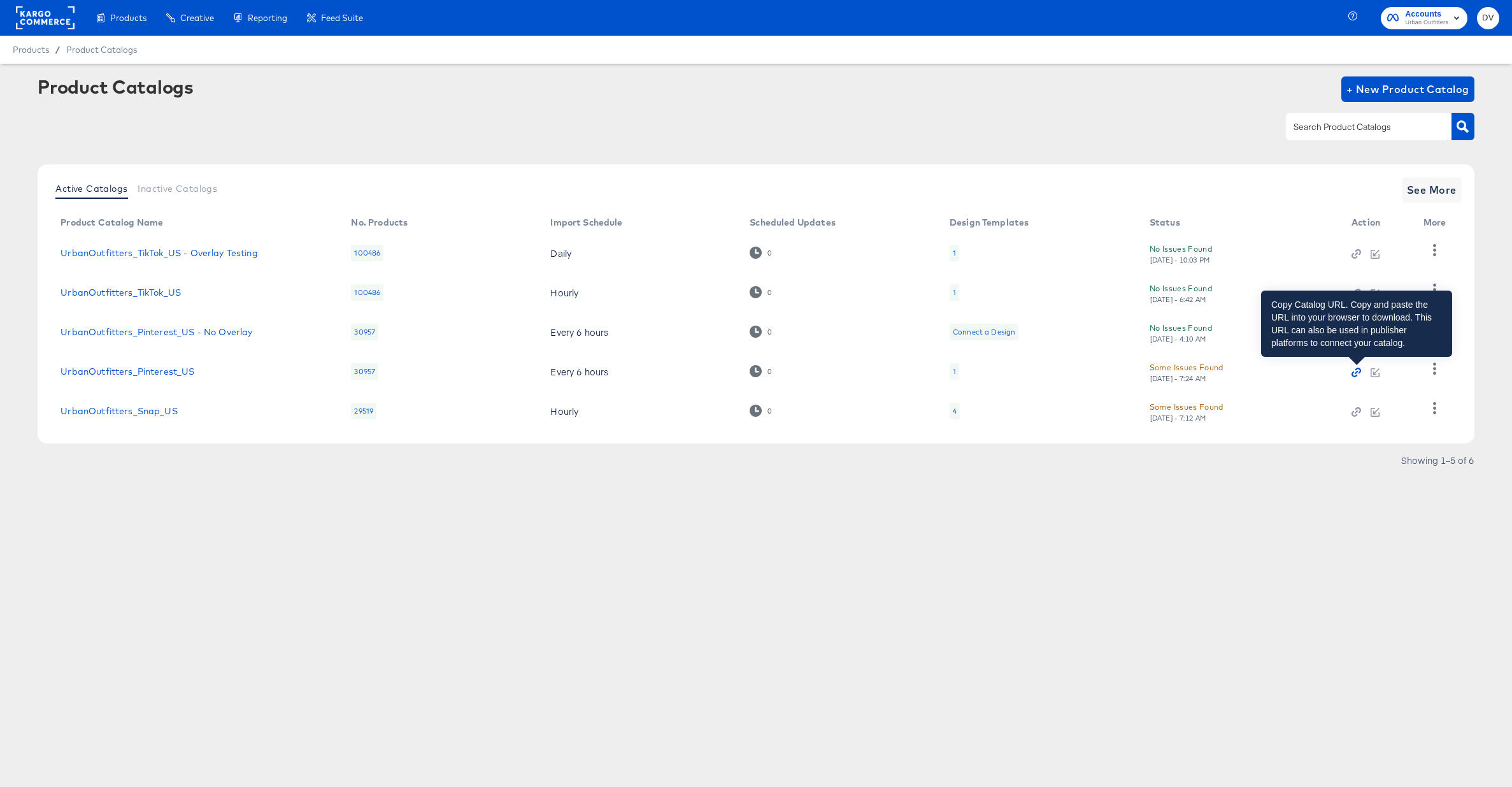
click at [1357, 371] on icon "button" at bounding box center [1356, 373] width 3 height 3
